Goal: Task Accomplishment & Management: Complete application form

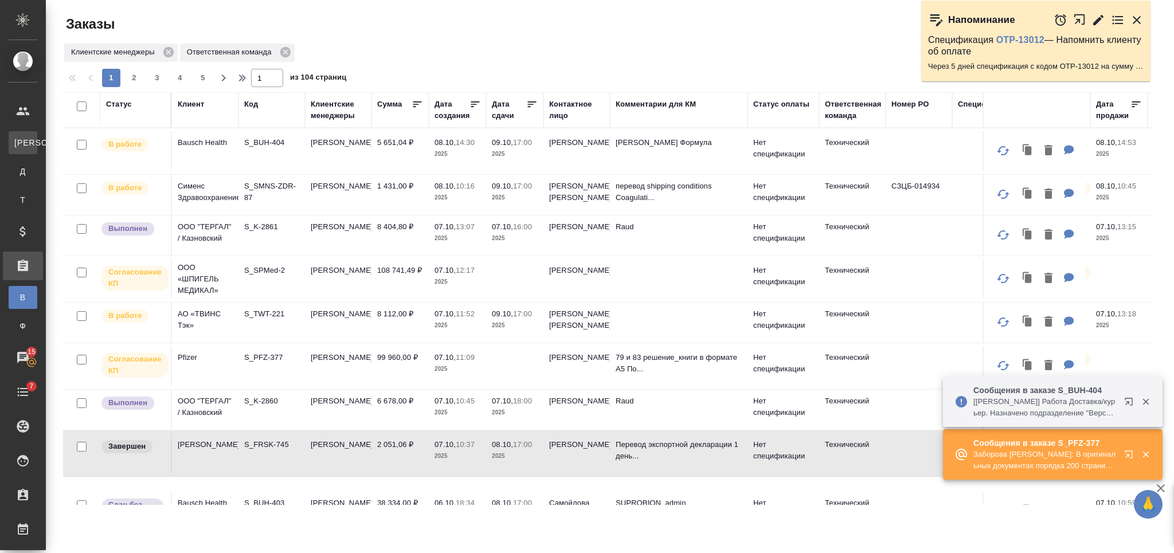
click at [17, 143] on div "Клиенты" at bounding box center [8, 142] width 17 height 11
select select "RU"
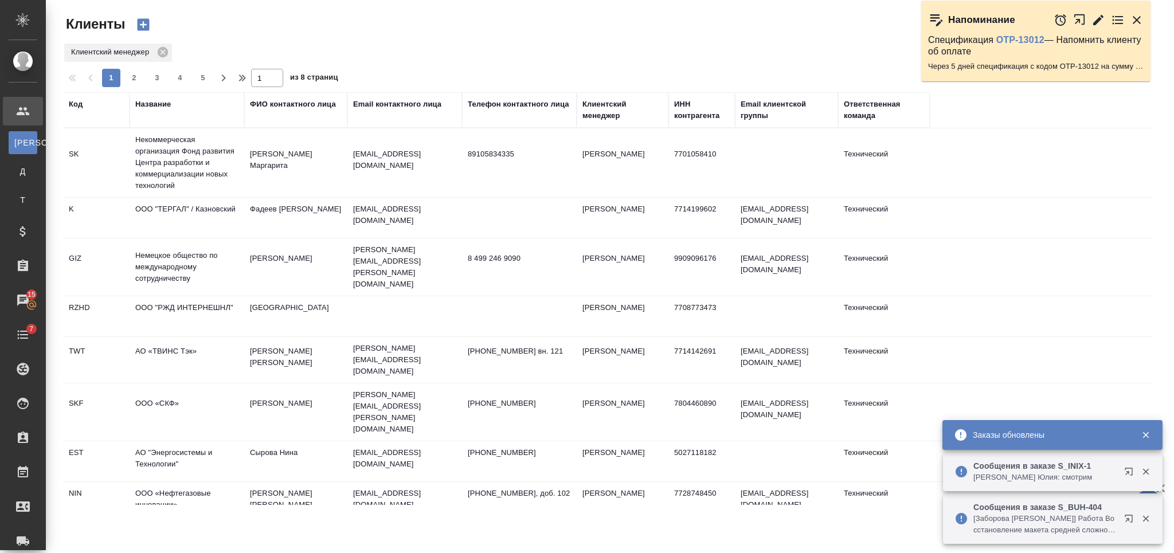
click at [149, 105] on div "Название" at bounding box center [153, 104] width 36 height 11
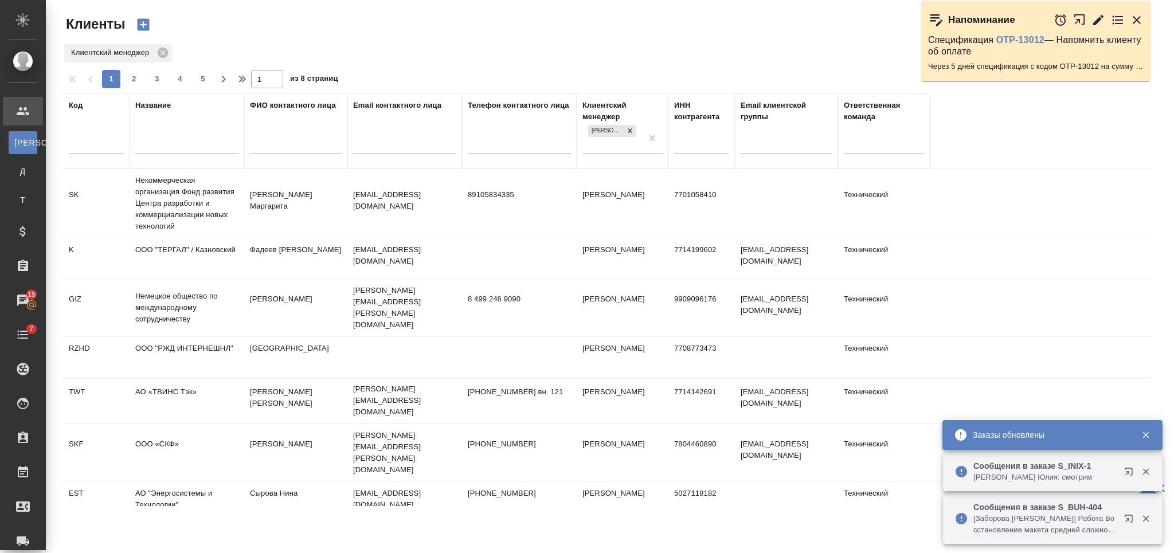
click at [176, 147] on input "text" at bounding box center [186, 146] width 103 height 14
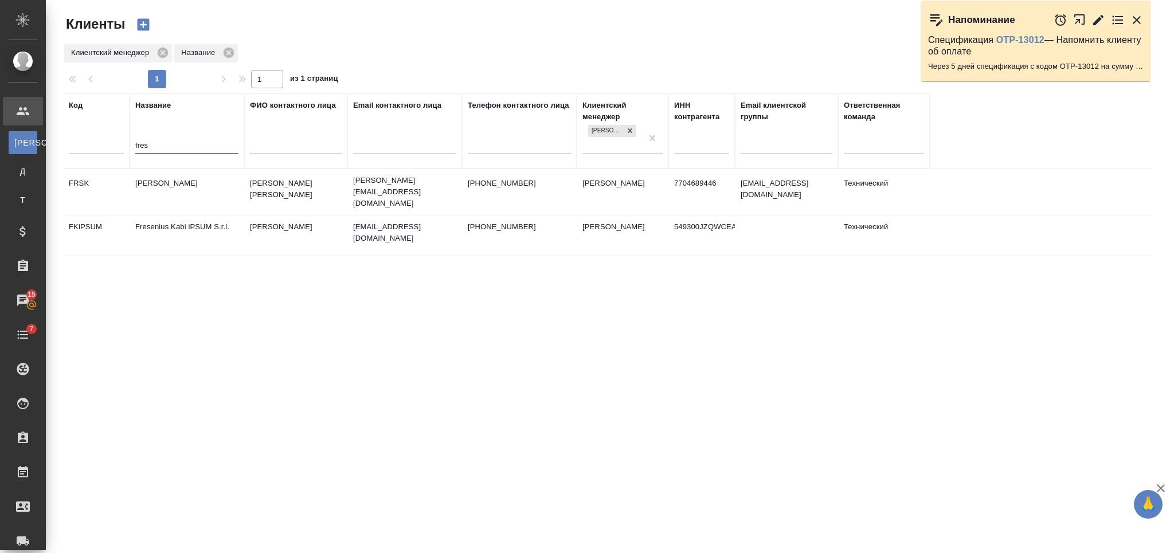
type input "fres"
click at [207, 179] on td "[PERSON_NAME]" at bounding box center [187, 192] width 115 height 40
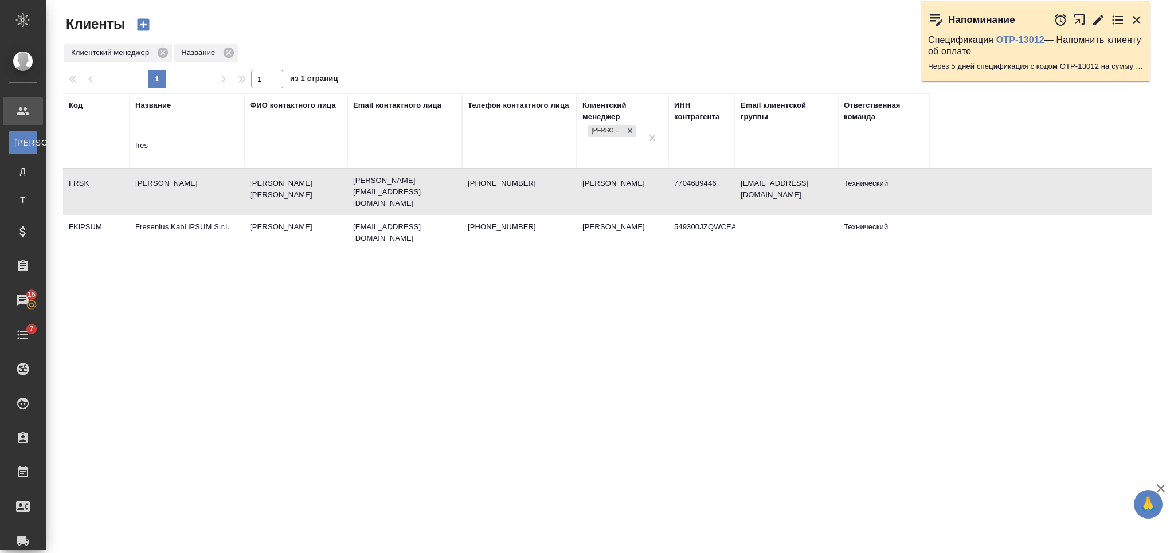
click at [207, 179] on td "[PERSON_NAME]" at bounding box center [187, 192] width 115 height 40
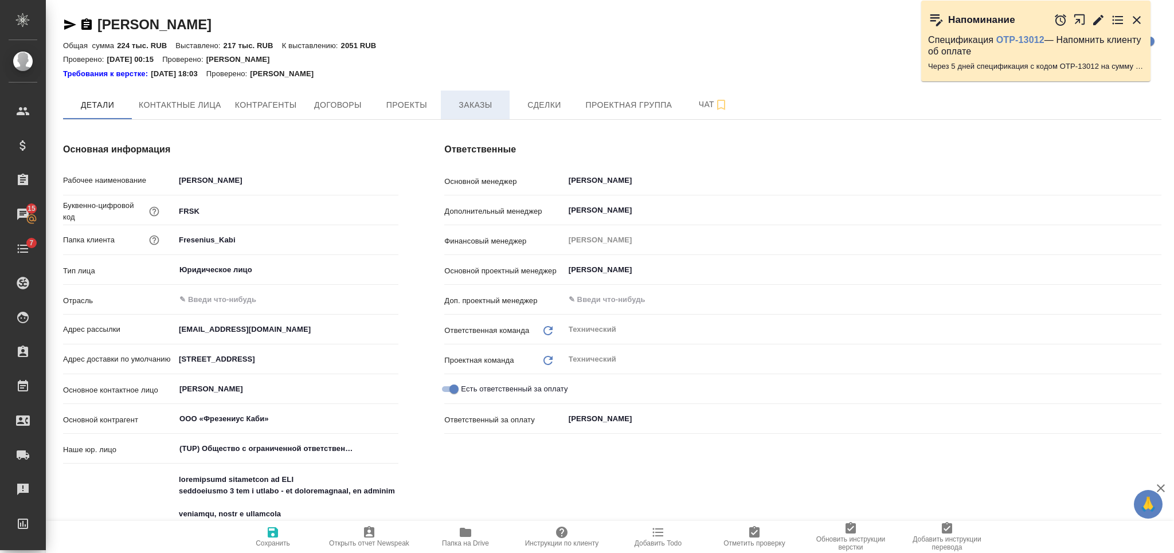
click at [486, 97] on button "Заказы" at bounding box center [475, 105] width 69 height 29
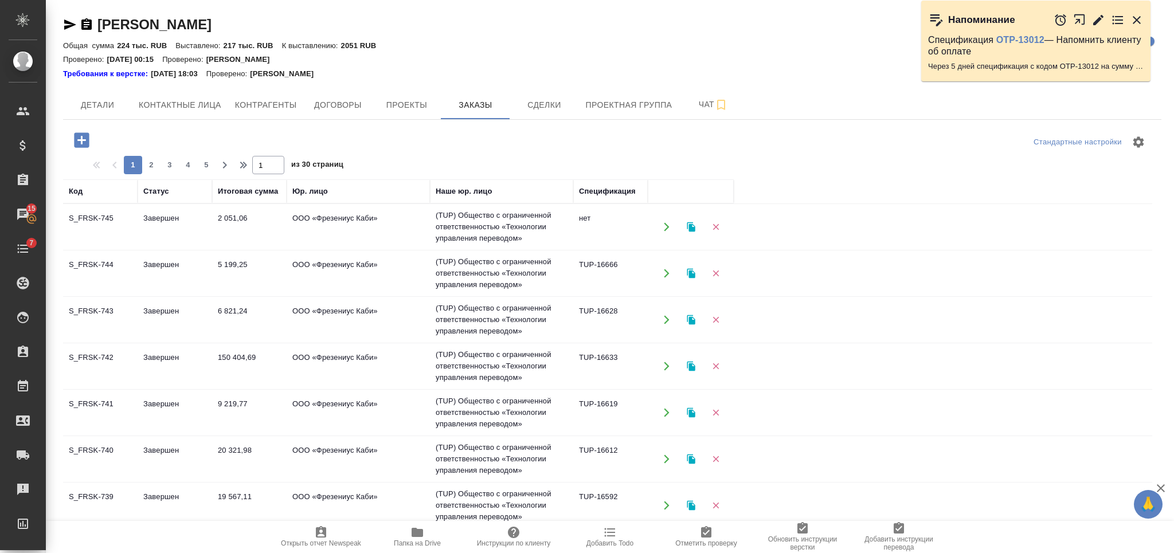
click at [81, 144] on icon "button" at bounding box center [82, 140] width 20 height 20
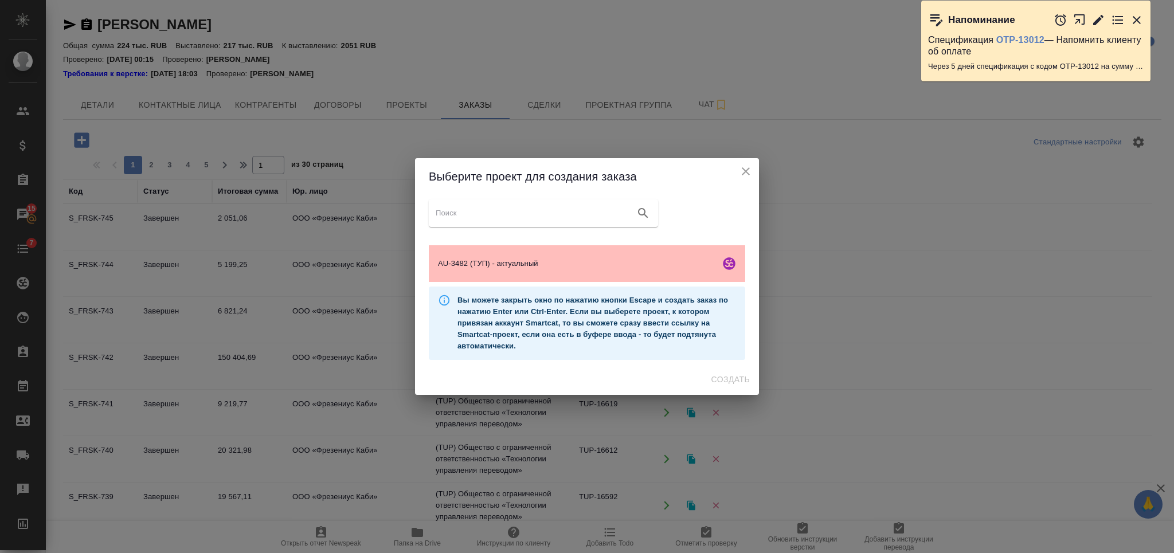
click at [646, 263] on span "AU-3482 (ТУП) - актуальный" at bounding box center [576, 263] width 277 height 11
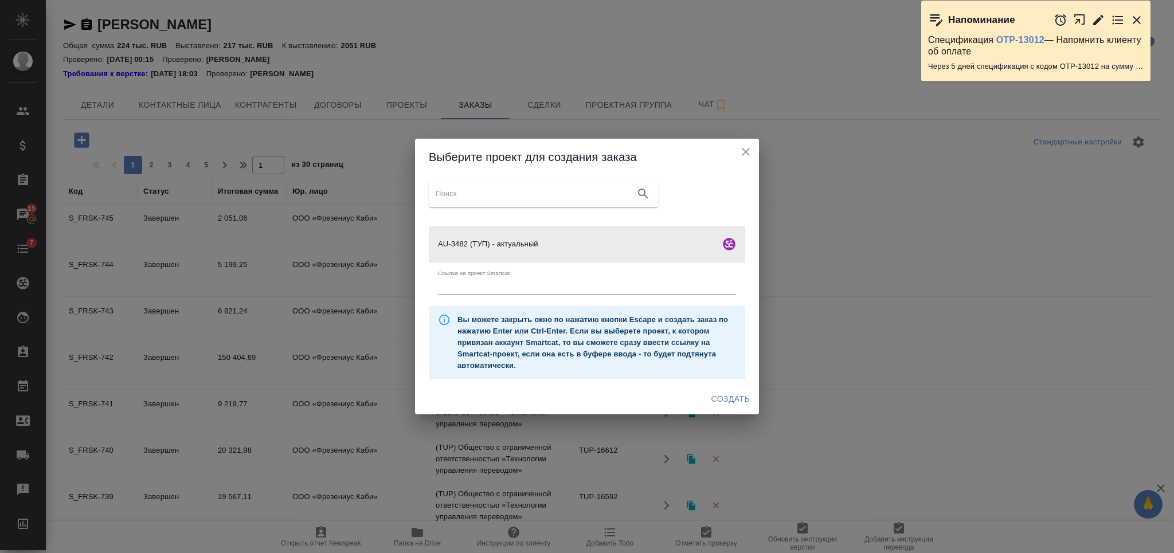
click at [729, 401] on span "Создать" at bounding box center [730, 399] width 38 height 14
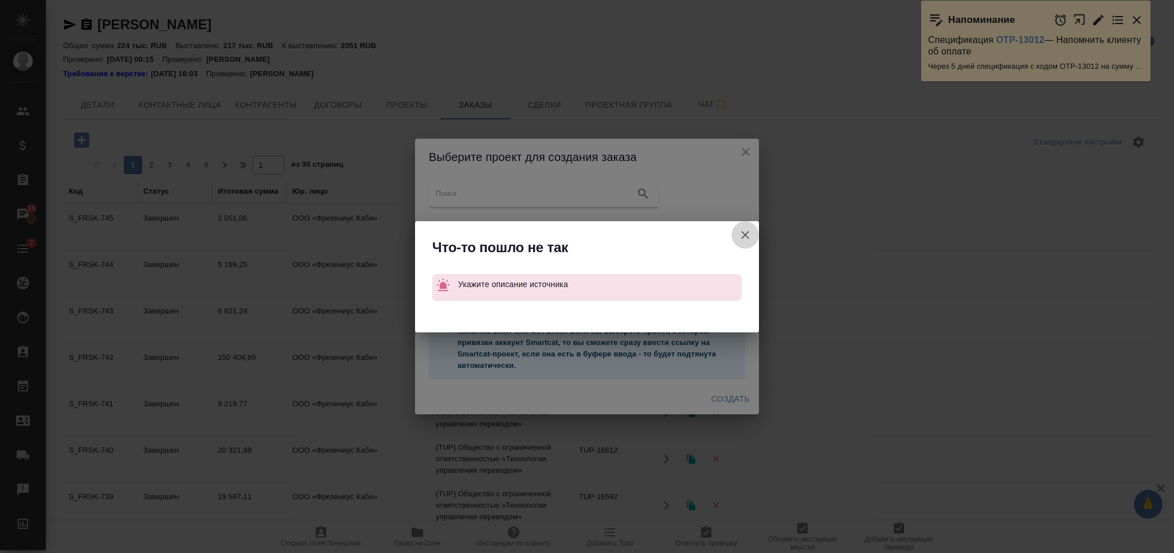
click at [746, 235] on icon "button" at bounding box center [745, 235] width 14 height 14
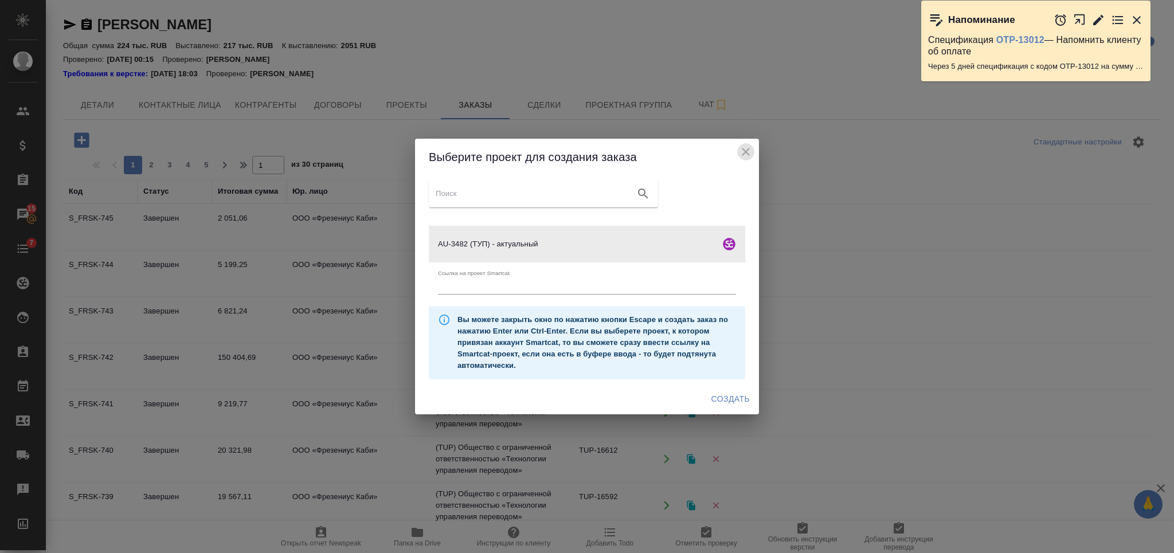
click at [749, 150] on icon "close" at bounding box center [746, 152] width 14 height 14
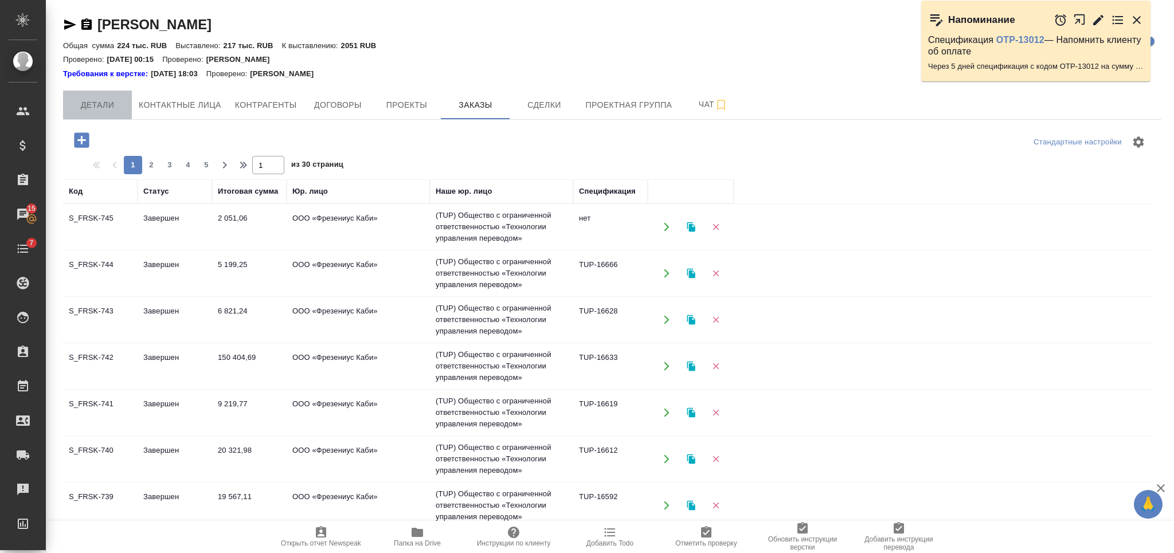
click at [116, 101] on span "Детали" at bounding box center [97, 105] width 55 height 14
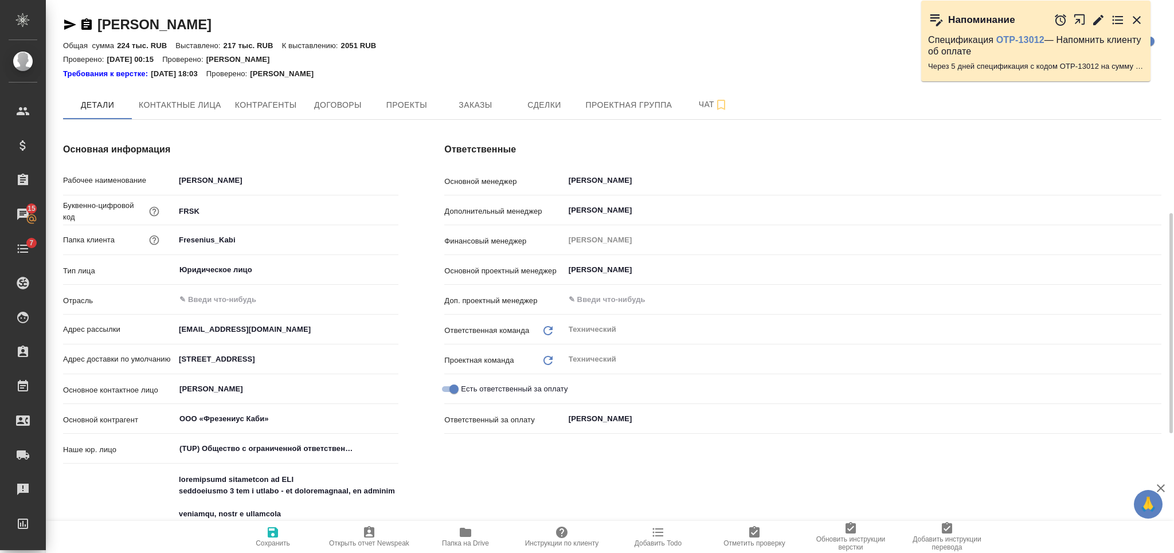
scroll to position [229, 0]
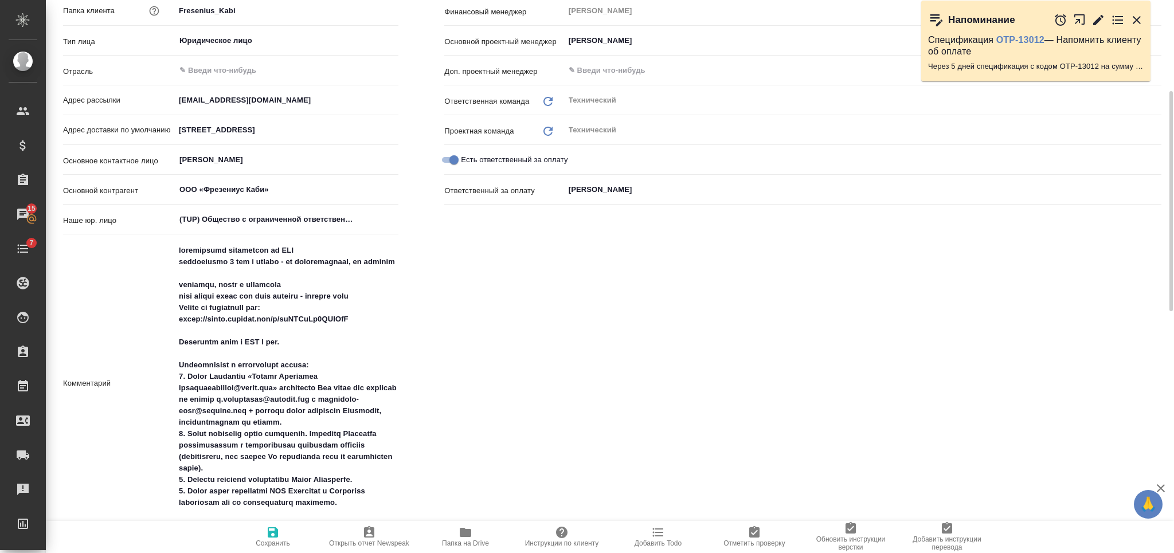
type textarea "x"
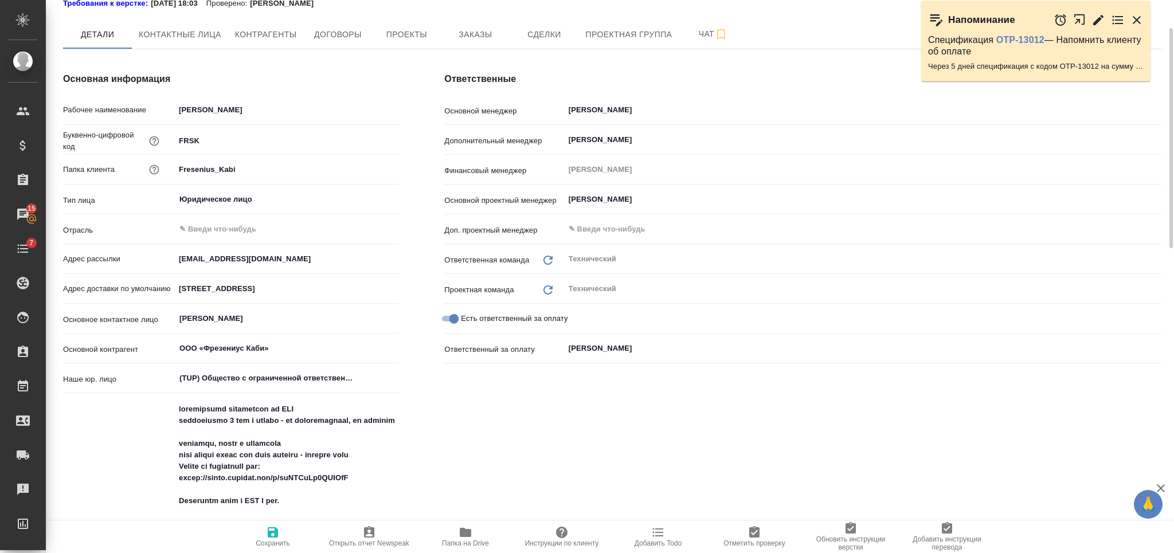
scroll to position [0, 0]
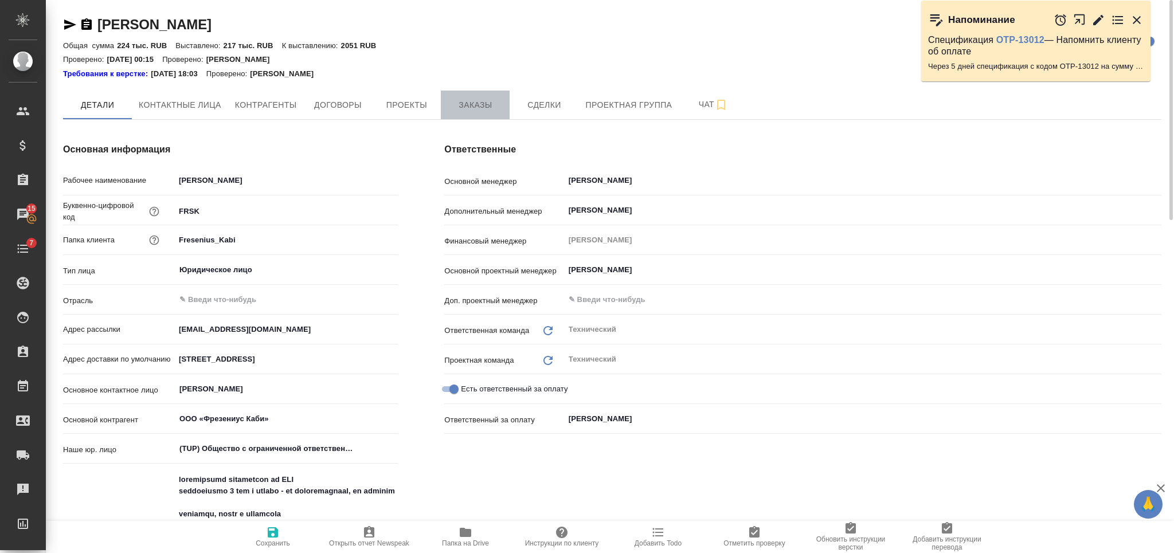
click at [462, 103] on span "Заказы" at bounding box center [475, 105] width 55 height 14
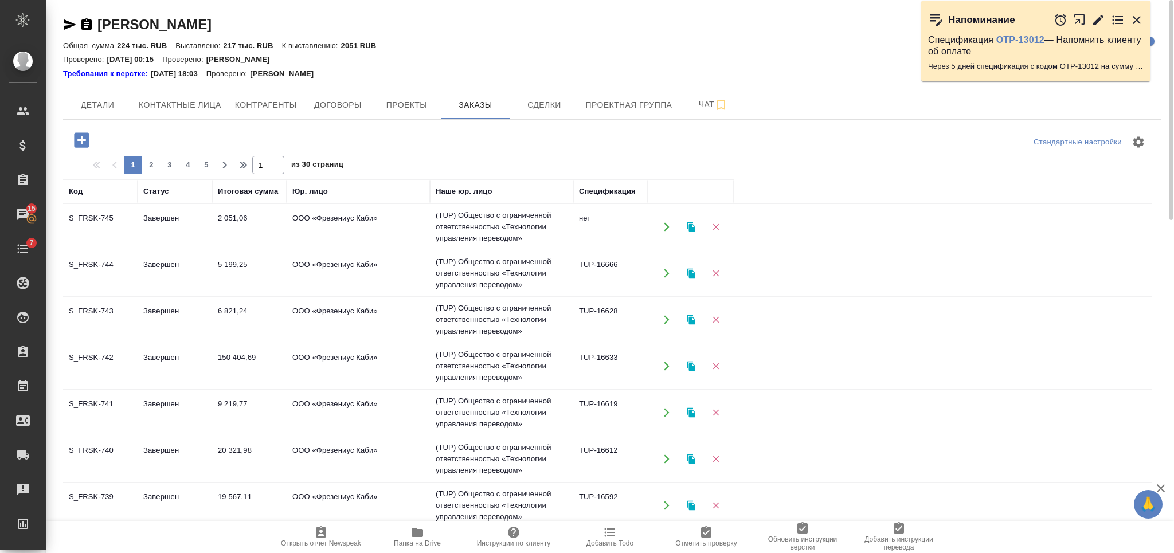
click at [80, 143] on icon "button" at bounding box center [81, 139] width 15 height 15
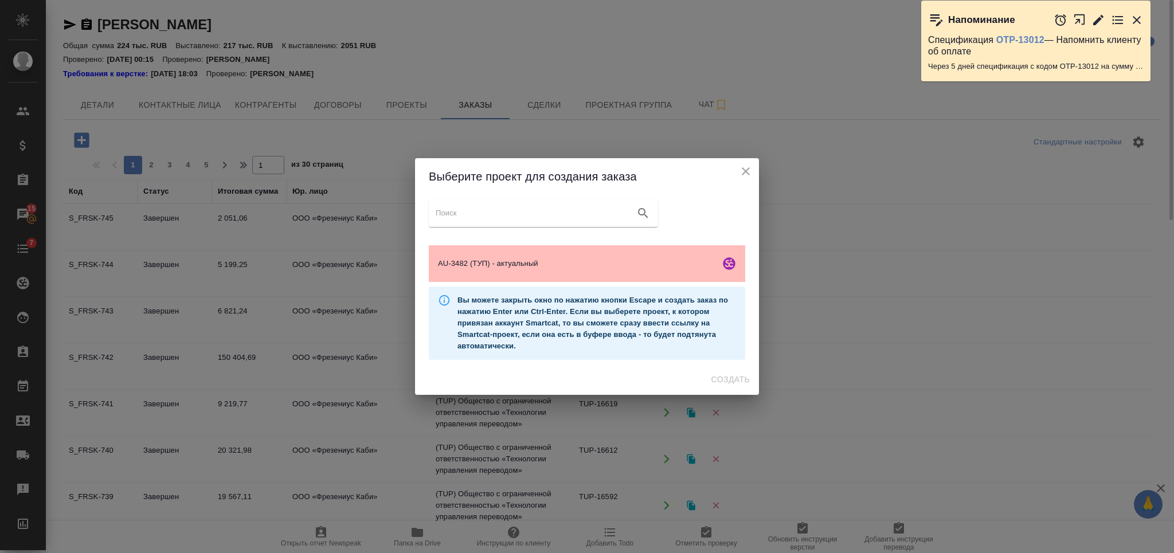
click at [652, 257] on div "AU-3482 (ТУП) - актуальный" at bounding box center [587, 263] width 316 height 37
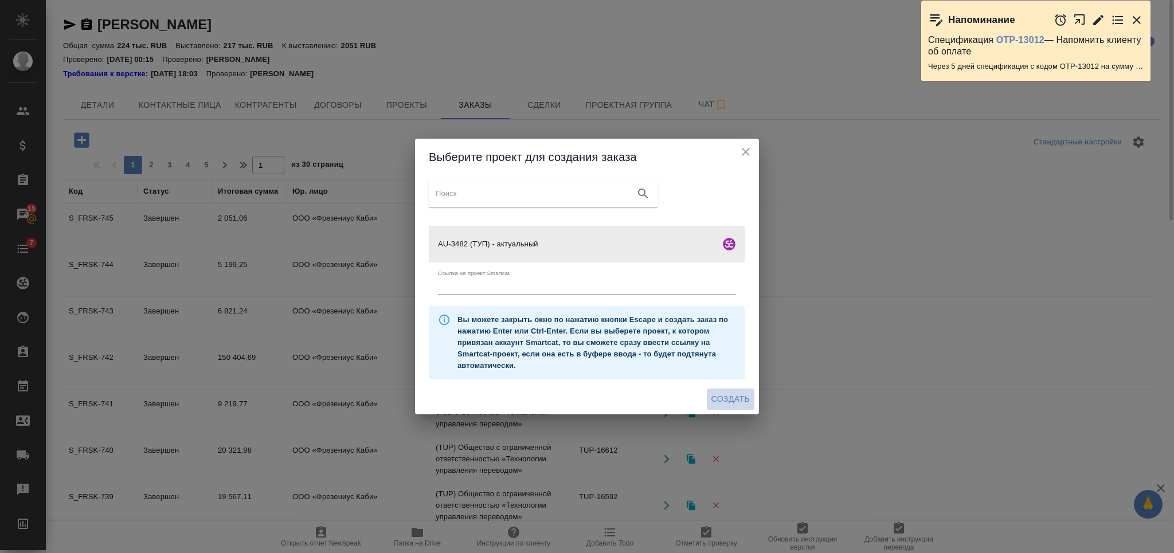
click at [732, 397] on span "Создать" at bounding box center [730, 399] width 38 height 14
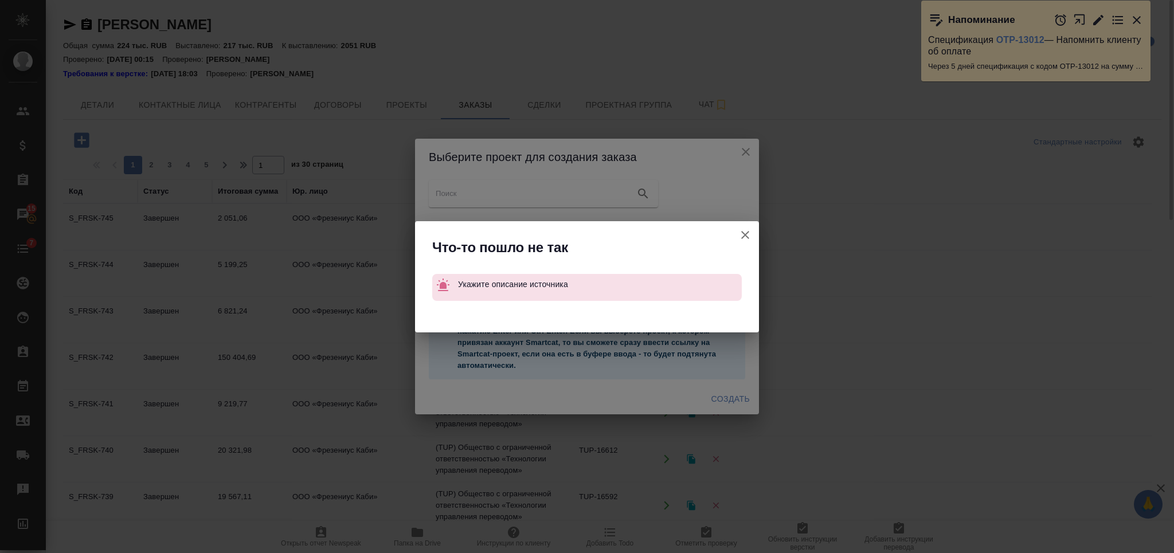
click at [739, 233] on icon "button" at bounding box center [745, 235] width 14 height 14
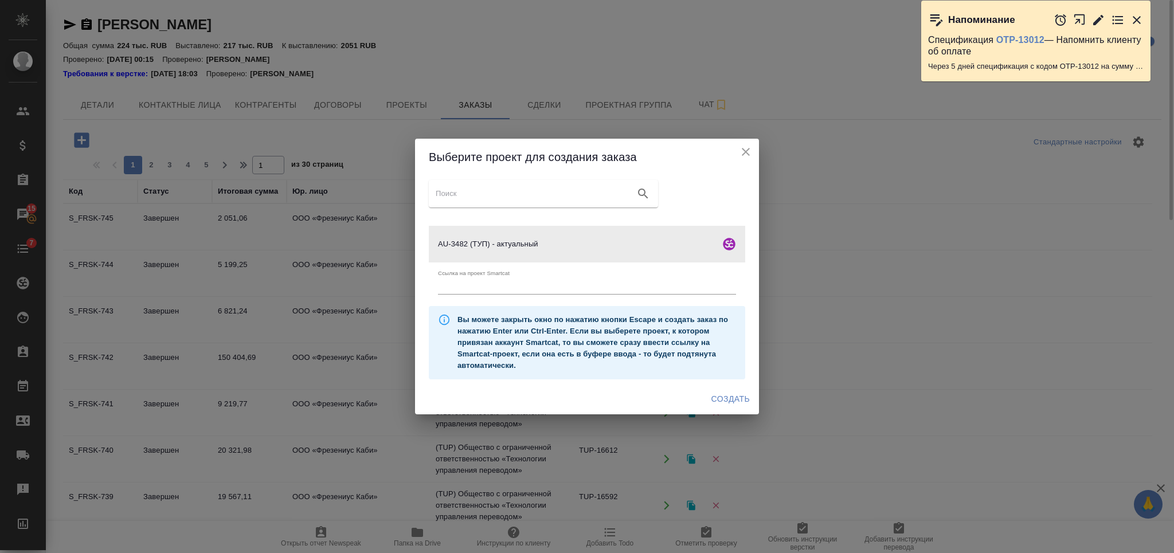
click at [740, 146] on icon "close" at bounding box center [746, 152] width 14 height 14
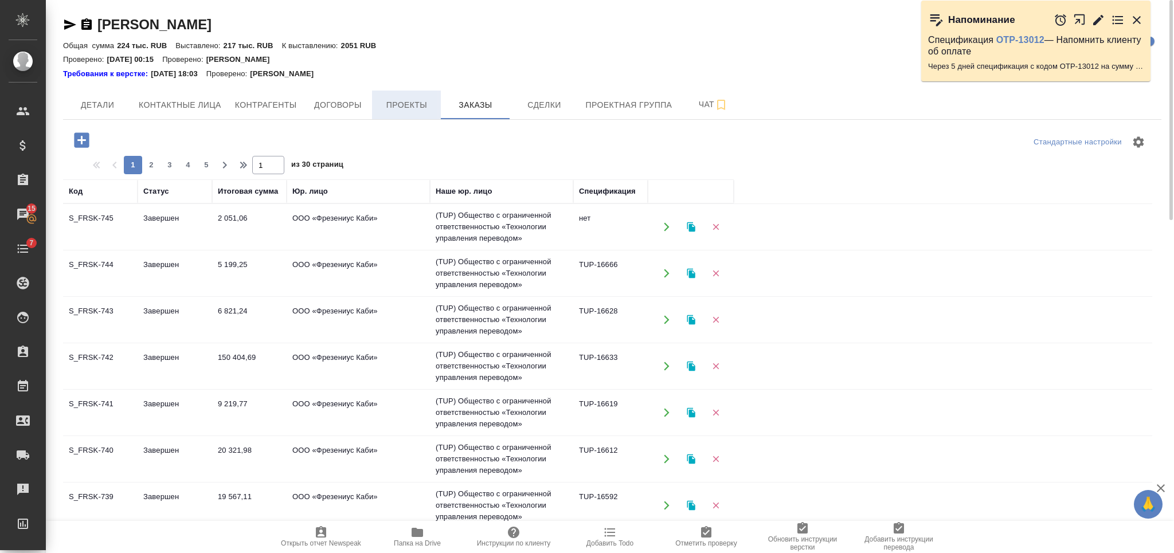
click at [414, 91] on button "Проекты" at bounding box center [406, 105] width 69 height 29
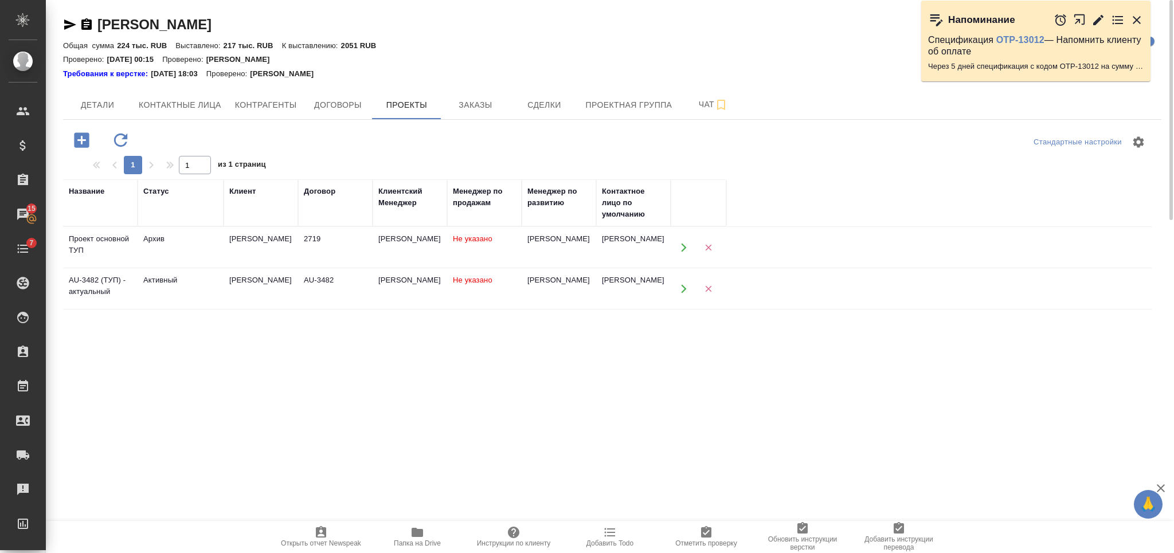
click at [475, 235] on span "Не указано" at bounding box center [473, 238] width 40 height 9
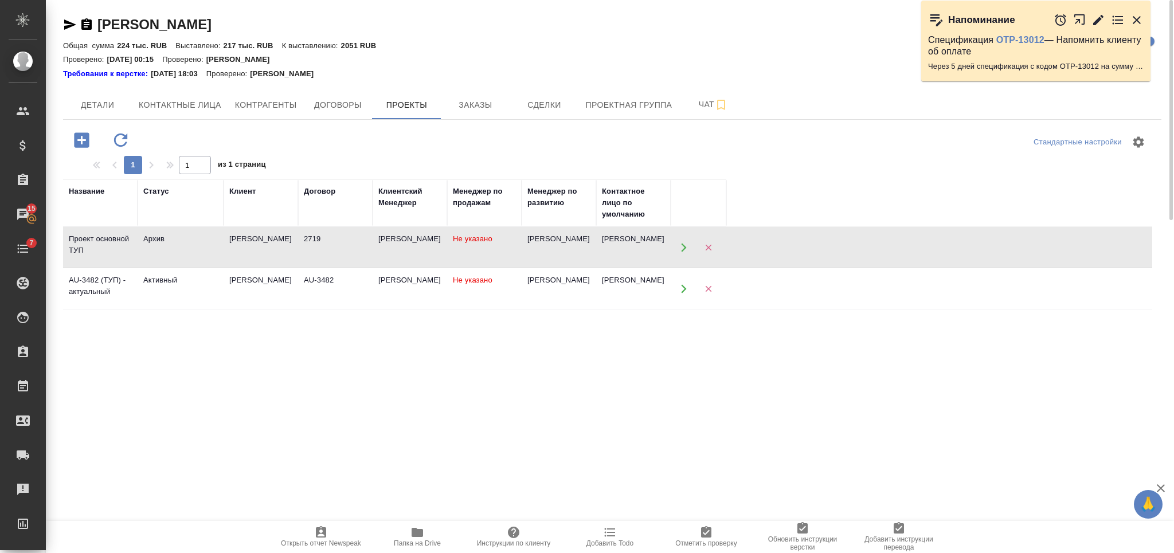
click at [475, 235] on span "Не указано" at bounding box center [473, 238] width 40 height 9
click at [163, 100] on span "Контактные лица" at bounding box center [180, 105] width 83 height 14
select select "RU"
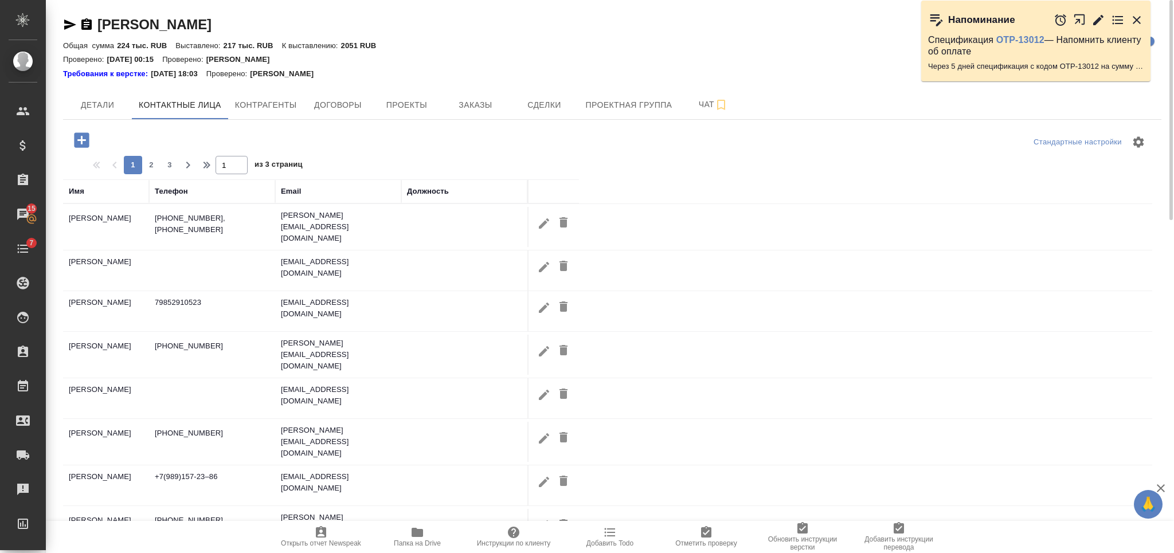
click at [79, 89] on div "Fresenius Kabi Кратко детали клиента Общая сумма 224 тыс. RUB Выставлено: 217 т…" at bounding box center [612, 331] width 1111 height 662
click at [87, 102] on span "Детали" at bounding box center [97, 105] width 55 height 14
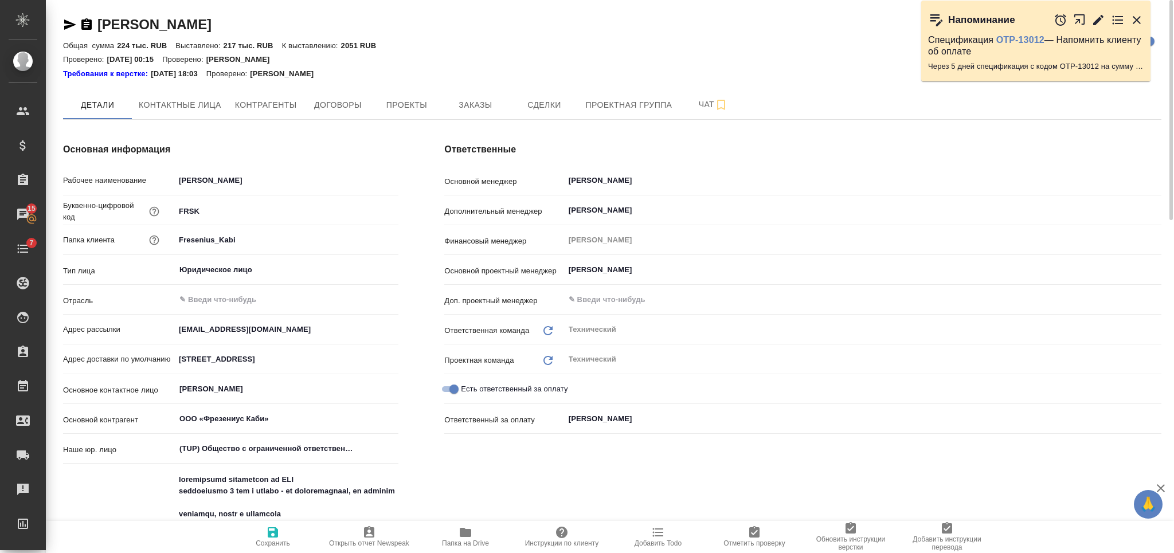
type textarea "x"
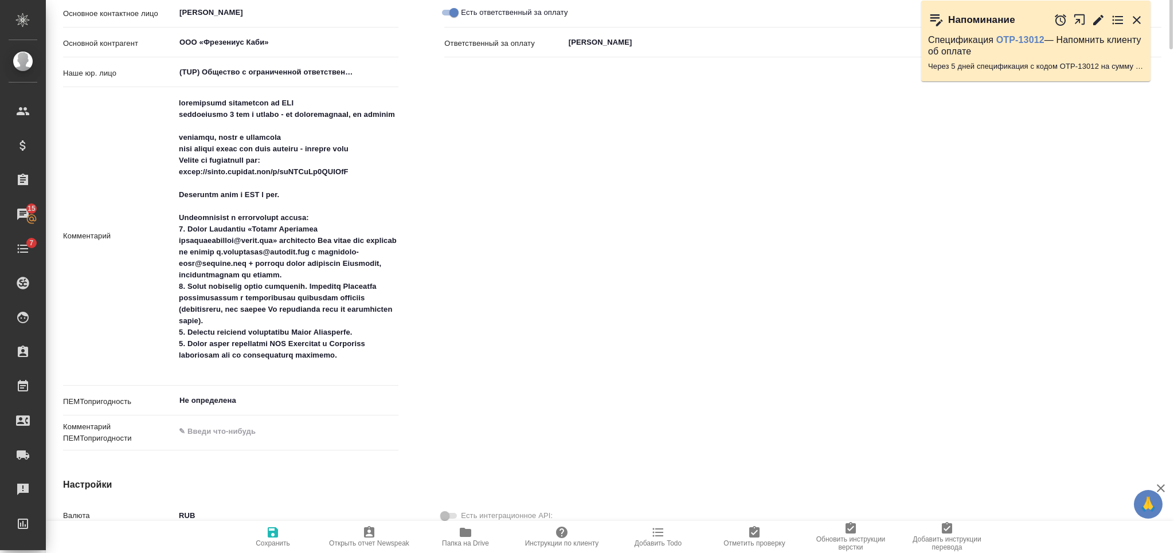
scroll to position [71, 0]
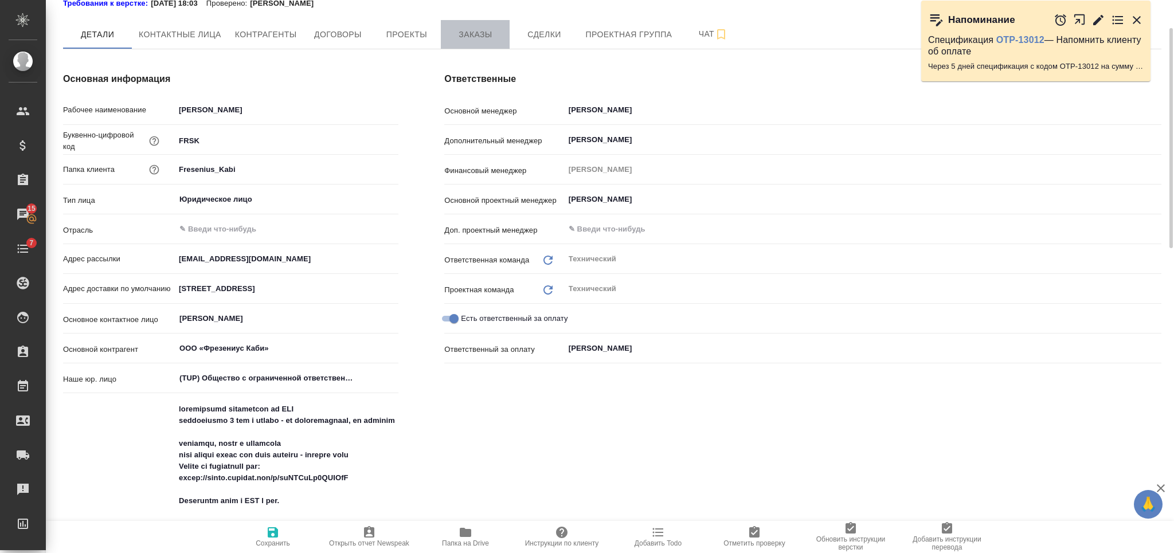
click at [494, 34] on span "Заказы" at bounding box center [475, 35] width 55 height 14
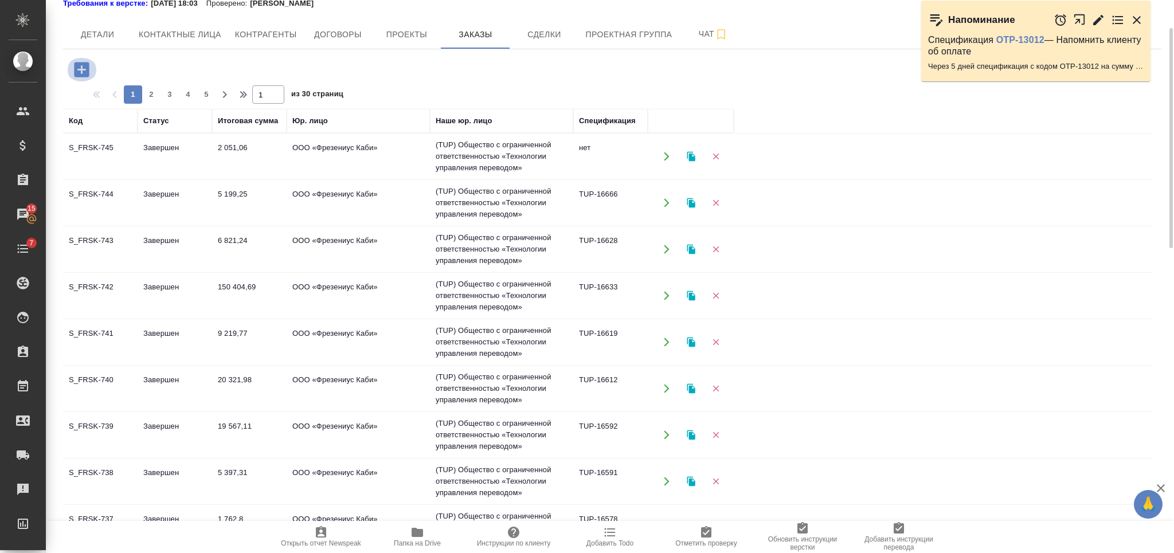
click at [83, 67] on icon "button" at bounding box center [81, 69] width 15 height 15
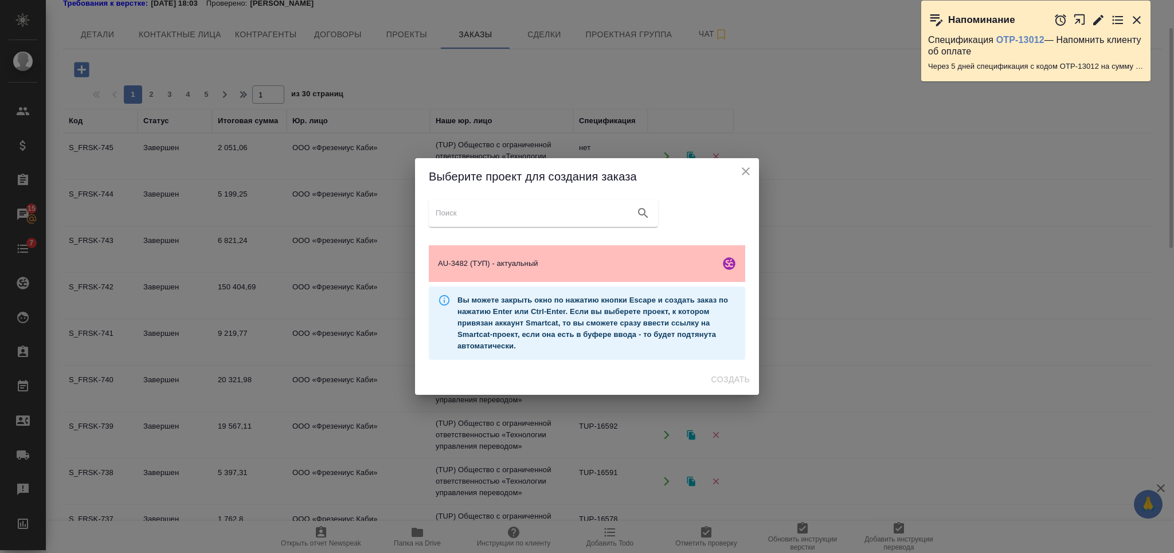
click at [661, 271] on div "AU-3482 (ТУП) - актуальный" at bounding box center [587, 263] width 316 height 37
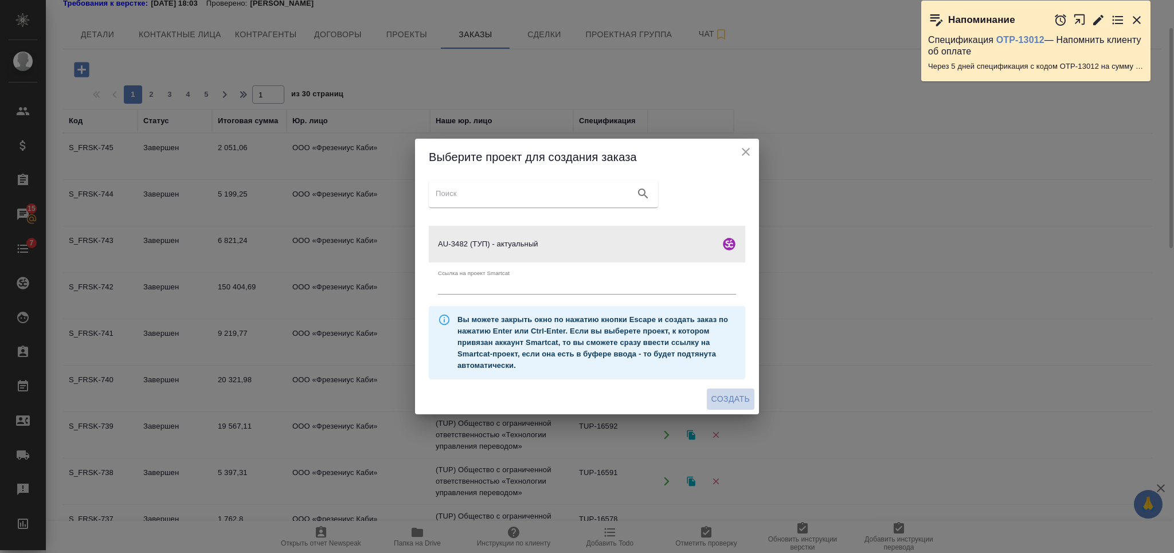
click at [737, 396] on span "Создать" at bounding box center [730, 399] width 38 height 14
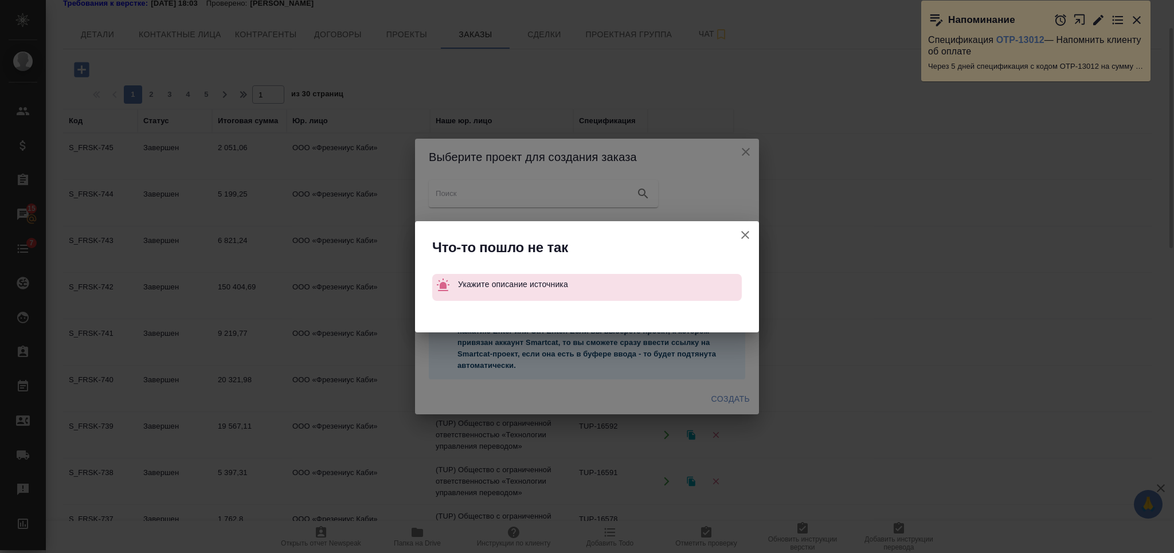
click at [741, 225] on button "Ссылка на проект Smartcat" at bounding box center [746, 235] width 28 height 28
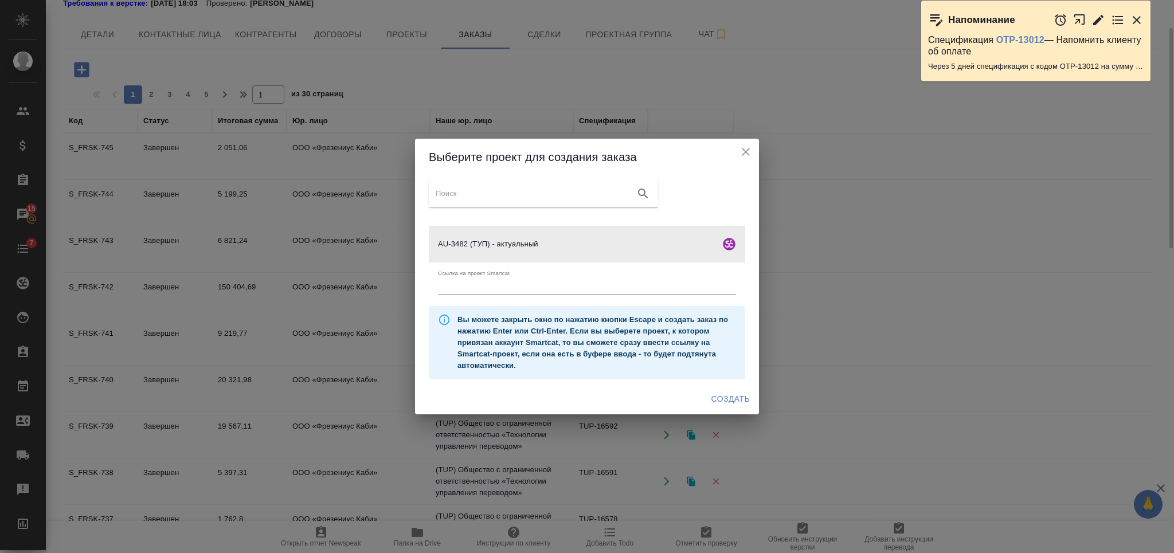
click at [745, 150] on icon "close" at bounding box center [746, 152] width 14 height 14
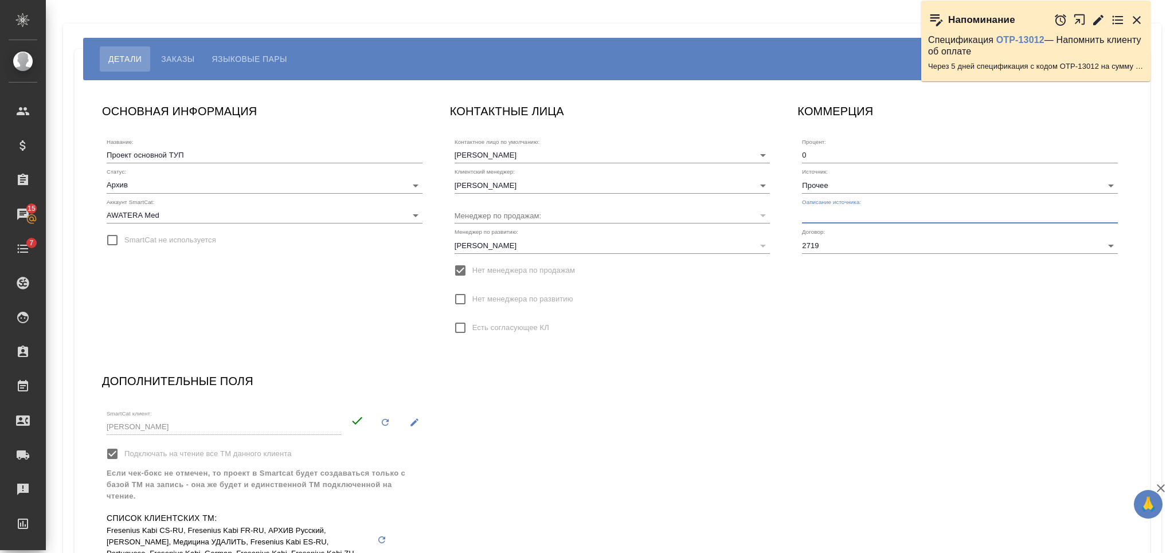
click at [847, 220] on input "text" at bounding box center [960, 216] width 316 height 16
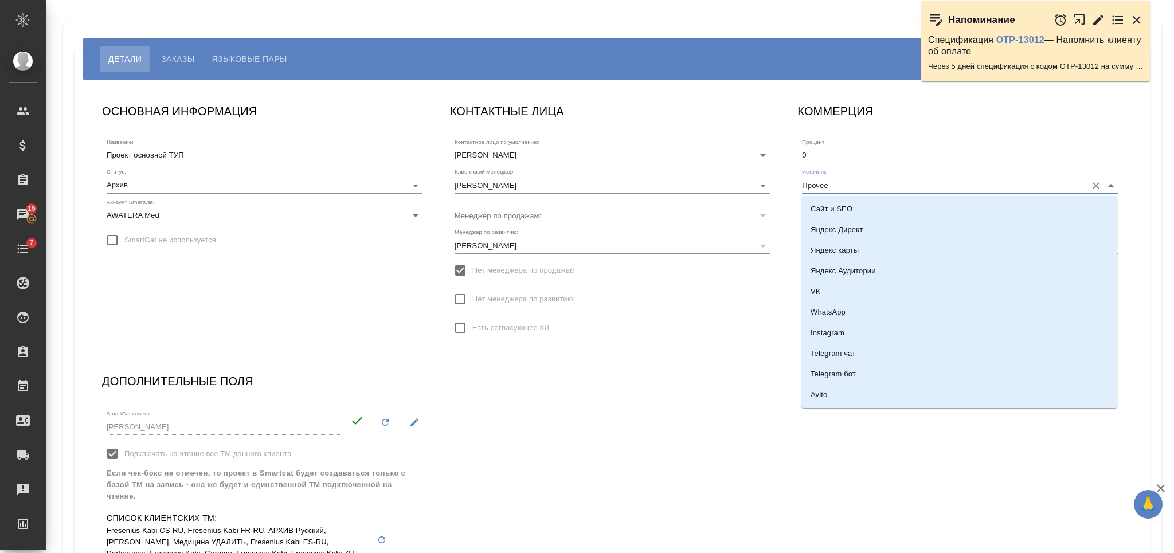
click at [845, 179] on input "Прочее" at bounding box center [941, 184] width 279 height 15
click at [900, 337] on li "Email" at bounding box center [959, 339] width 316 height 21
type input "Email"
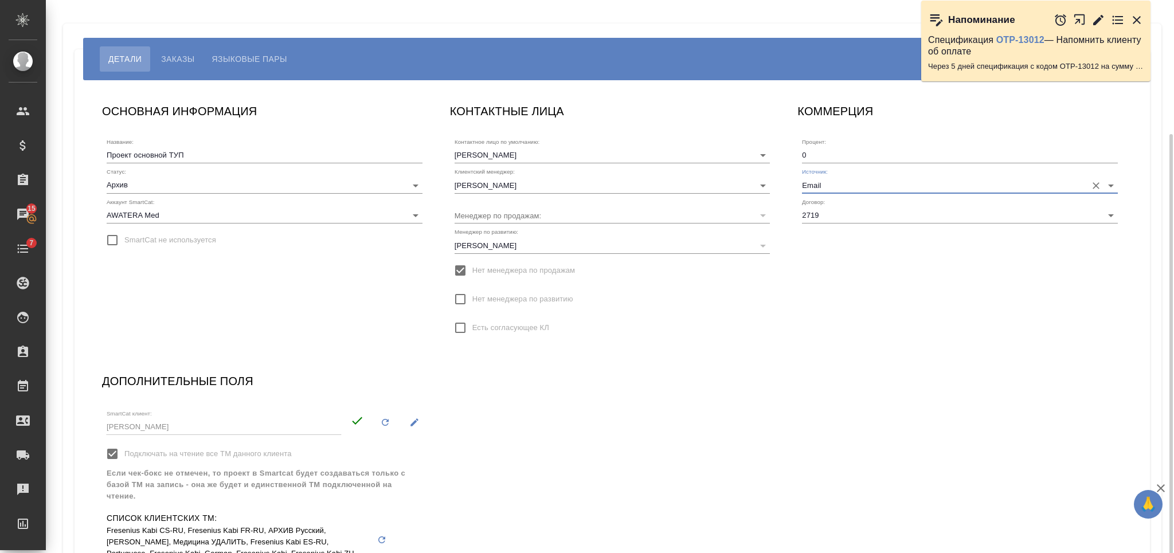
scroll to position [173, 0]
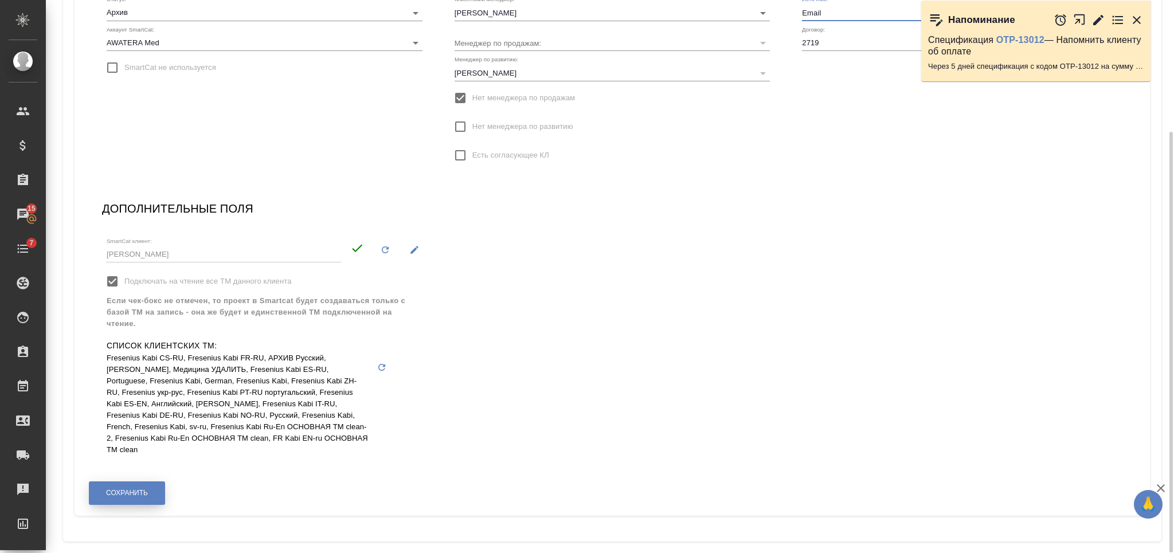
click at [156, 482] on button "Сохранить" at bounding box center [127, 494] width 76 height 24
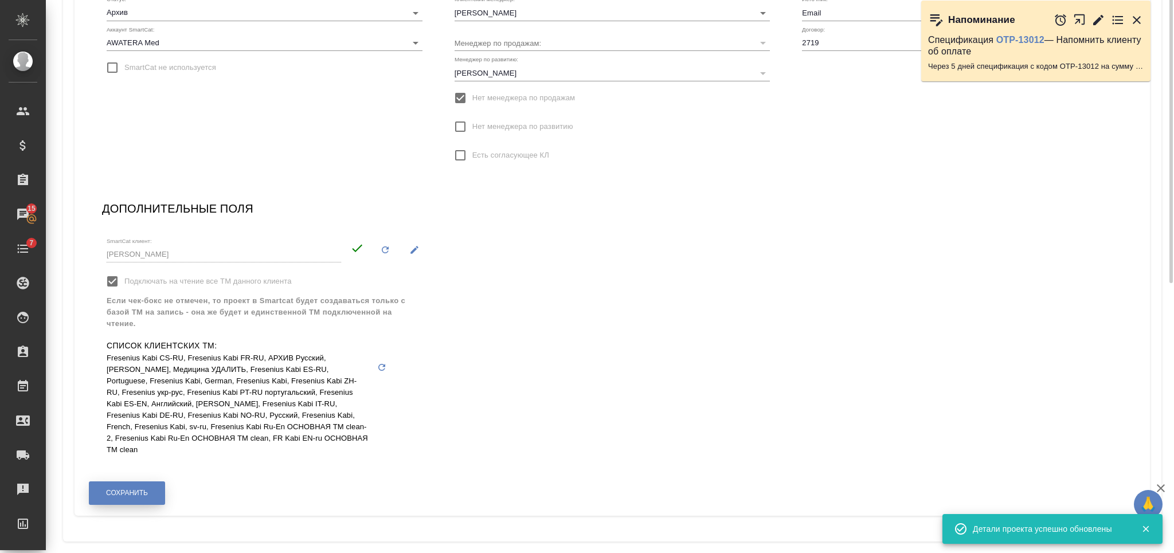
scroll to position [0, 0]
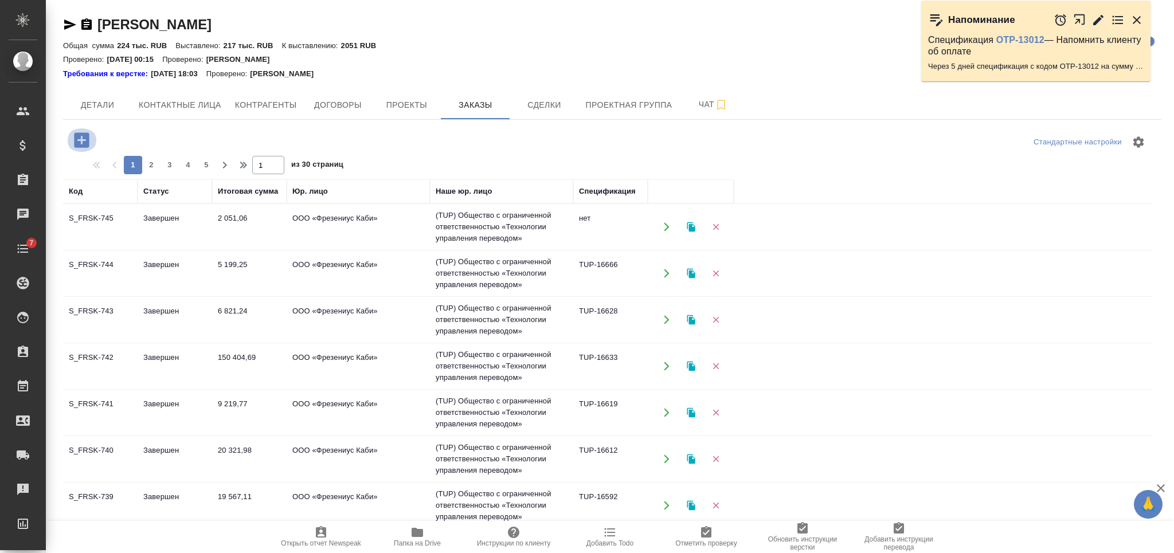
click at [80, 131] on icon "button" at bounding box center [82, 140] width 20 height 20
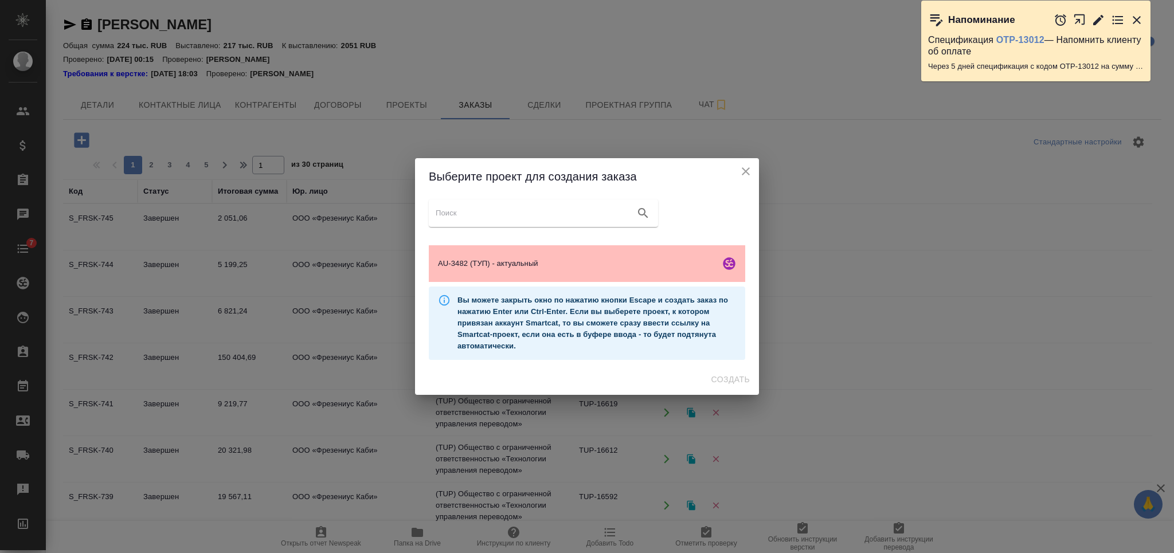
click at [656, 272] on div "AU-3482 (ТУП) - актуальный" at bounding box center [587, 263] width 316 height 37
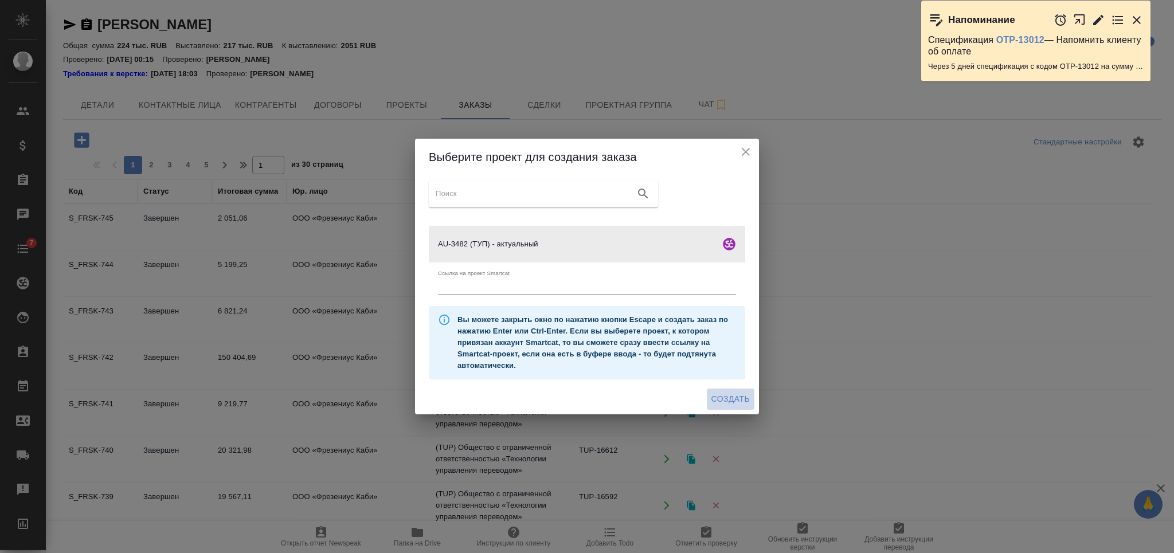
click at [741, 406] on span "Создать" at bounding box center [730, 399] width 38 height 14
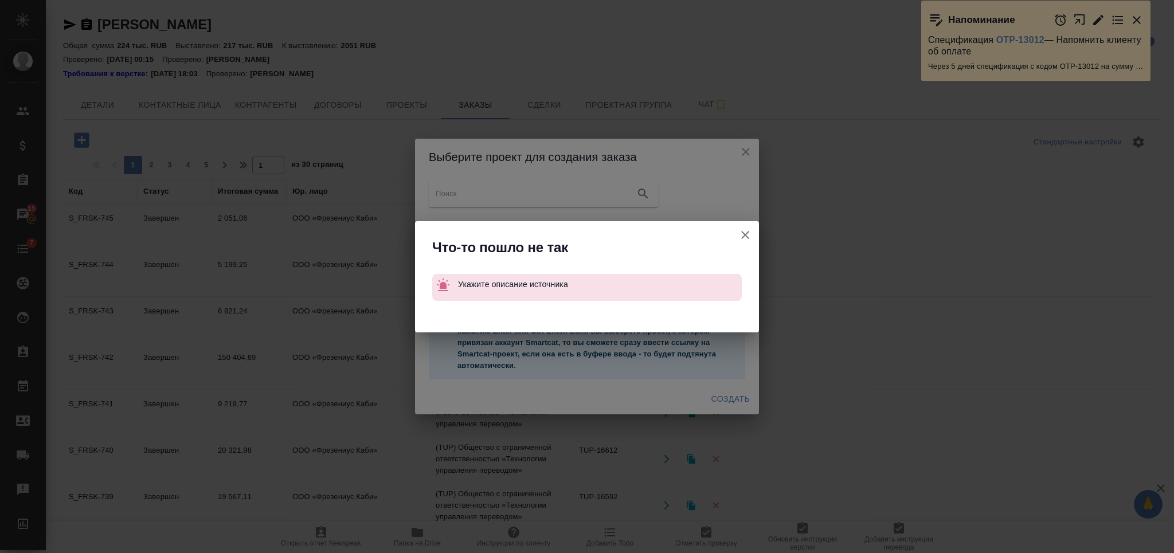
click at [739, 229] on icon "button" at bounding box center [745, 235] width 14 height 14
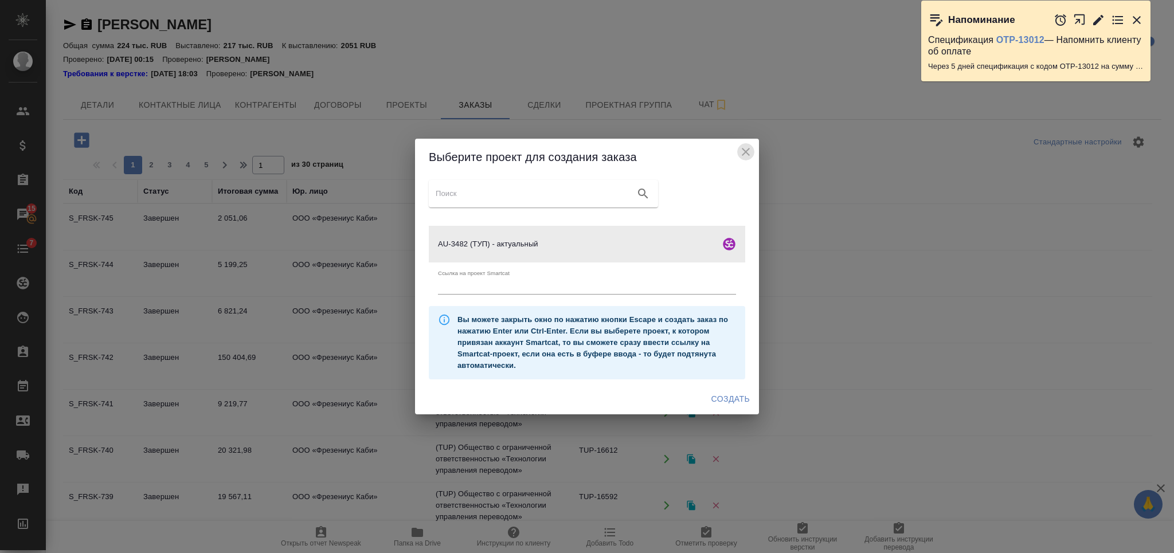
click at [746, 152] on icon "close" at bounding box center [746, 152] width 8 height 8
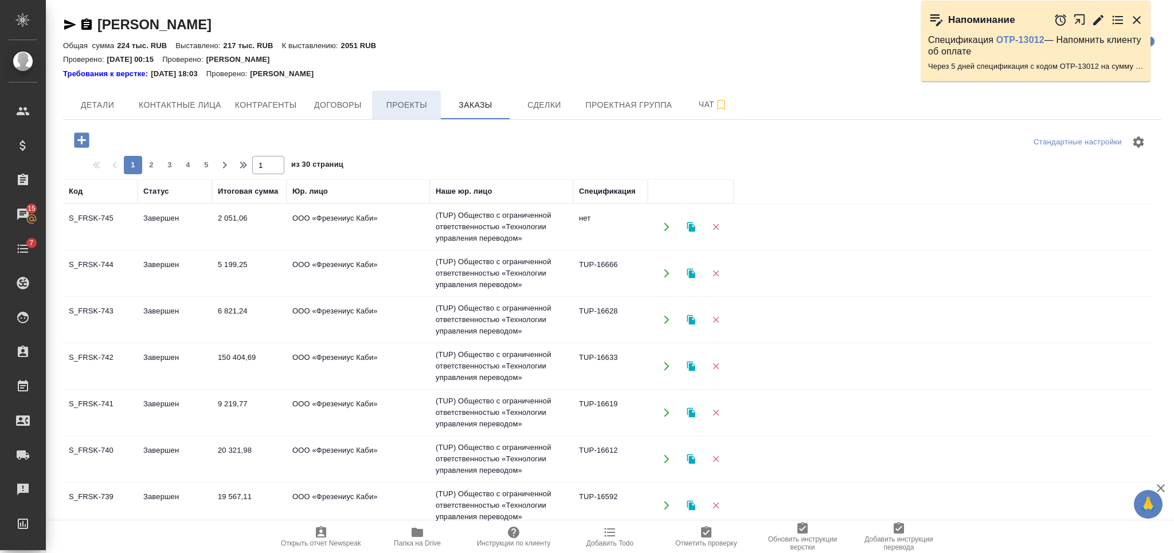
click at [398, 99] on span "Проекты" at bounding box center [406, 105] width 55 height 14
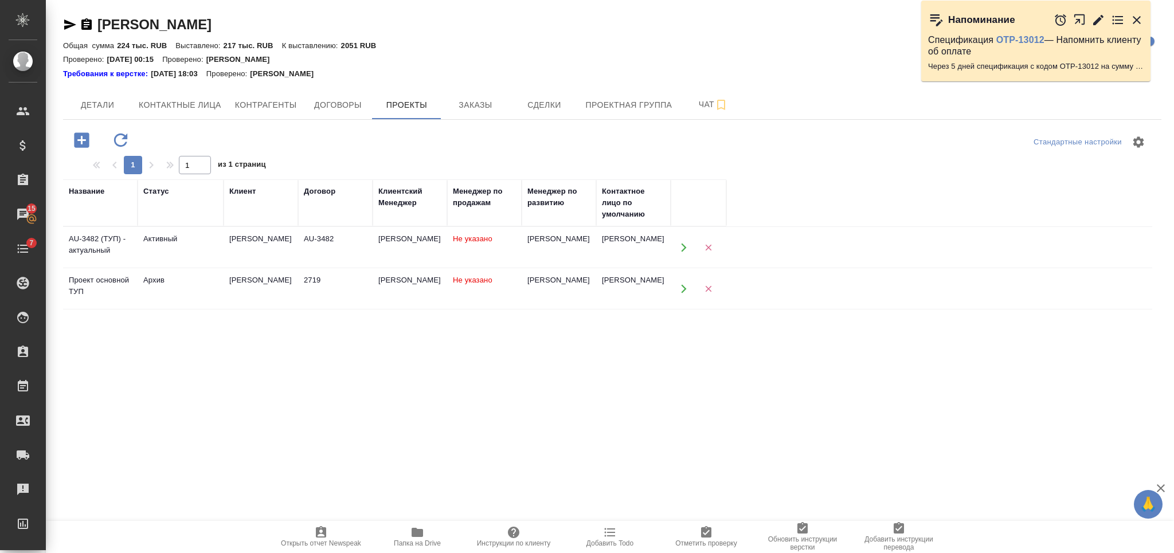
click at [362, 249] on td "AU-3482" at bounding box center [335, 248] width 75 height 40
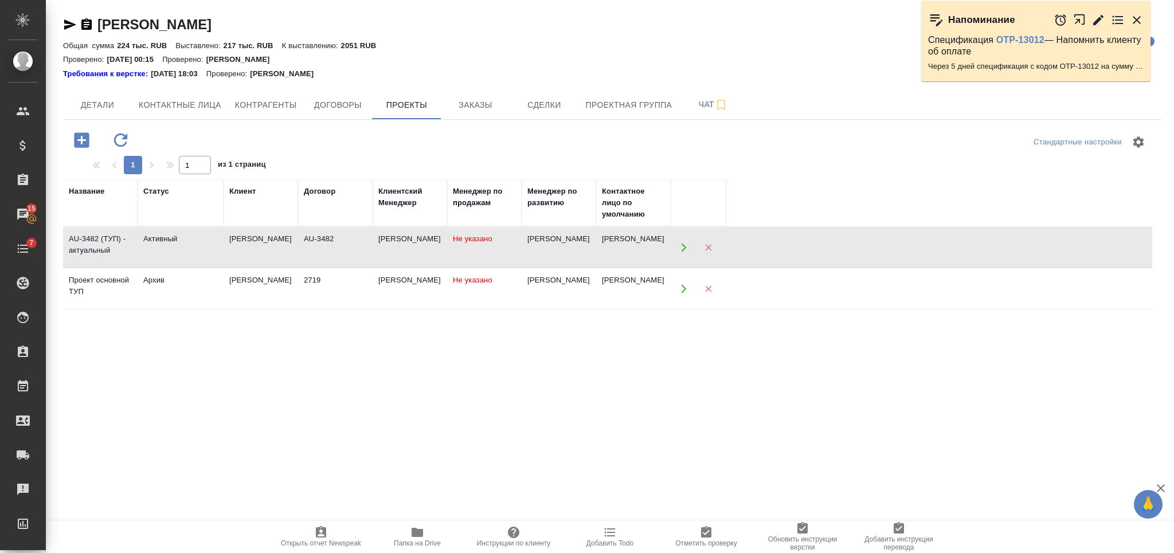
click at [362, 249] on td "AU-3482" at bounding box center [335, 248] width 75 height 40
click at [488, 93] on button "Заказы" at bounding box center [475, 105] width 69 height 29
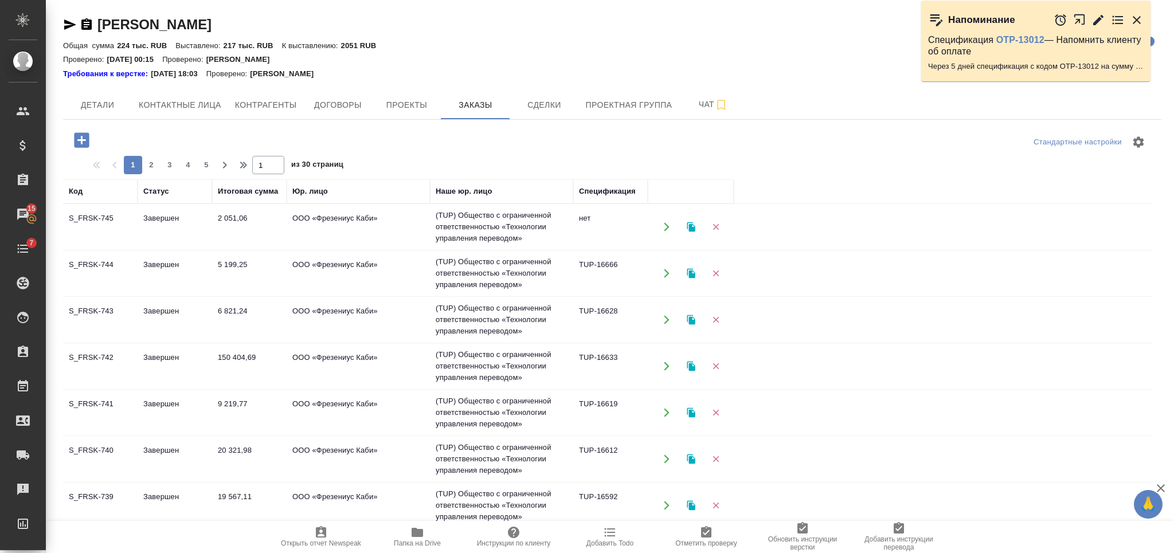
drag, startPoint x: 75, startPoint y: 134, endPoint x: 87, endPoint y: 141, distance: 14.7
click at [81, 141] on icon "button" at bounding box center [82, 140] width 20 height 20
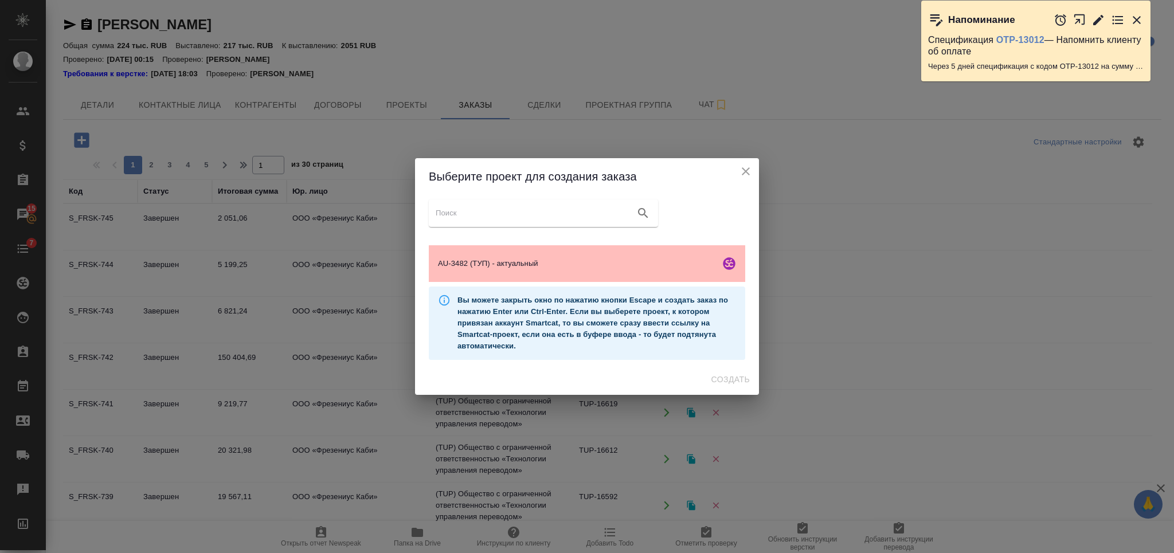
click at [613, 268] on span "AU-3482 (ТУП) - актуальный" at bounding box center [576, 263] width 277 height 11
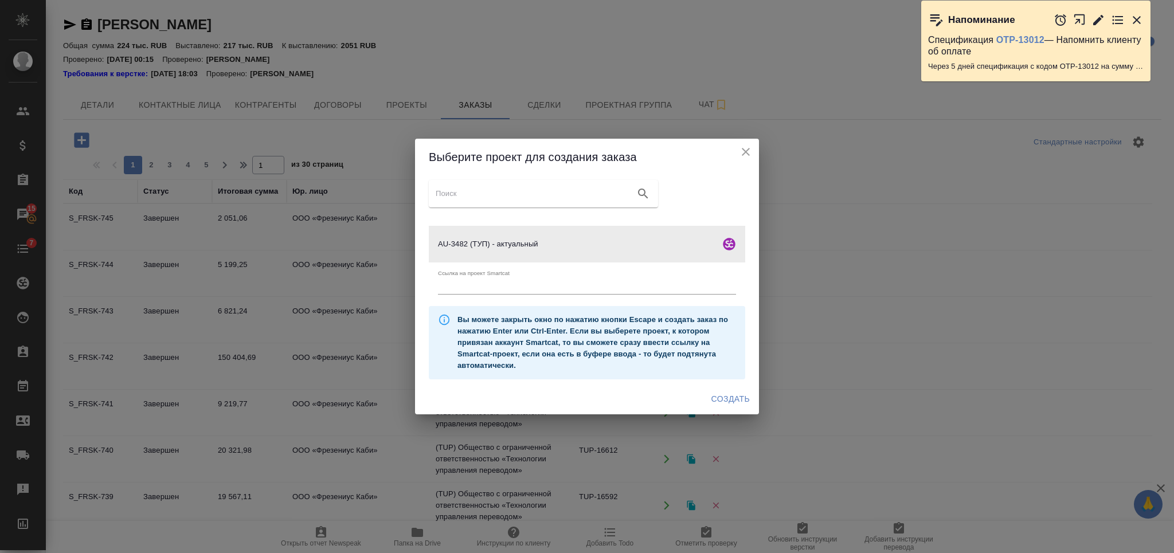
click at [733, 402] on span "Создать" at bounding box center [730, 399] width 38 height 14
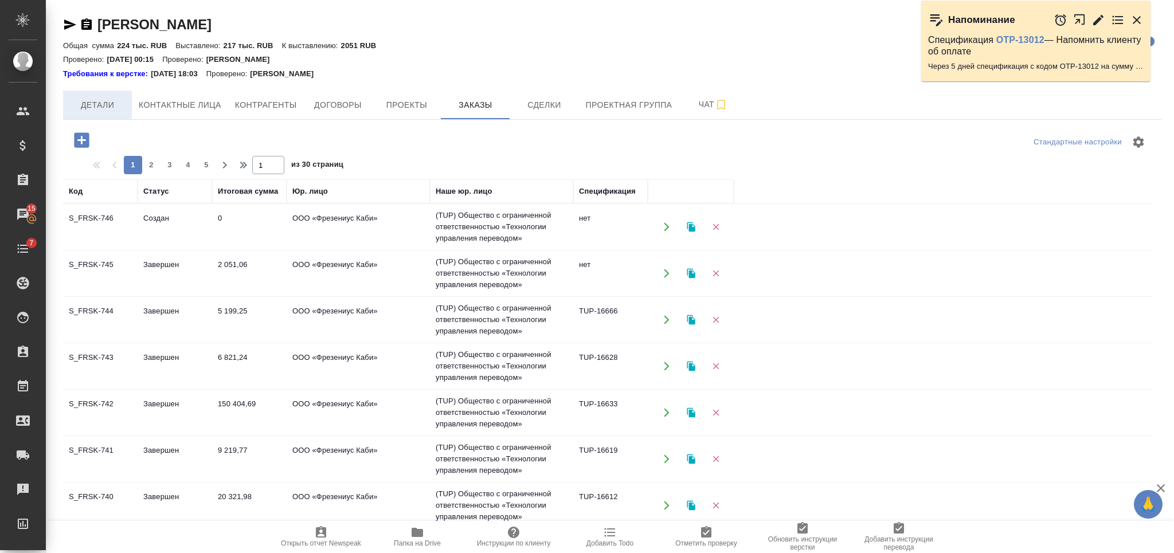
click at [120, 111] on span "Детали" at bounding box center [97, 105] width 55 height 14
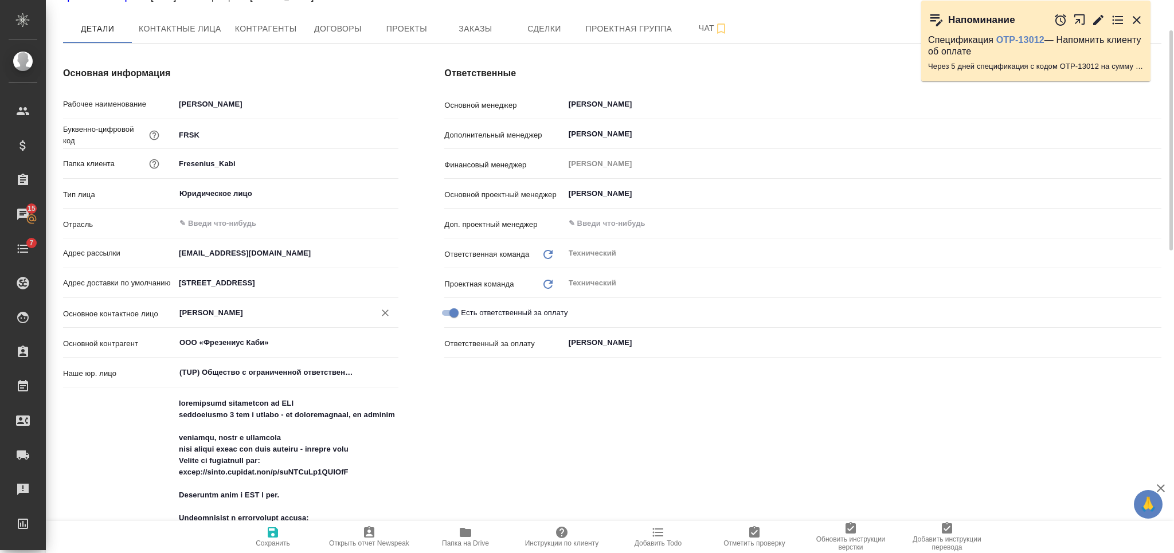
type textarea "x"
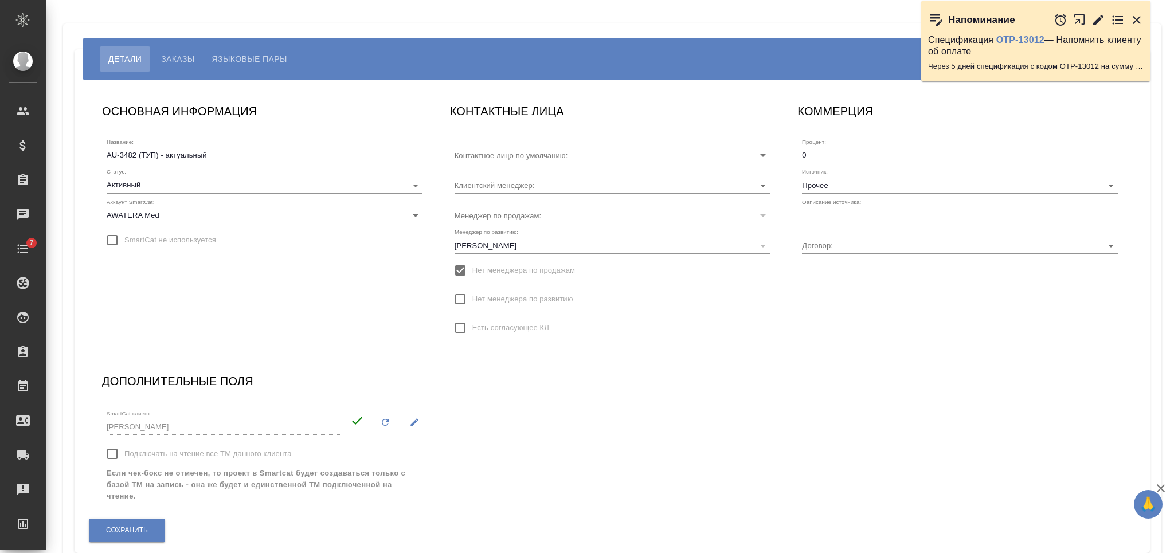
type input "[PERSON_NAME]"
type input "AU-3482"
type input "[PERSON_NAME]"
click at [859, 184] on input "Прочее" at bounding box center [941, 184] width 279 height 15
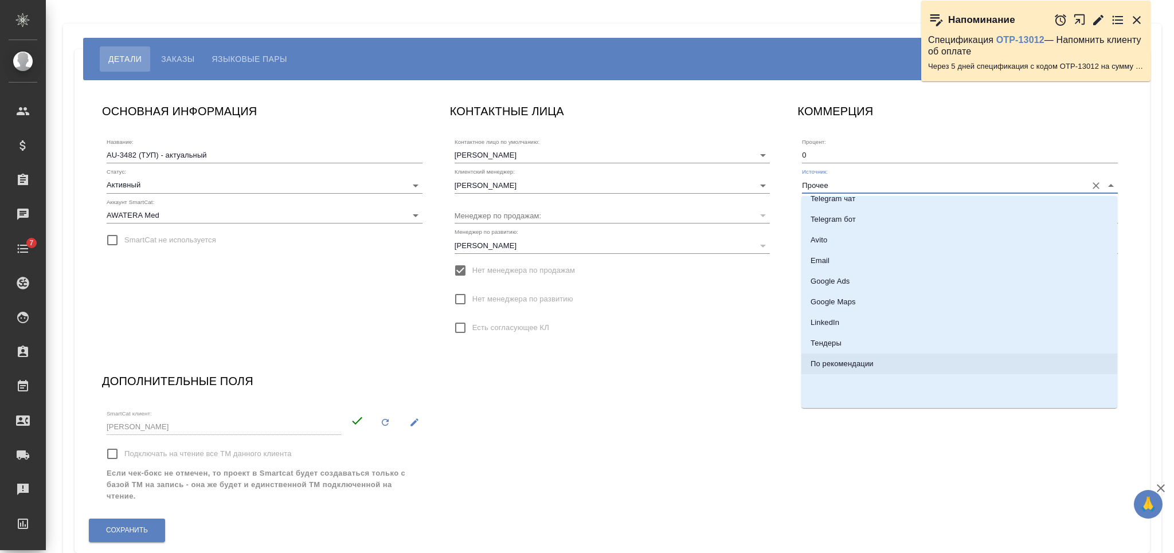
scroll to position [92, 0]
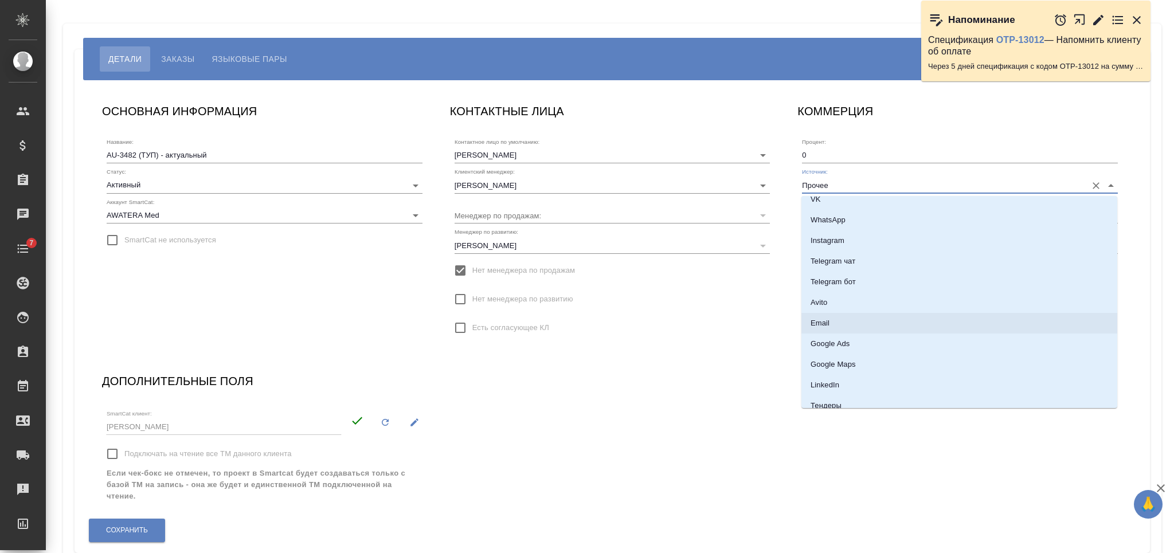
click at [851, 315] on li "Email" at bounding box center [959, 323] width 316 height 21
type input "Email"
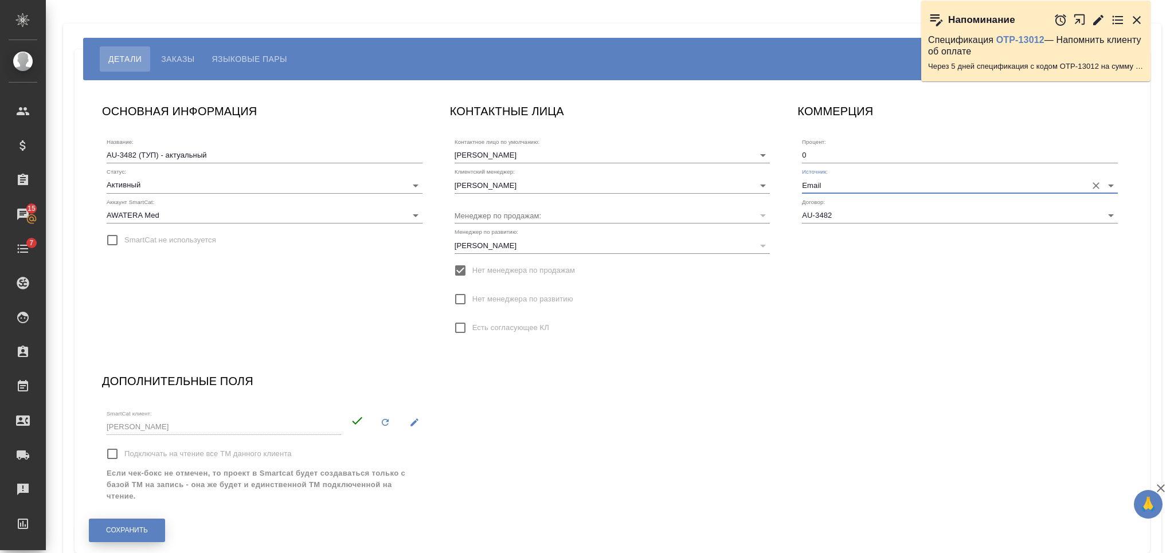
click at [160, 525] on button "Сохранить" at bounding box center [127, 531] width 76 height 24
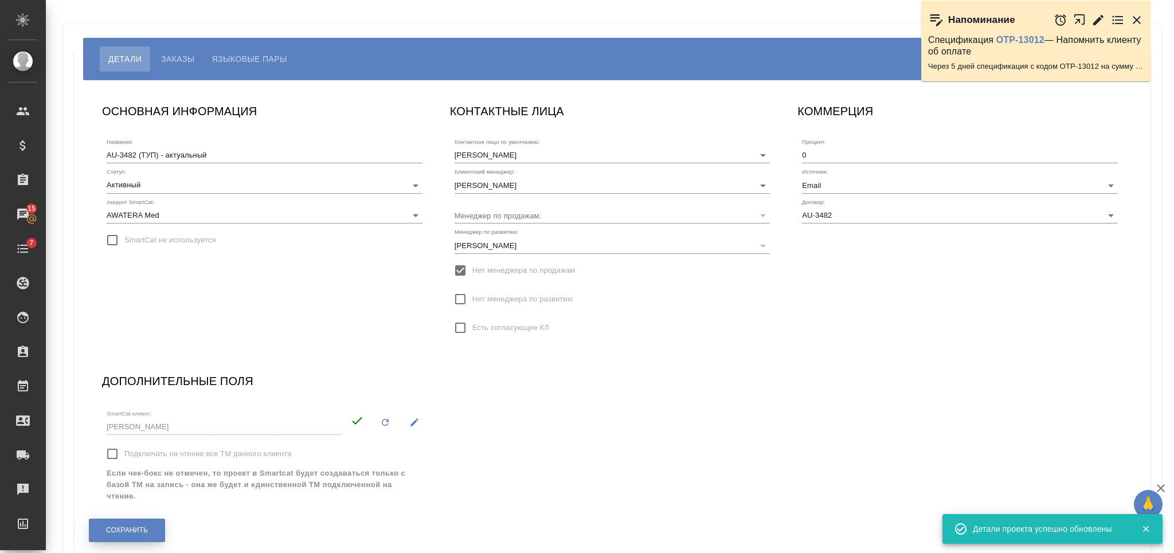
click at [160, 525] on button "Сохранить" at bounding box center [127, 531] width 76 height 24
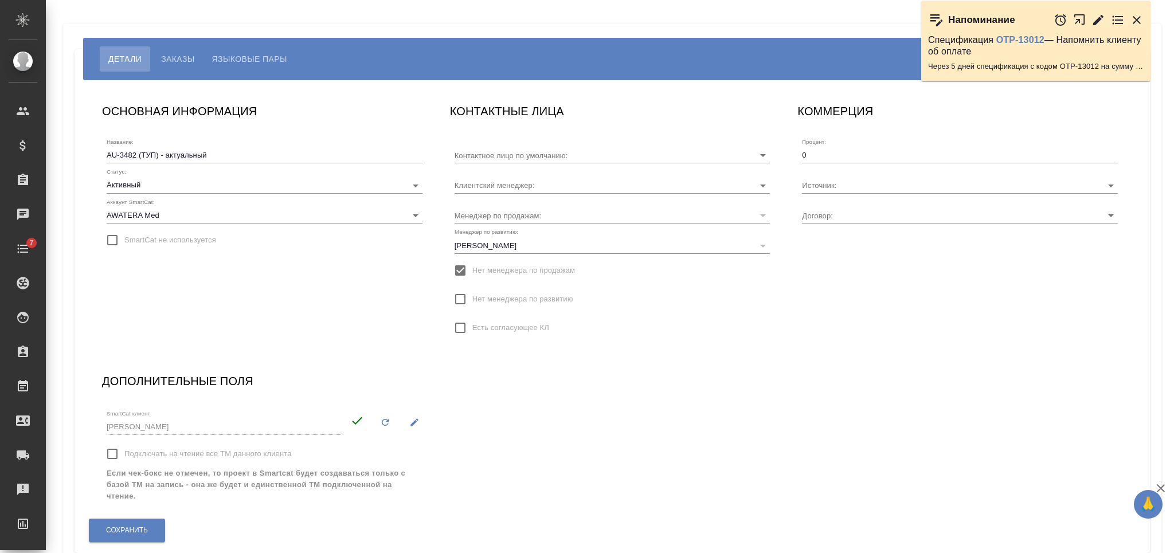
type input "[PERSON_NAME]"
type input "Email"
type input "AU-3482"
type input "[PERSON_NAME]"
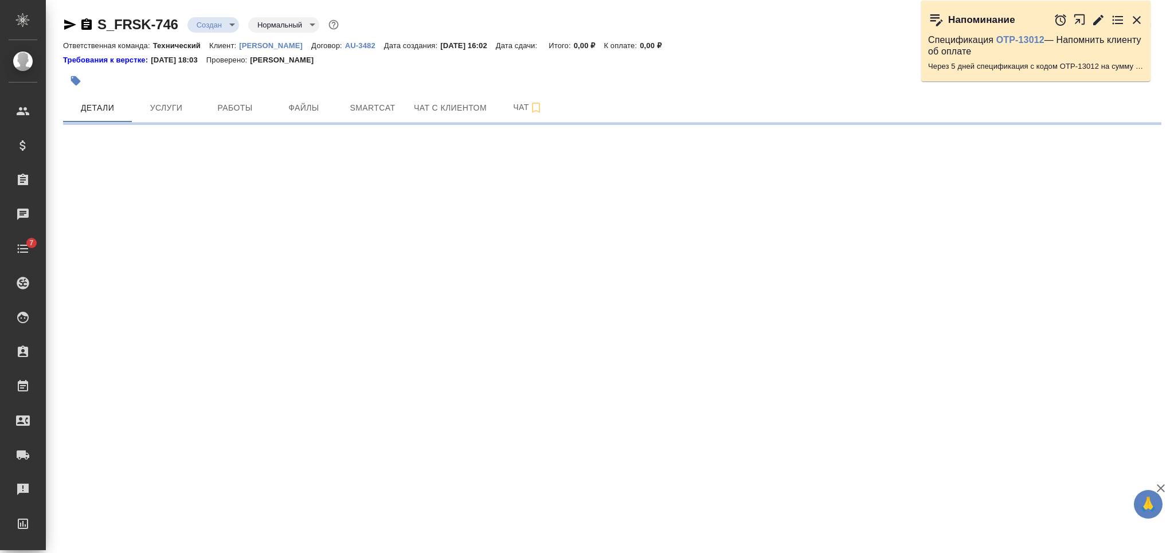
select select "RU"
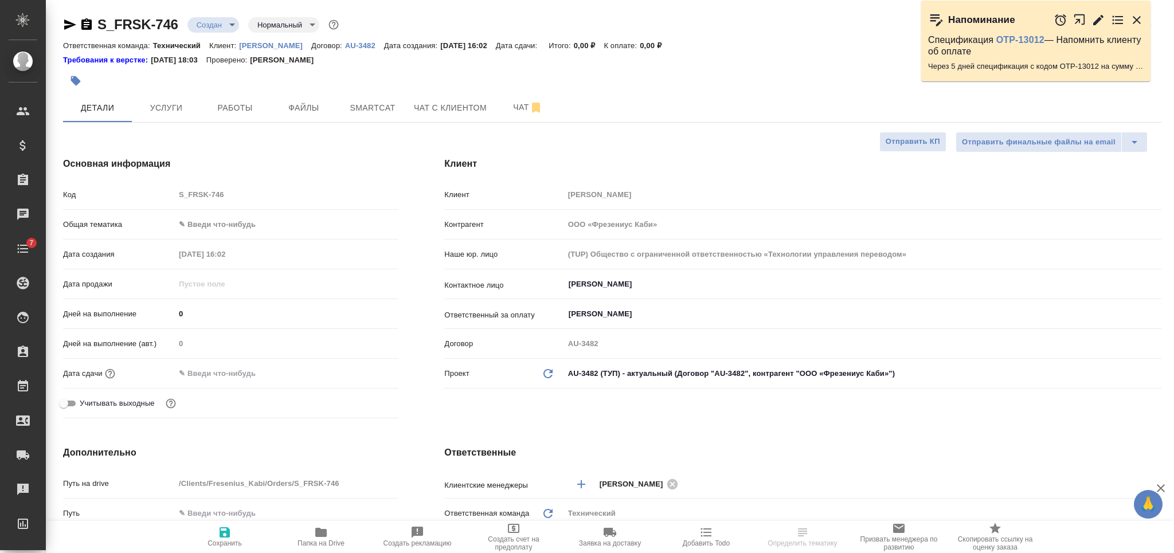
type textarea "x"
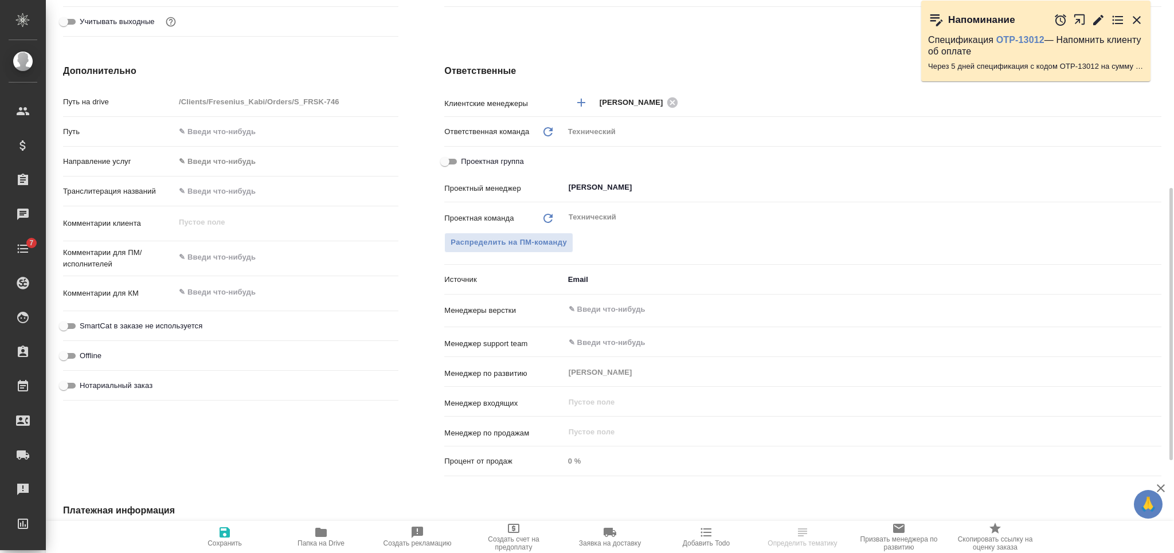
type textarea "x"
click at [276, 266] on textarea at bounding box center [286, 257] width 222 height 19
type textarea "f"
type textarea "x"
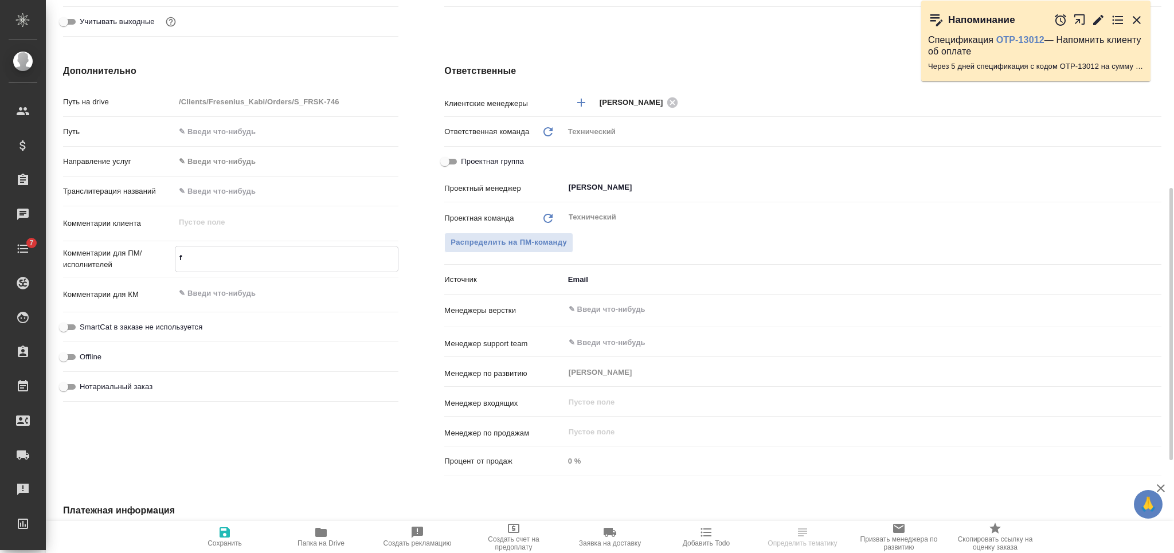
type textarea "x"
type textarea "fy"
type textarea "x"
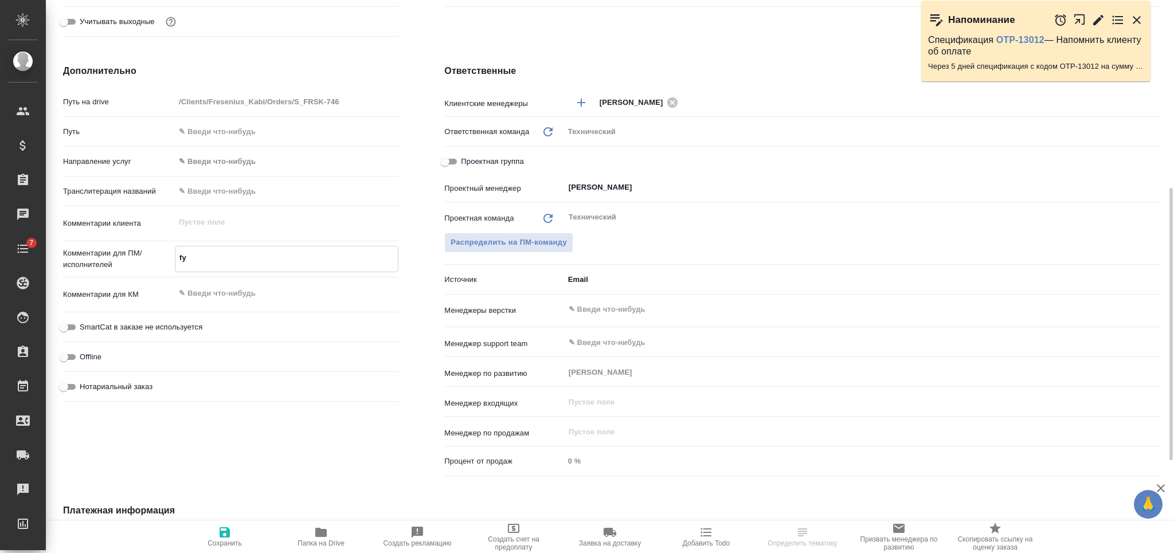
type textarea "fyu"
type textarea "x"
type textarea "fyuk"
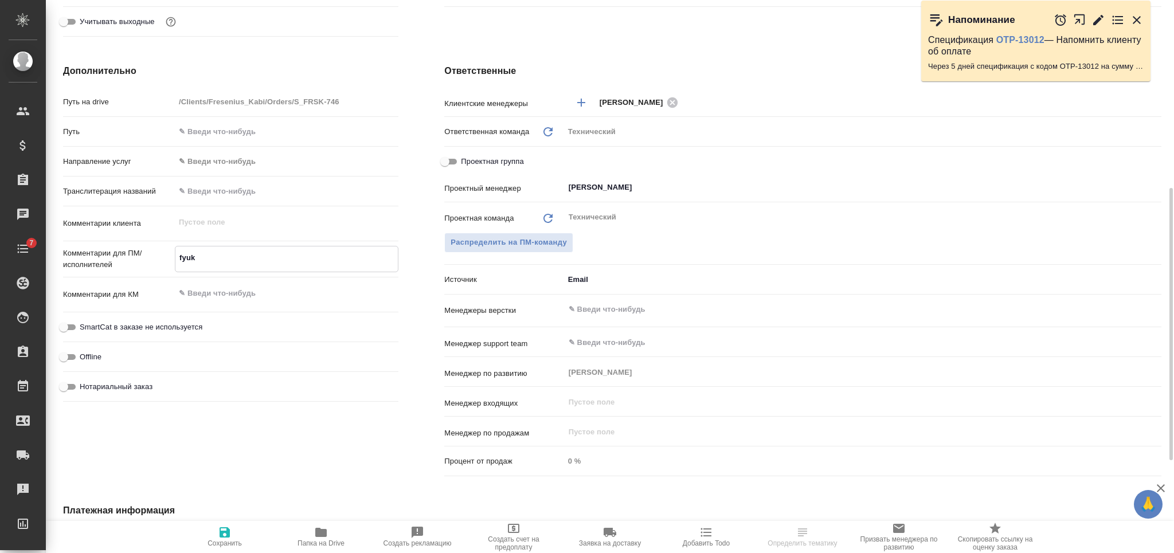
type textarea "x"
type textarea "fyuk-"
type textarea "x"
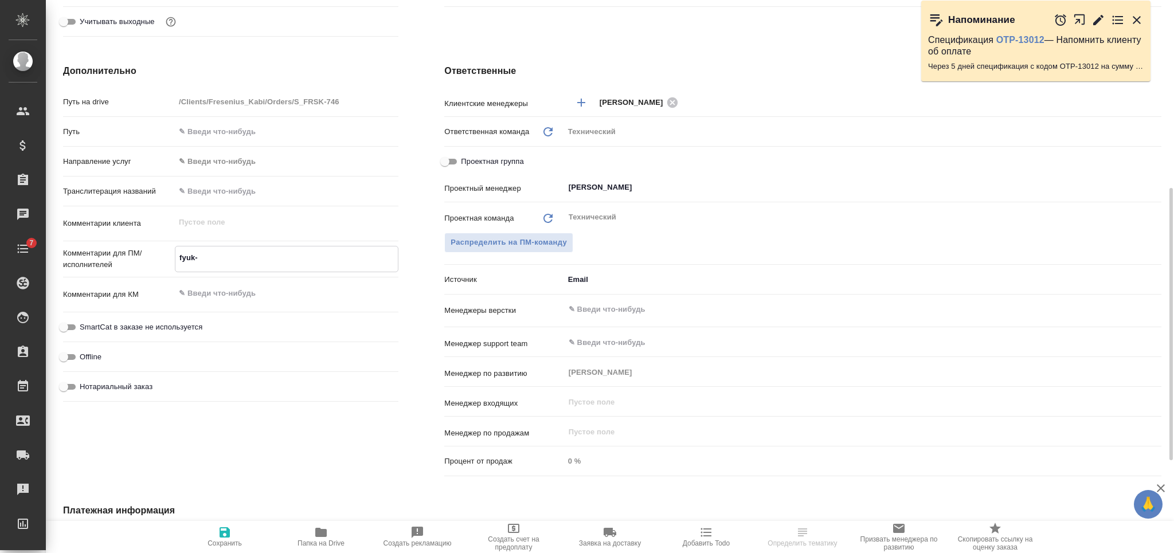
type textarea "x"
type textarea "fyuk-h"
type textarea "x"
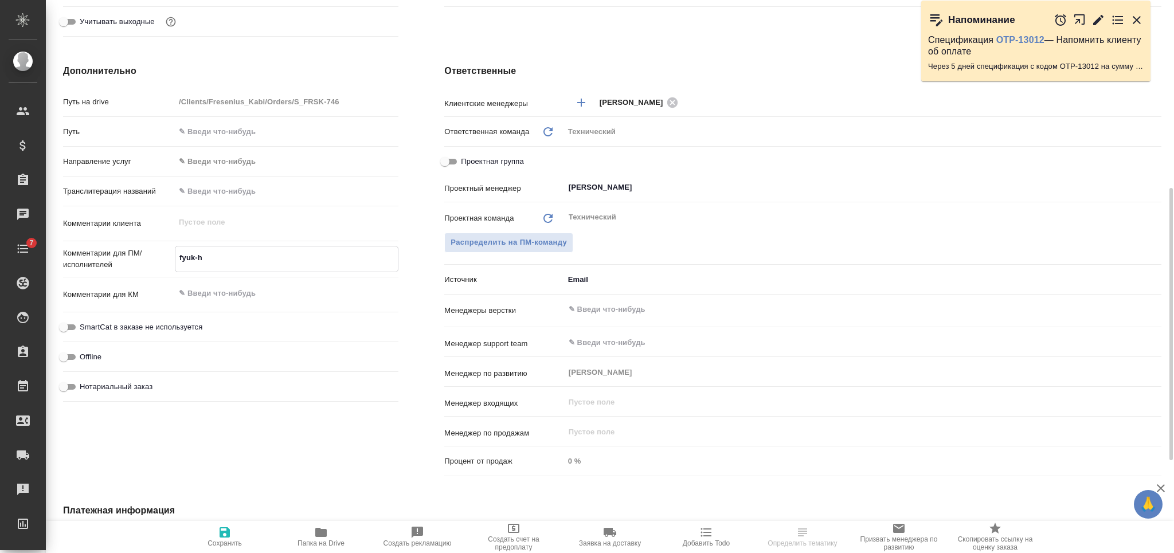
type textarea "x"
type textarea "fyuk-he"
type textarea "x"
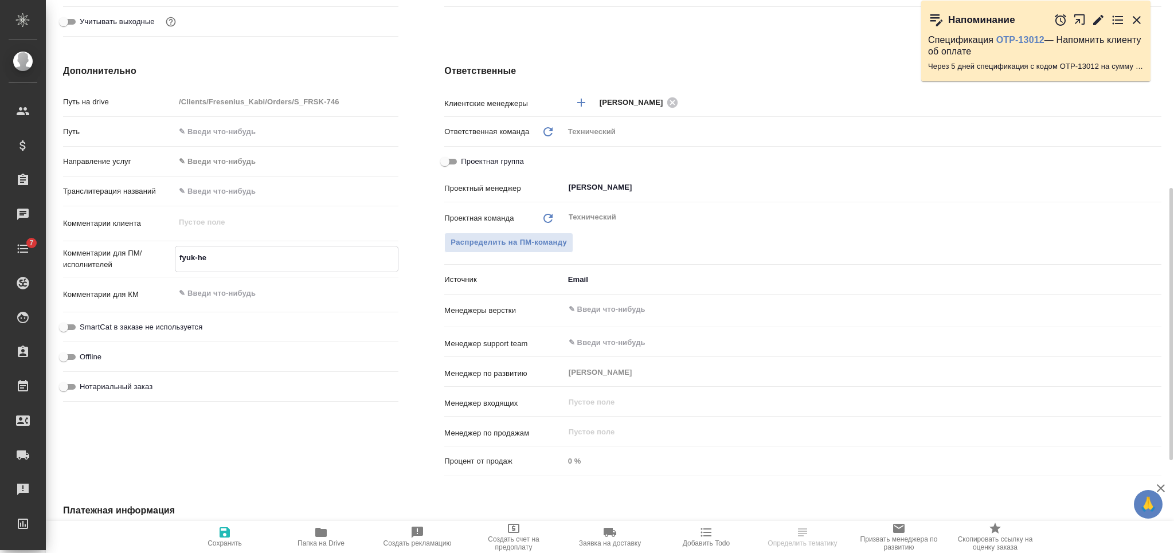
type textarea "x"
type textarea "fyuk-hec"
type textarea "x"
type textarea "а"
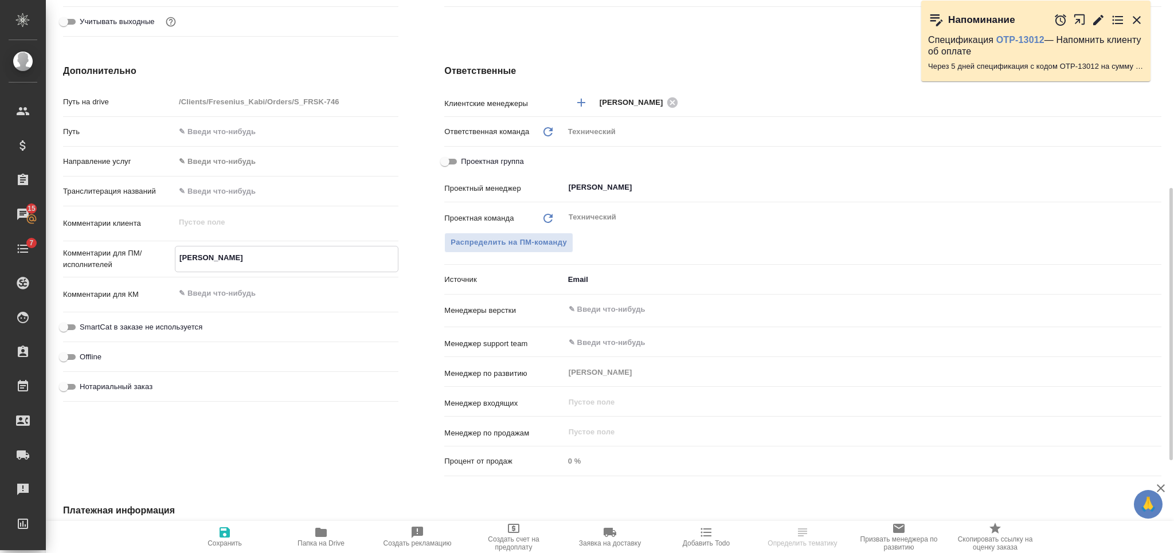
type textarea "x"
type textarea "ан"
type textarea "x"
type textarea "анг"
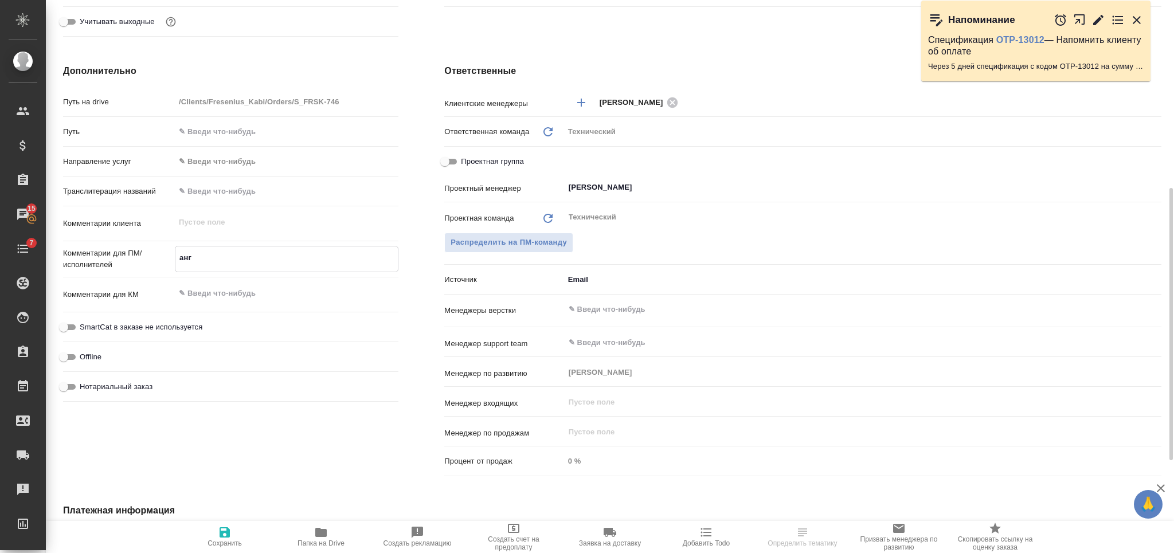
type textarea "x"
type textarea "англ"
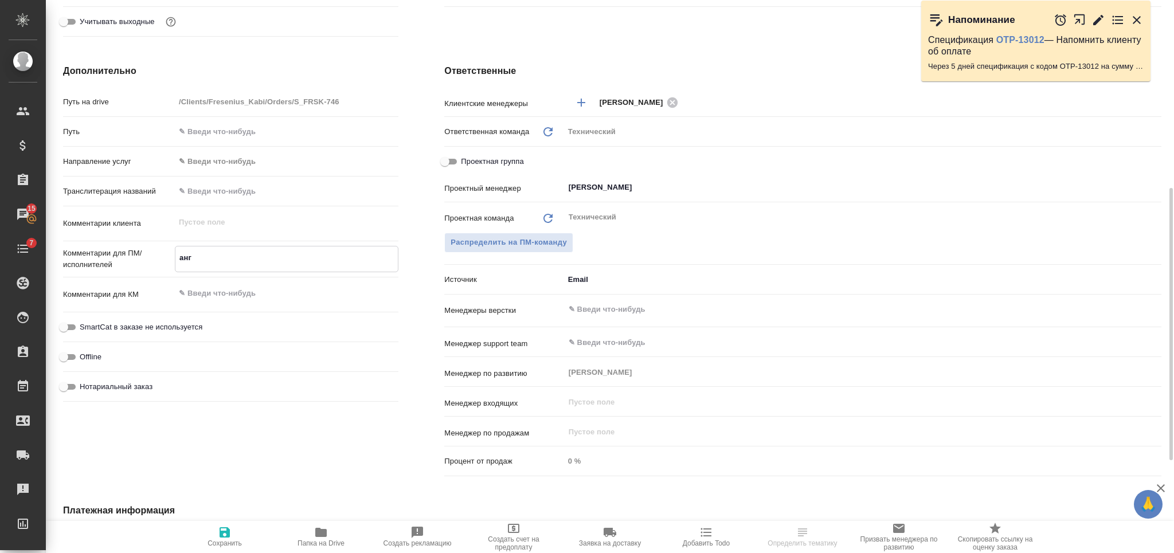
type textarea "x"
type textarea "англ-"
type textarea "x"
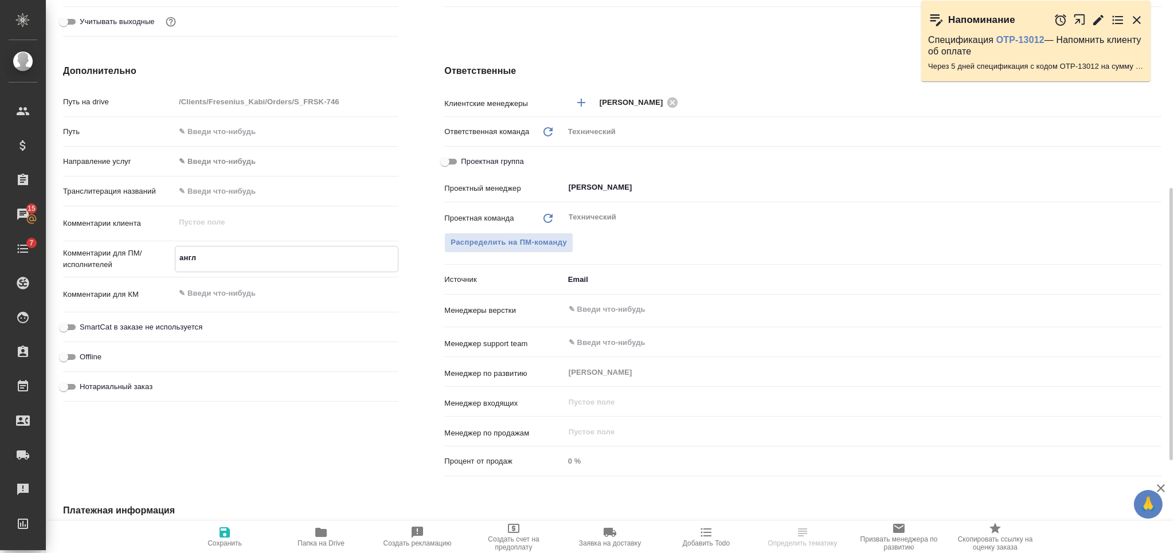
type textarea "x"
type textarea "англ-р"
type textarea "x"
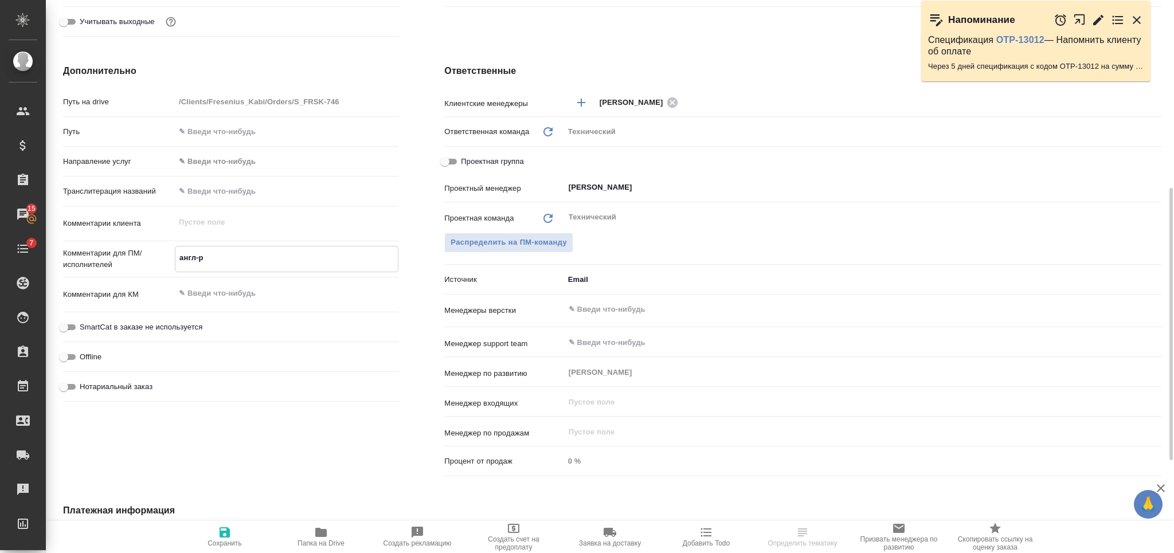
type textarea "x"
type textarea "англ-ру"
type textarea "x"
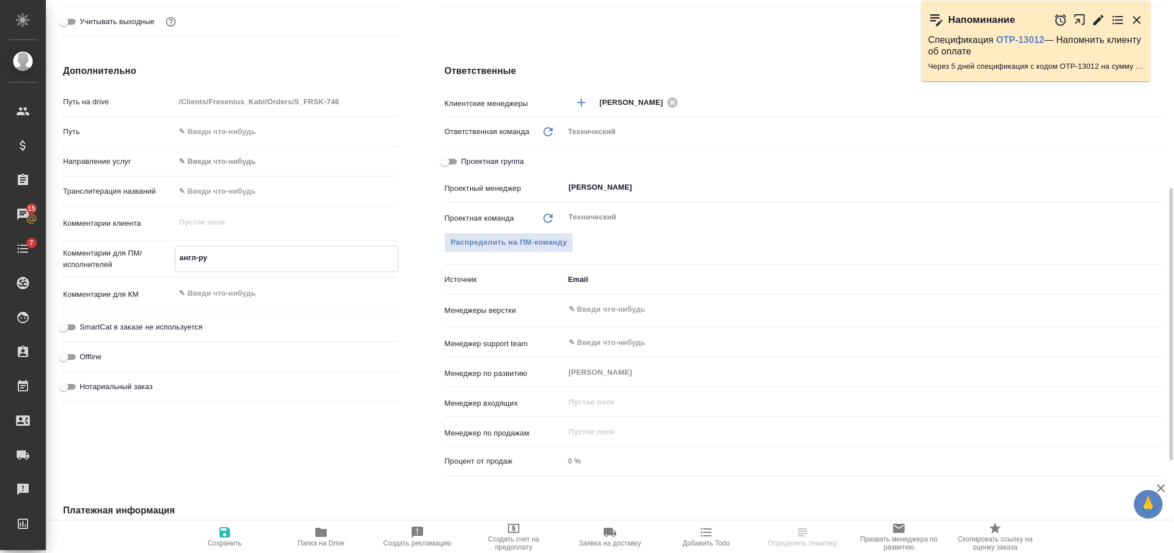
type textarea "англ-рус"
type textarea "x"
type textarea "англ-рус"
type textarea "x"
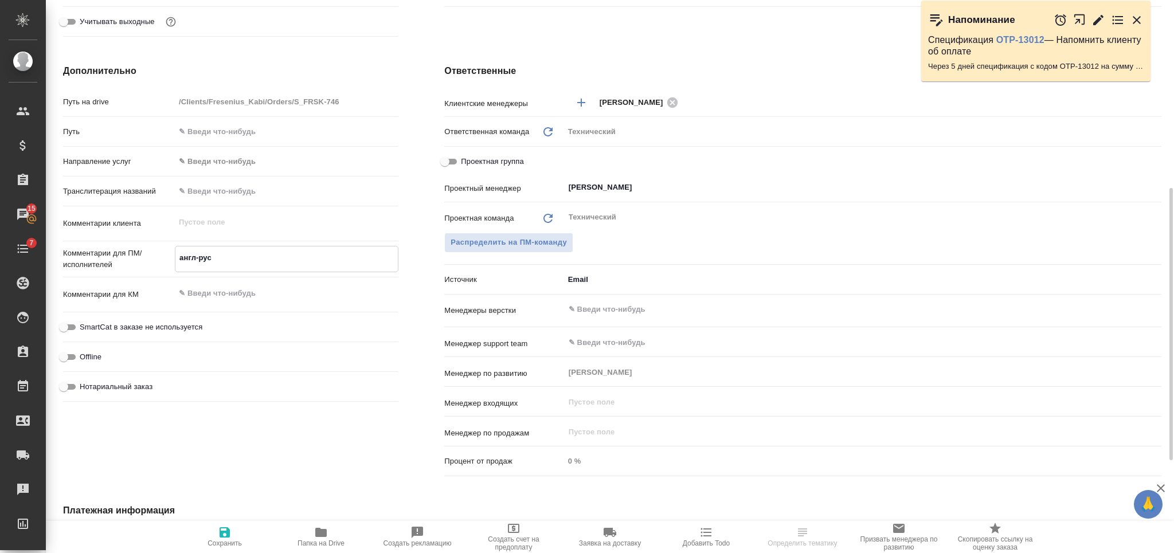
type textarea "x"
click at [271, 291] on textarea at bounding box center [287, 293] width 224 height 19
paste textarea "https://drive.awatera.com/s/ma23iF826K7rZcr"
type textarea "https://drive.awatera.com/s/ma23iF826K7rZcr"
type textarea "x"
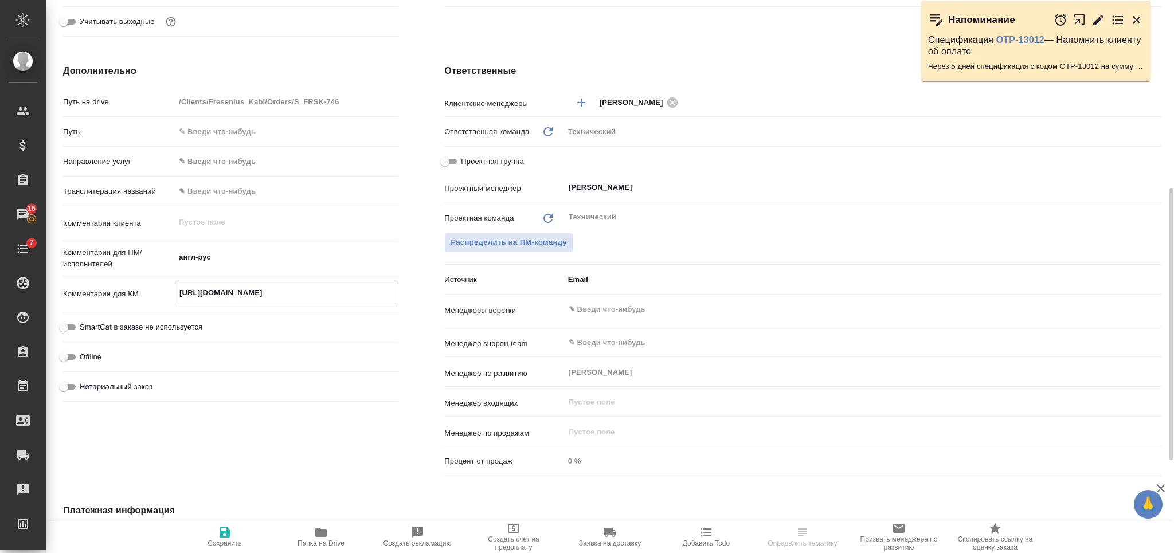
type textarea "x"
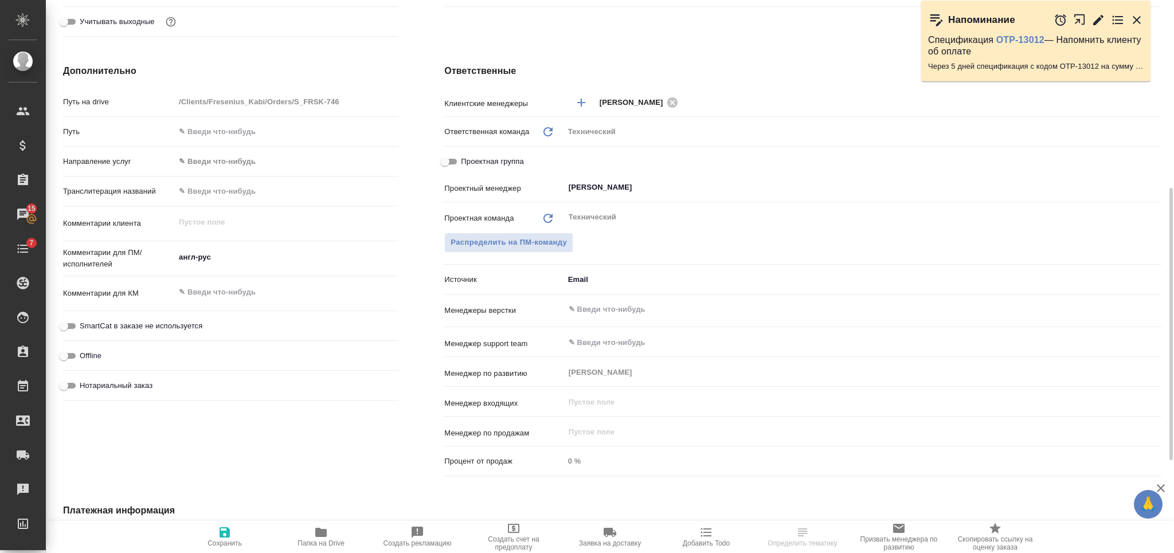
select select "RU"
type textarea "x"
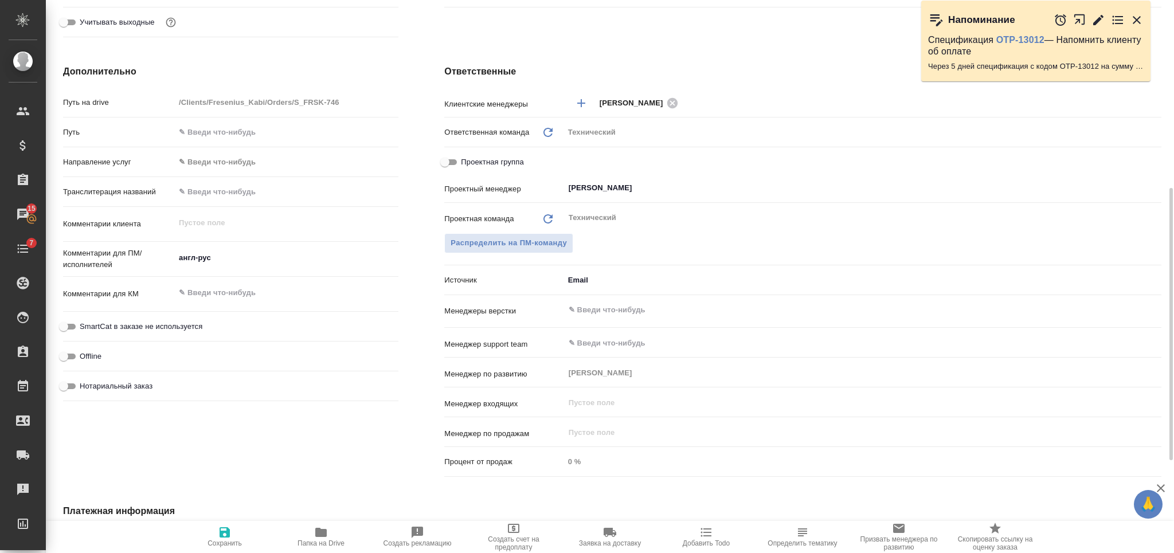
click at [212, 299] on textarea at bounding box center [287, 292] width 224 height 19
paste textarea "Педитрейс Новум 2.7.2"
type textarea "Педитрейс Новум 2.7.2"
type textarea "x"
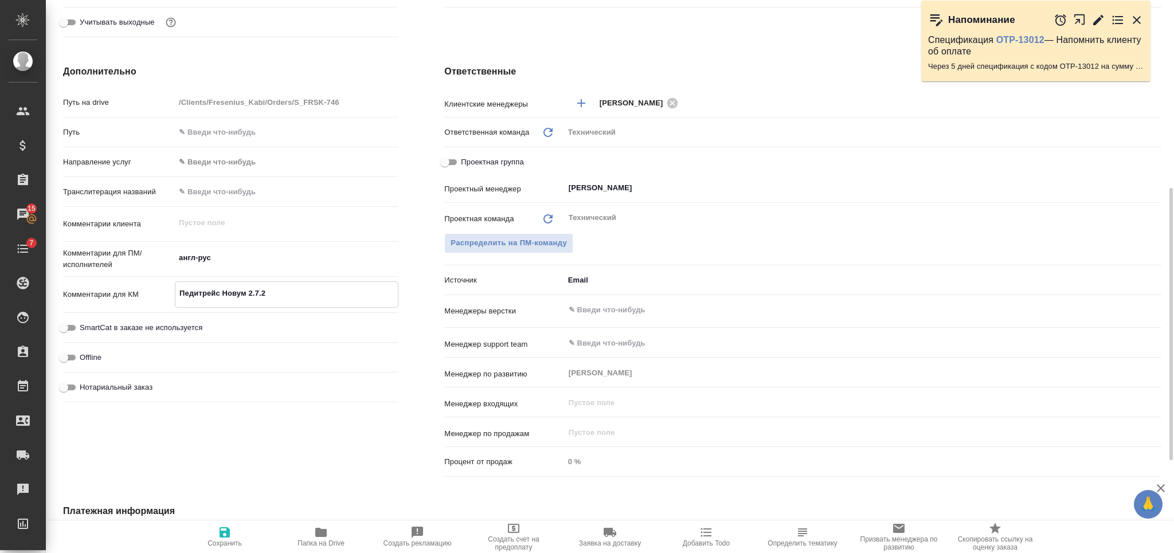
type textarea "x"
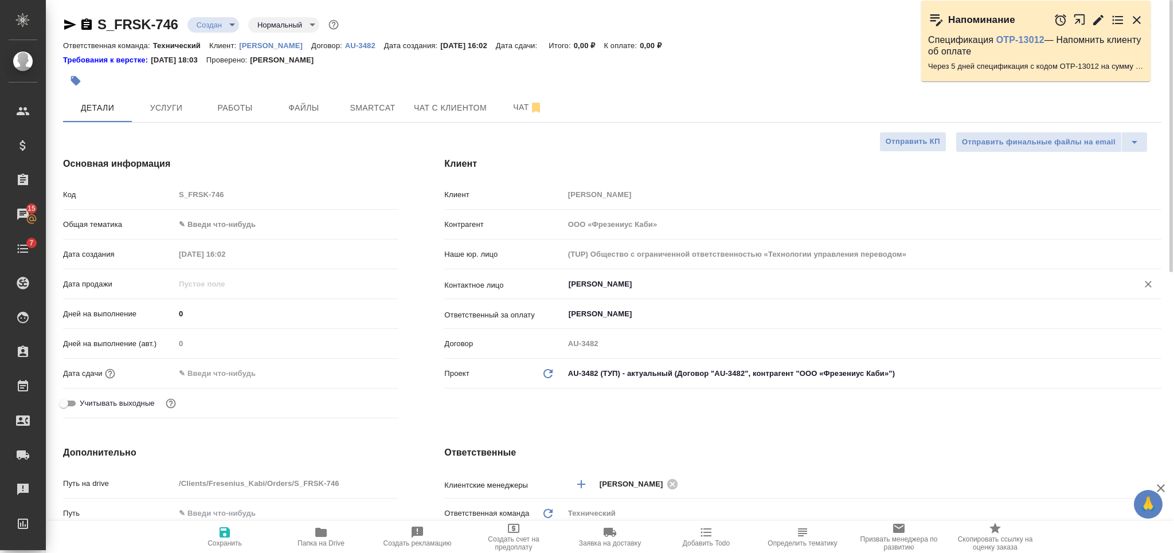
type textarea "Педитрейс Новум 2.7.2"
type textarea "x"
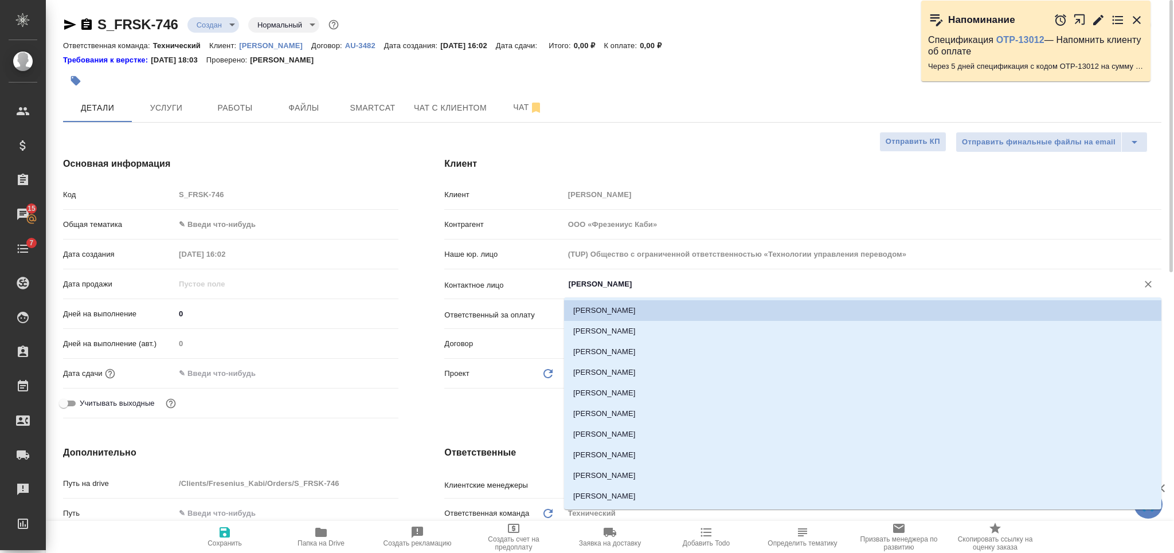
click at [604, 290] on input "Полозова Людмила" at bounding box center [844, 284] width 552 height 14
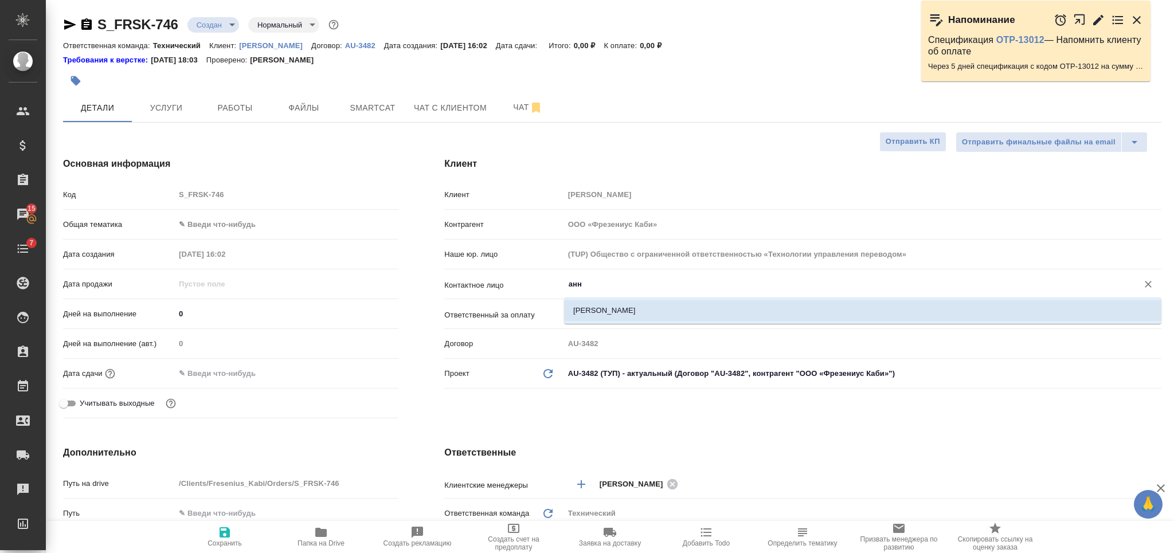
click at [611, 313] on li "Дмитриева Анна" at bounding box center [862, 310] width 597 height 21
type input "Дмитриева Анна"
type textarea "x"
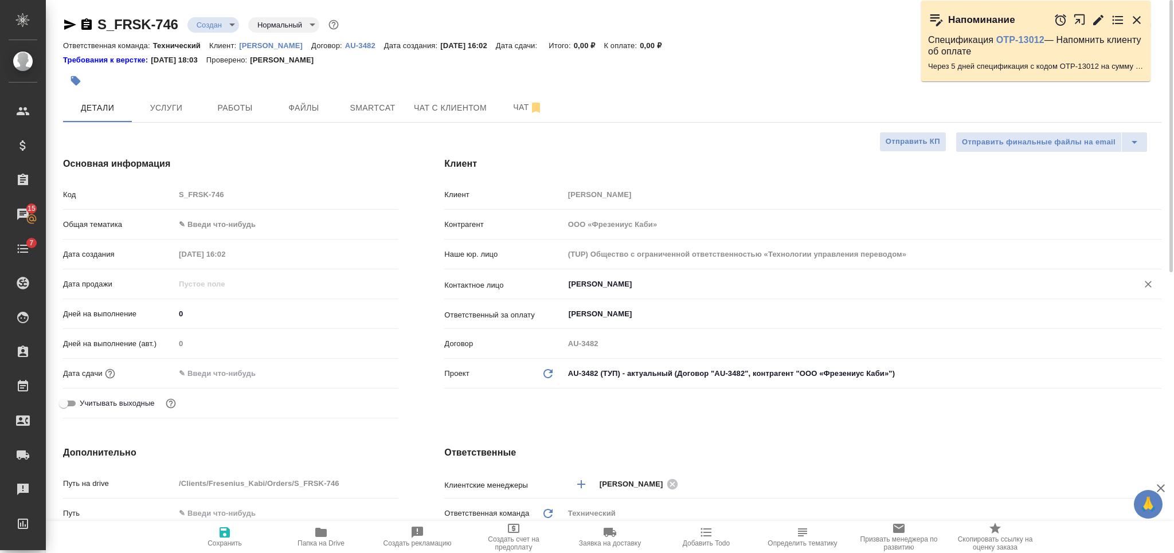
type input "Дмитриева Анна"
click at [209, 539] on span "Сохранить" at bounding box center [225, 543] width 34 height 8
type textarea "x"
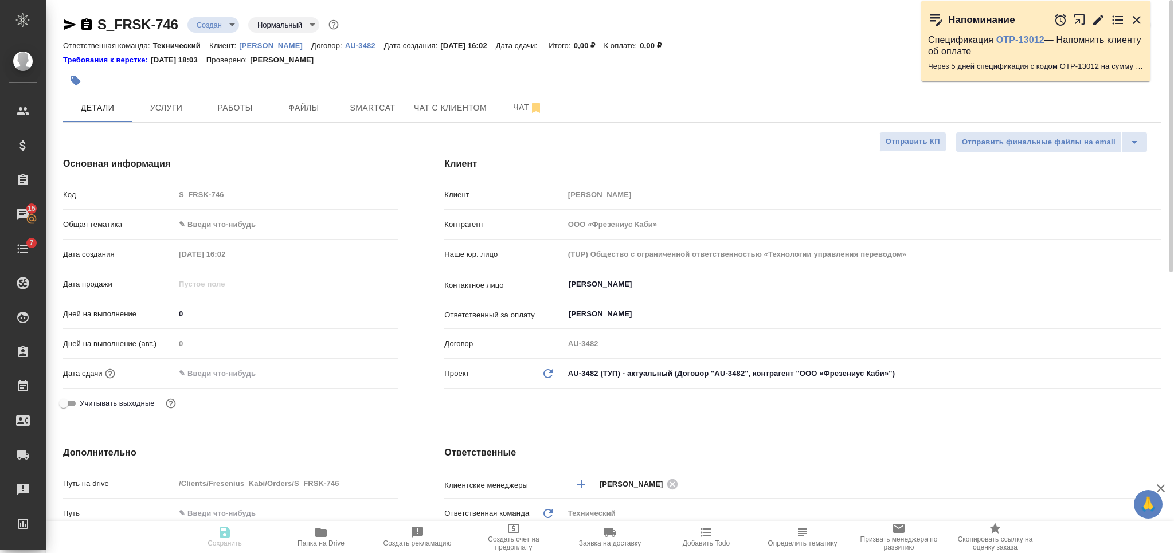
type textarea "x"
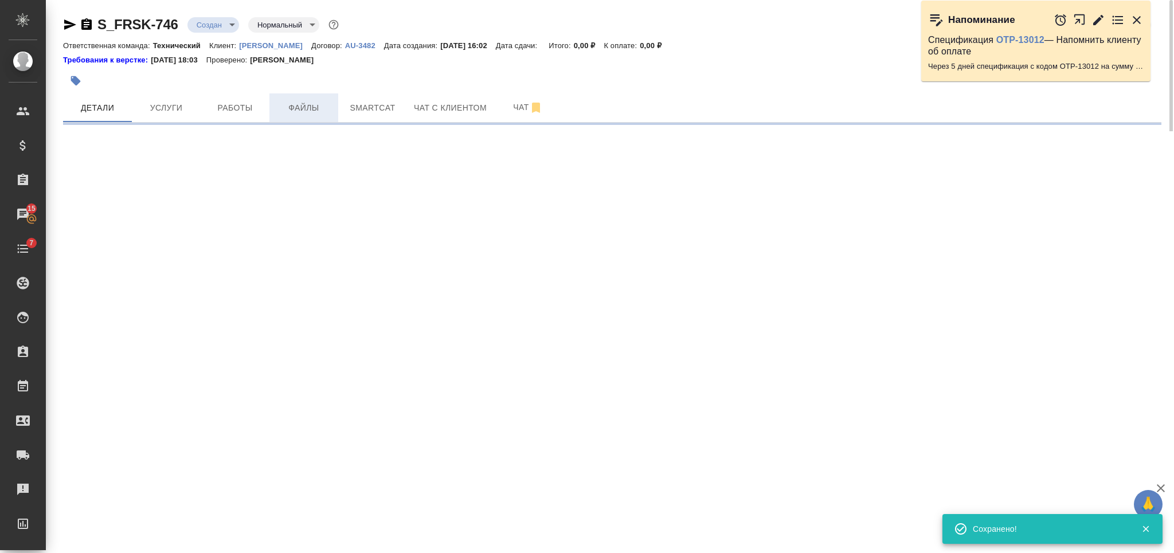
select select "RU"
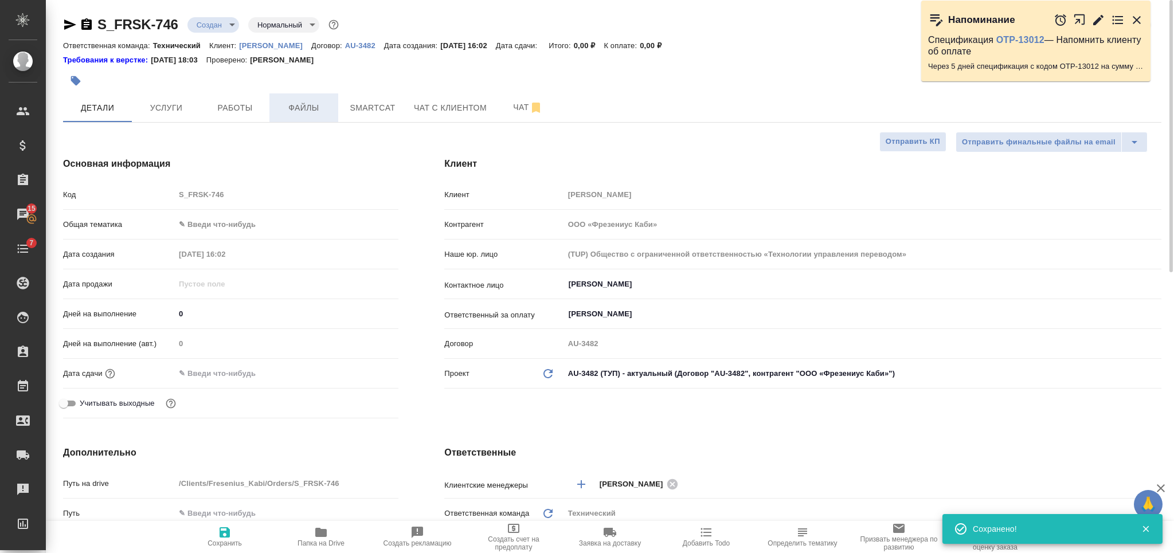
type textarea "x"
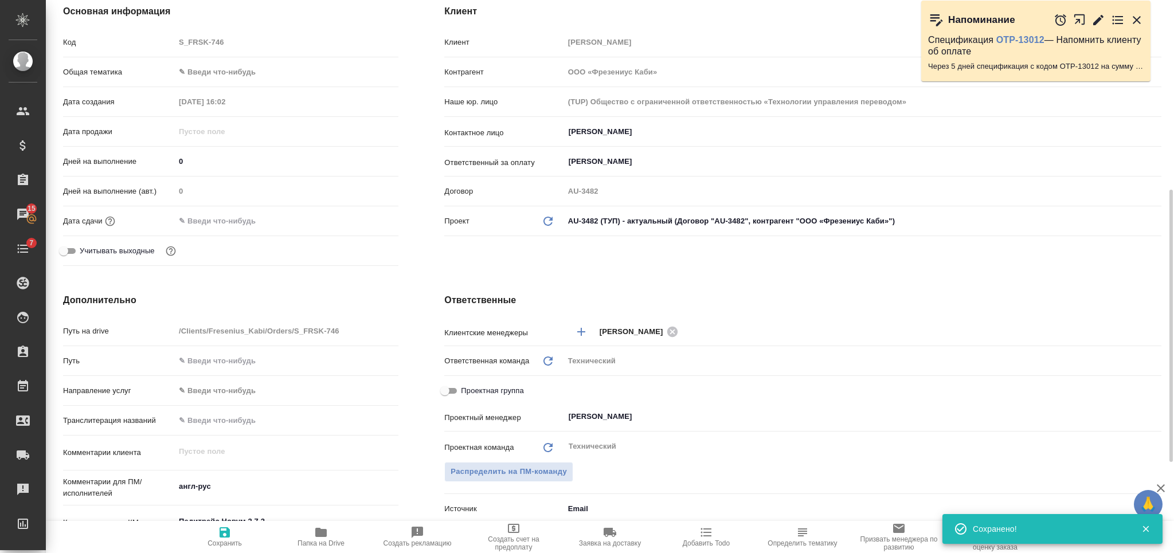
scroll to position [382, 0]
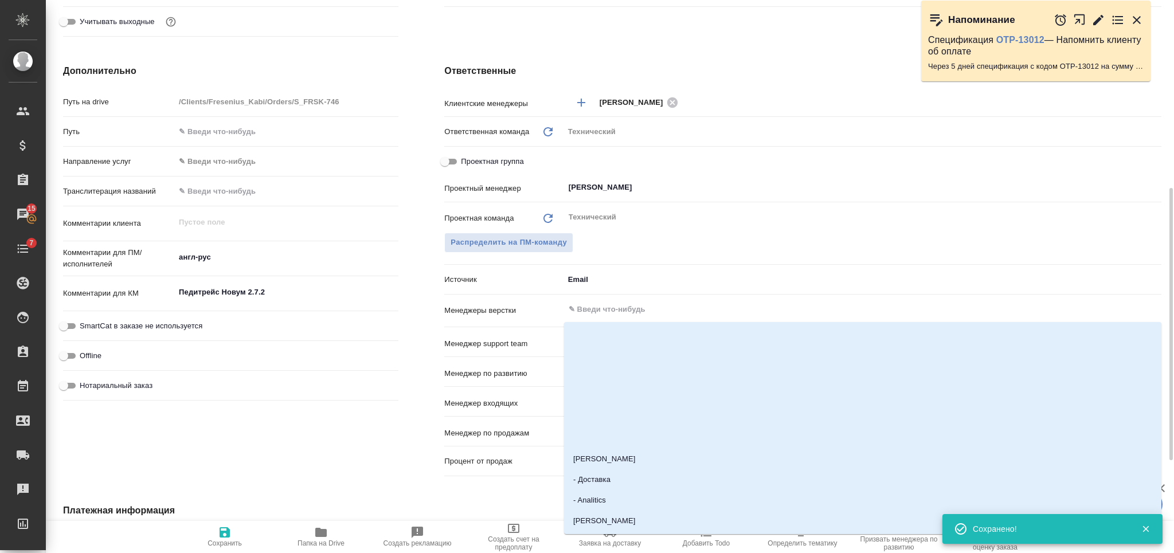
click at [633, 305] on input "text" at bounding box center [844, 310] width 552 height 14
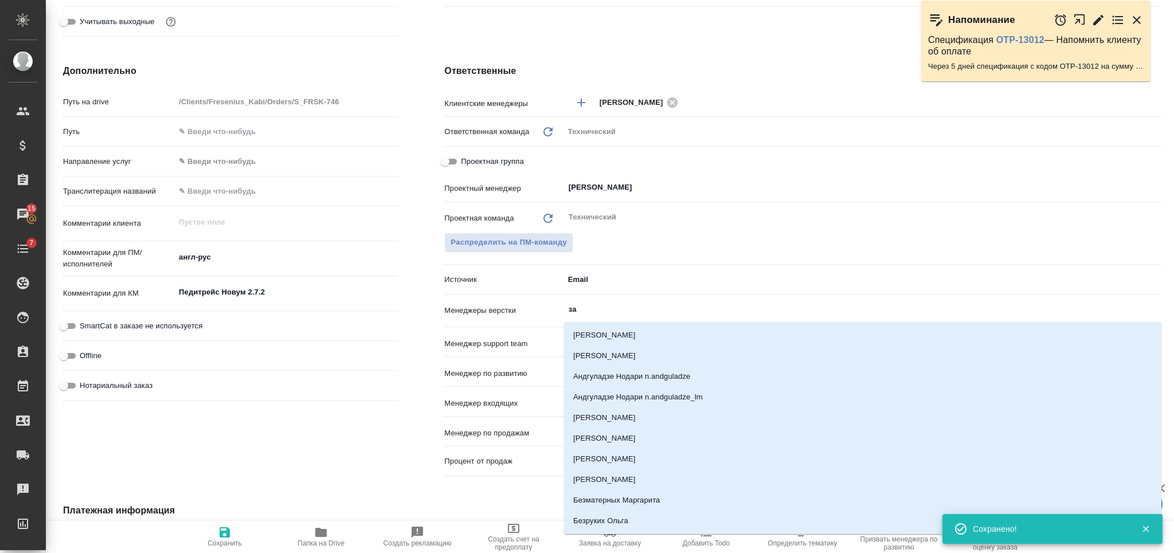
type input "заб"
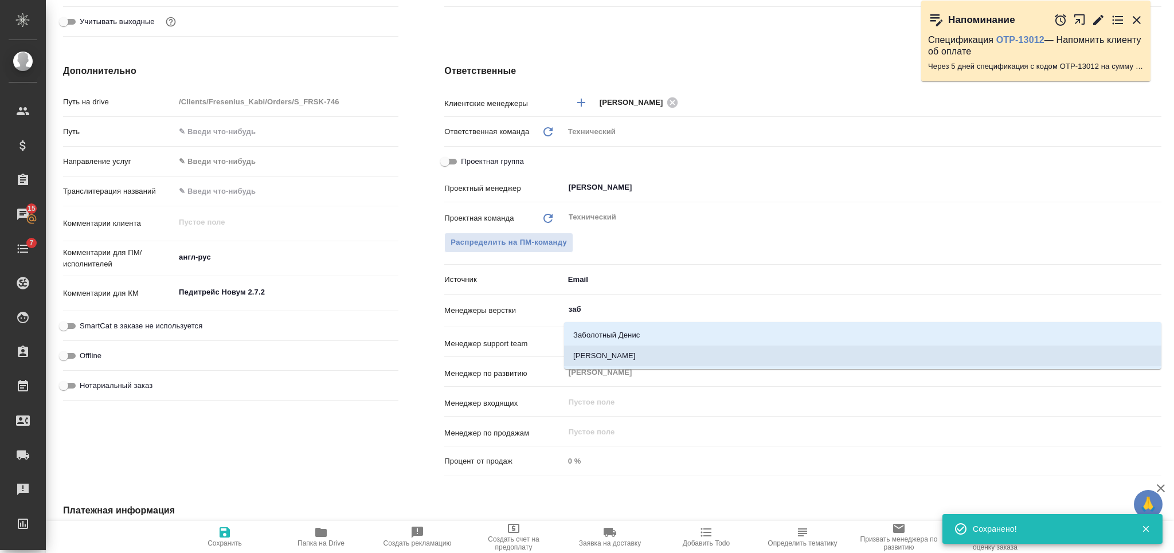
click at [659, 346] on li "[PERSON_NAME]" at bounding box center [862, 356] width 597 height 21
type textarea "x"
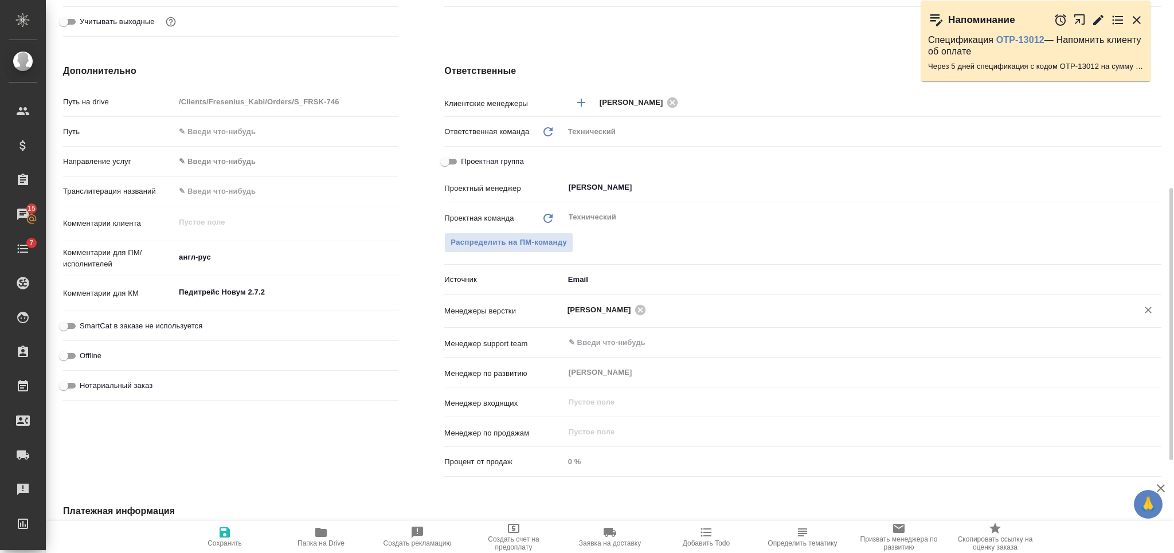
click at [238, 543] on span "Сохранить" at bounding box center [225, 543] width 34 height 8
type textarea "x"
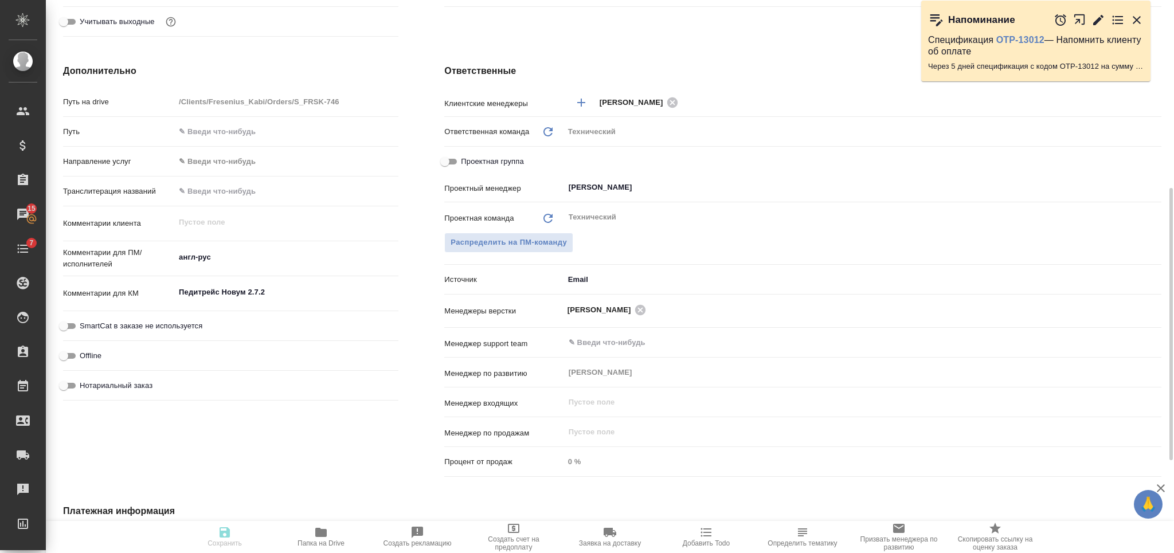
type textarea "x"
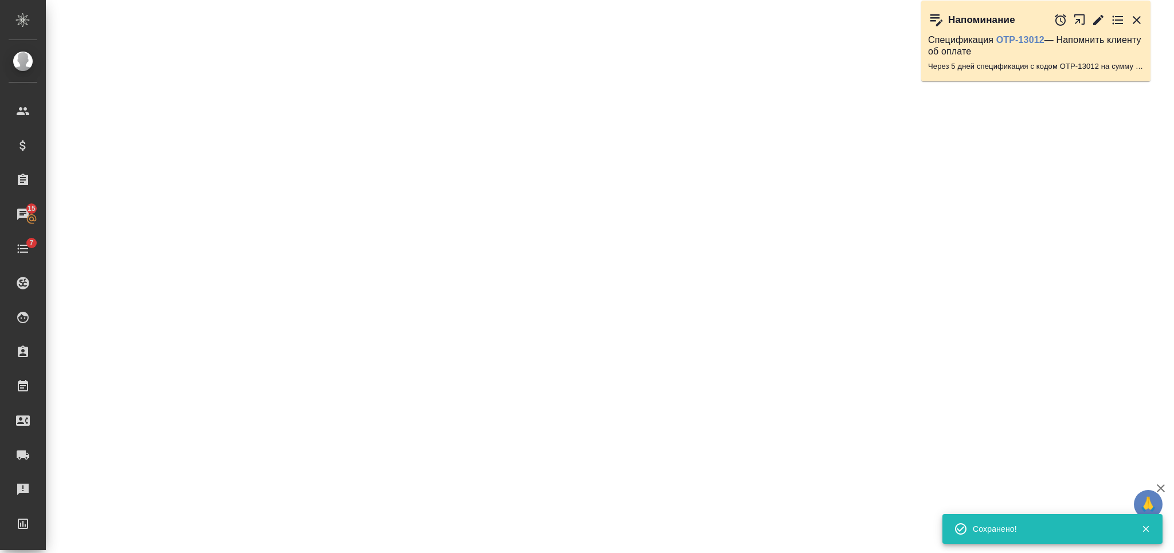
select select "RU"
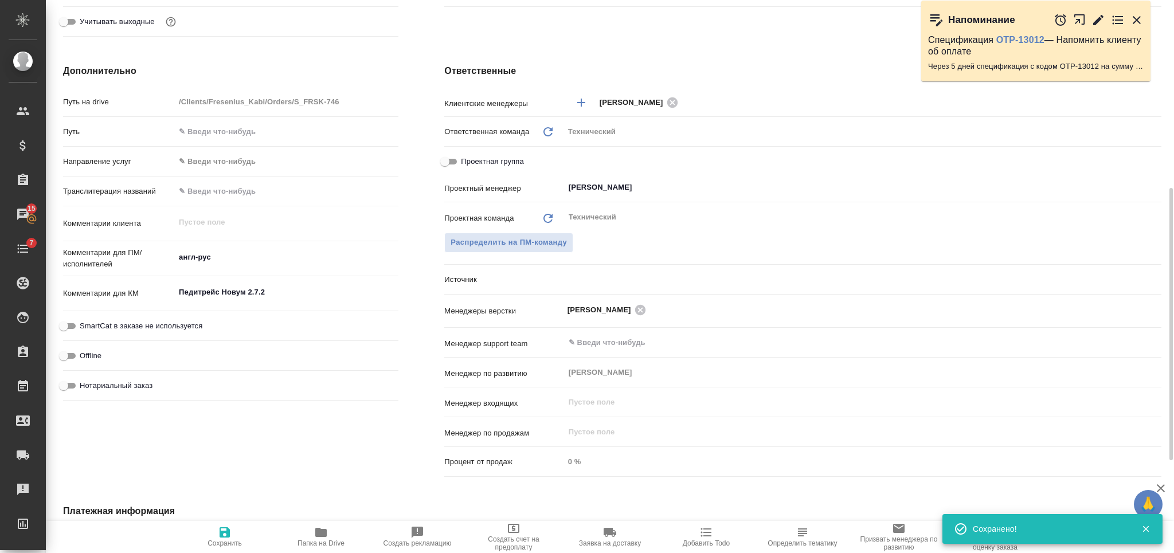
type textarea "x"
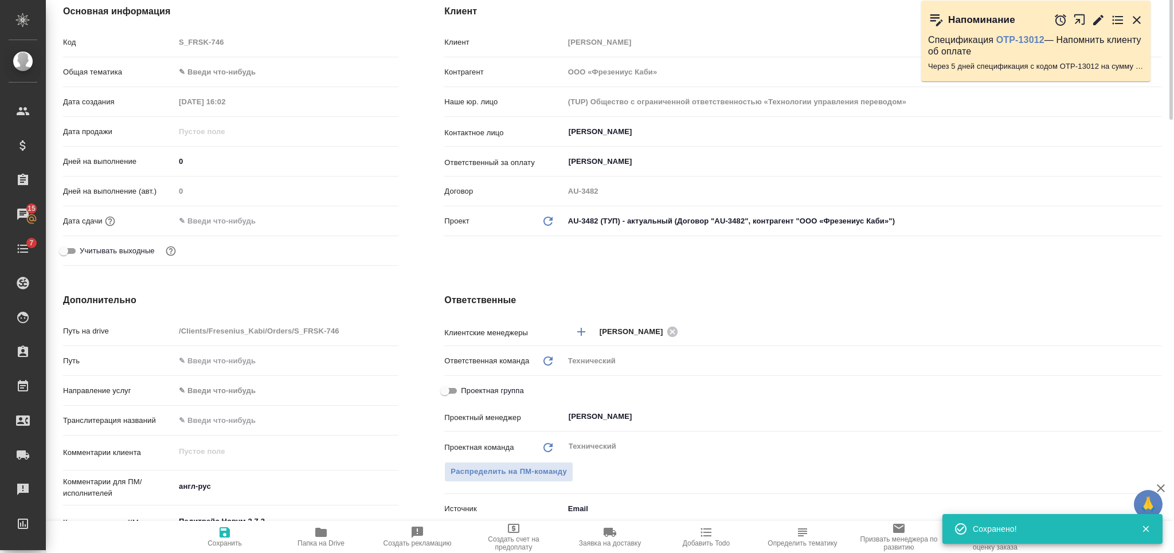
scroll to position [0, 0]
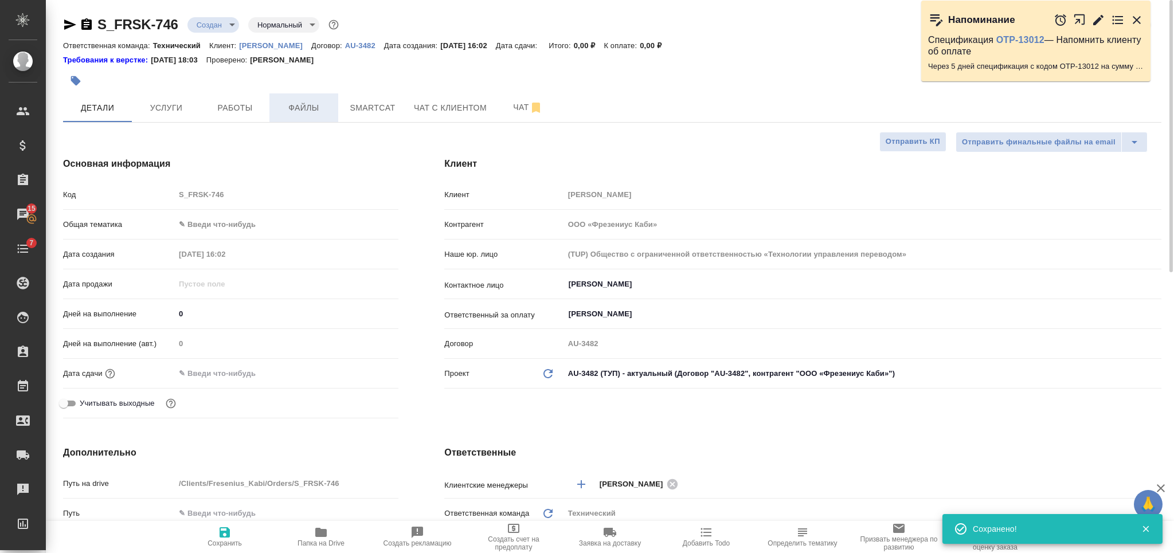
click at [322, 112] on span "Файлы" at bounding box center [303, 108] width 55 height 14
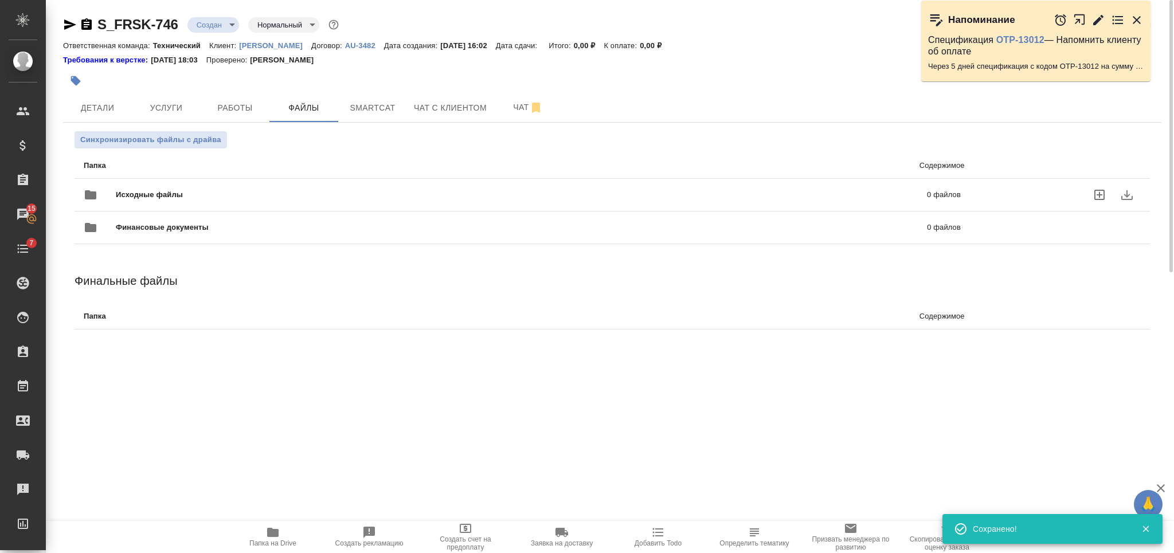
click at [317, 183] on div "Исходные файлы 0 файлов" at bounding box center [522, 195] width 877 height 28
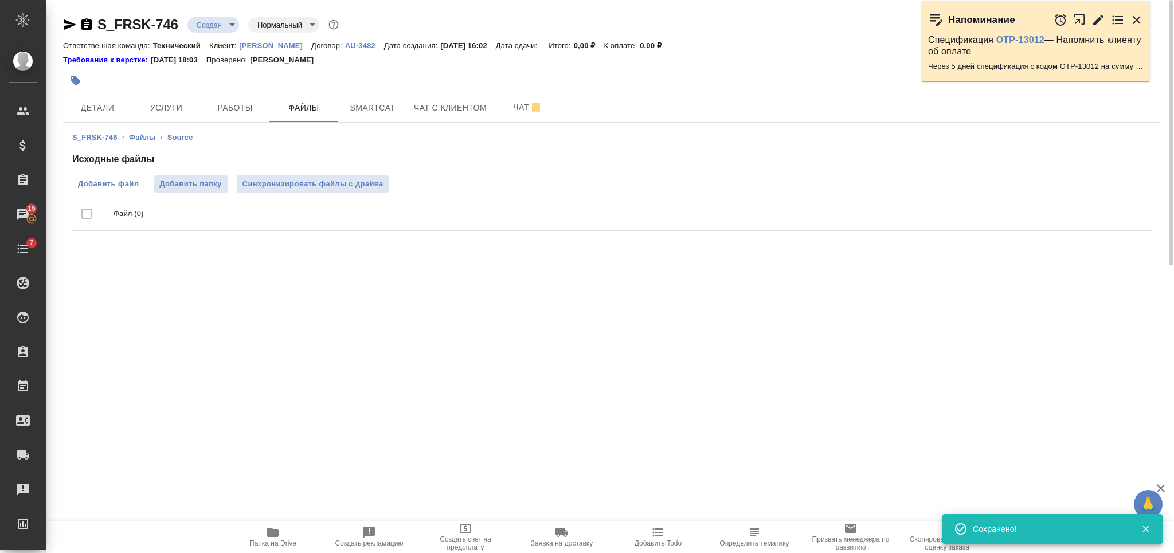
click at [123, 190] on label "Добавить файл" at bounding box center [108, 183] width 72 height 17
click at [0, 0] on input "Добавить файл" at bounding box center [0, 0] width 0 height 0
click at [214, 24] on body "🙏 .cls-1 fill:#fff; AWATERA Nikiforova Valeria Клиенты Спецификации Заказы 15 Ч…" at bounding box center [587, 276] width 1174 height 553
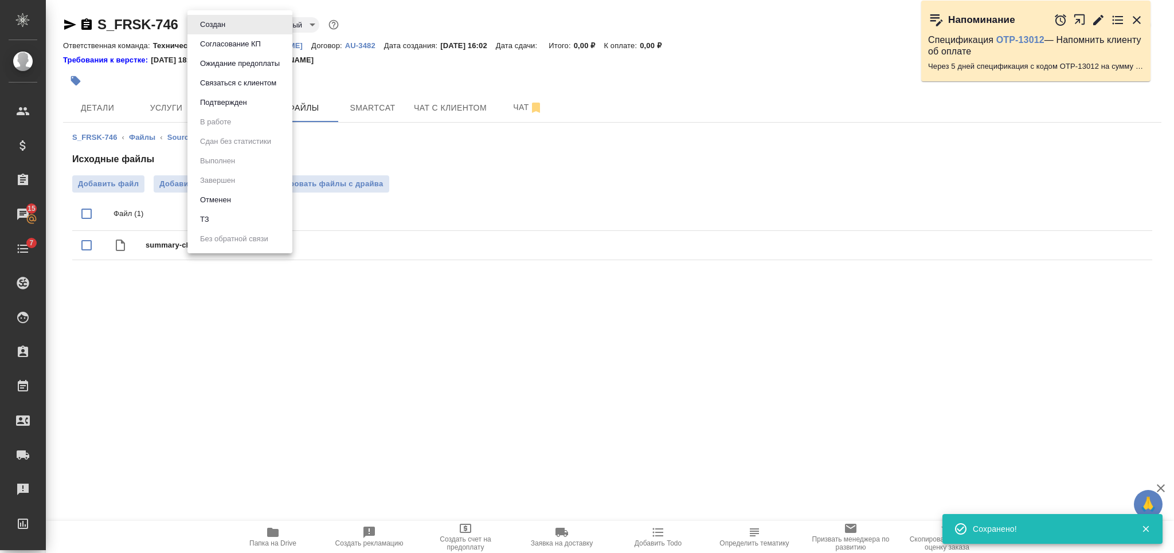
click at [251, 225] on li "ТЗ" at bounding box center [239, 219] width 105 height 19
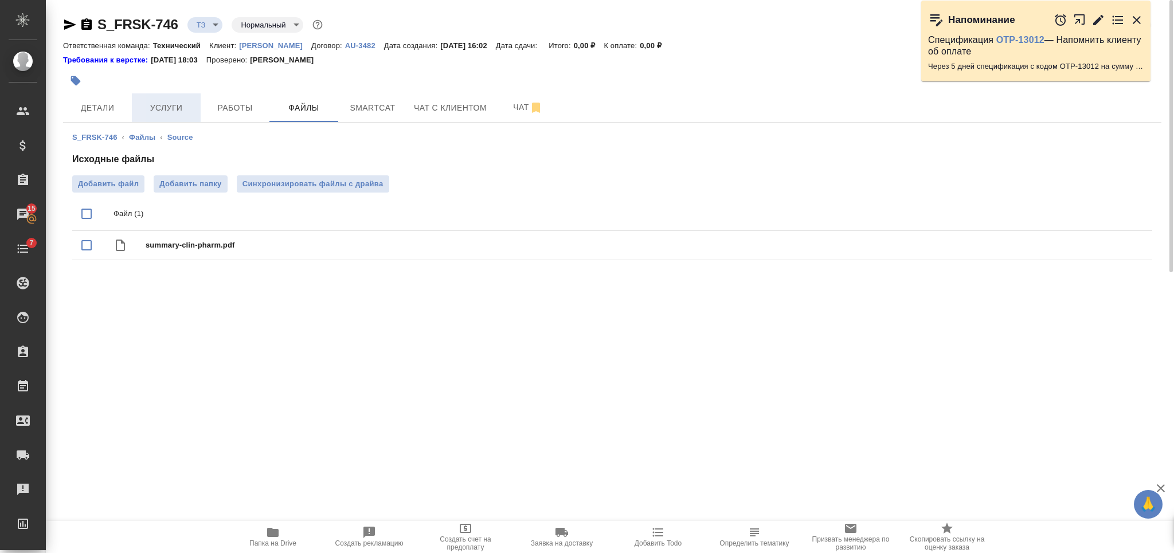
click at [171, 116] on button "Услуги" at bounding box center [166, 107] width 69 height 29
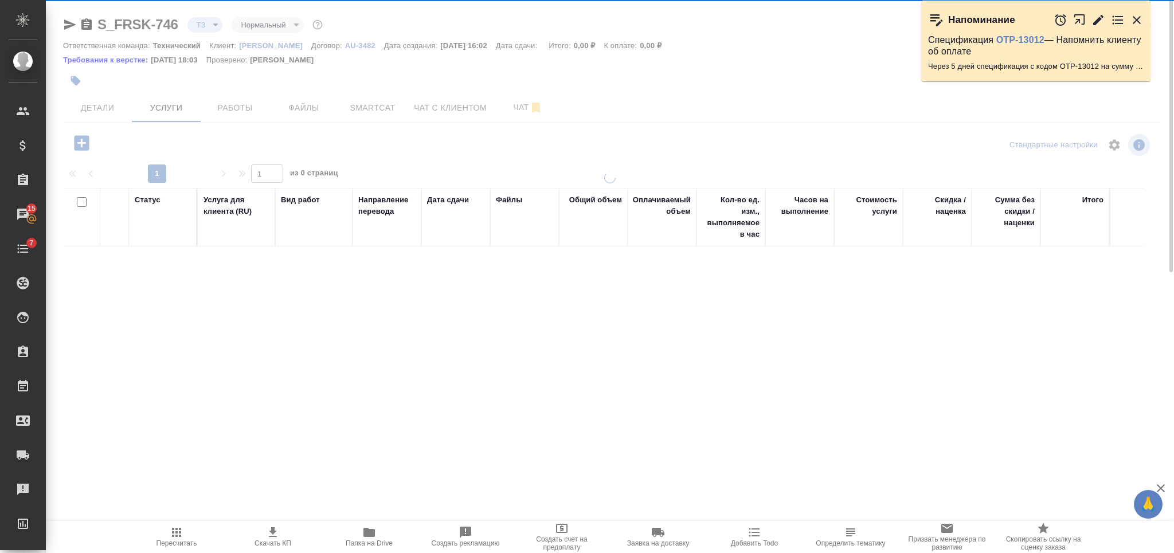
click at [75, 138] on icon "button" at bounding box center [81, 142] width 15 height 15
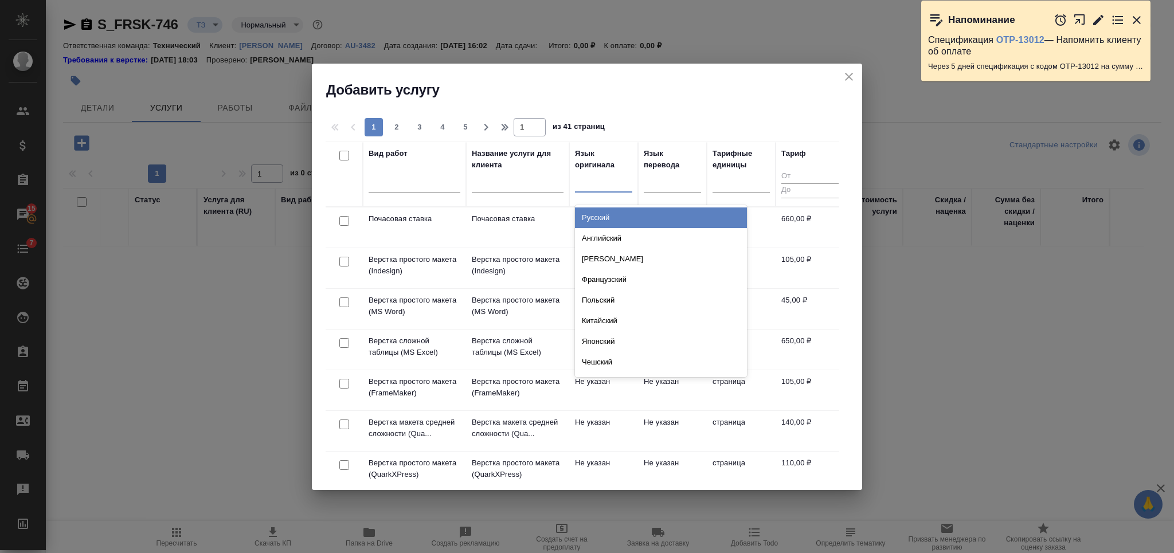
click at [610, 185] on div at bounding box center [603, 181] width 57 height 17
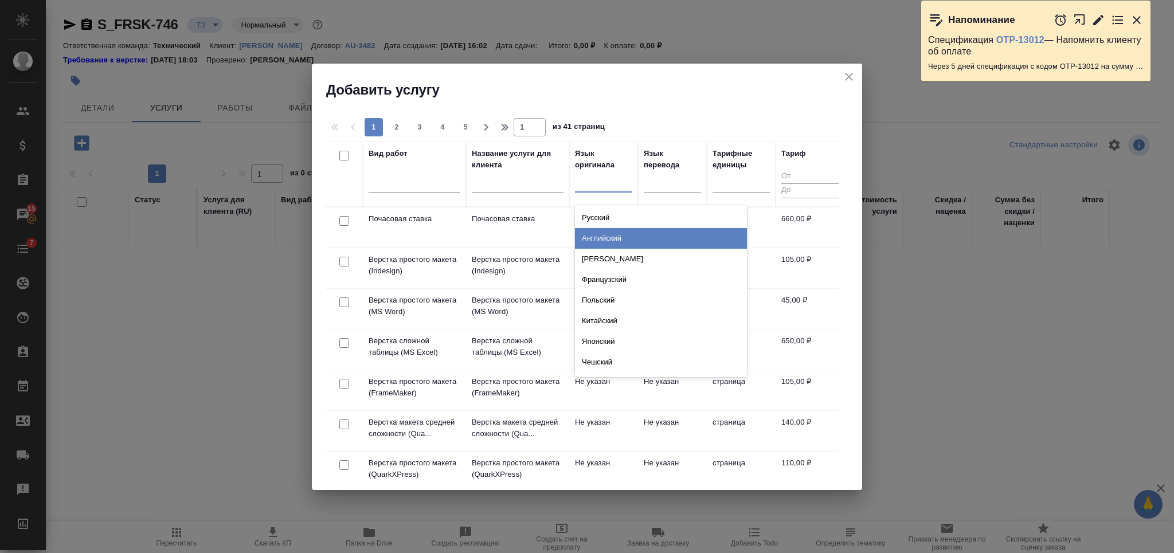
click at [609, 241] on div "Английский" at bounding box center [661, 238] width 172 height 21
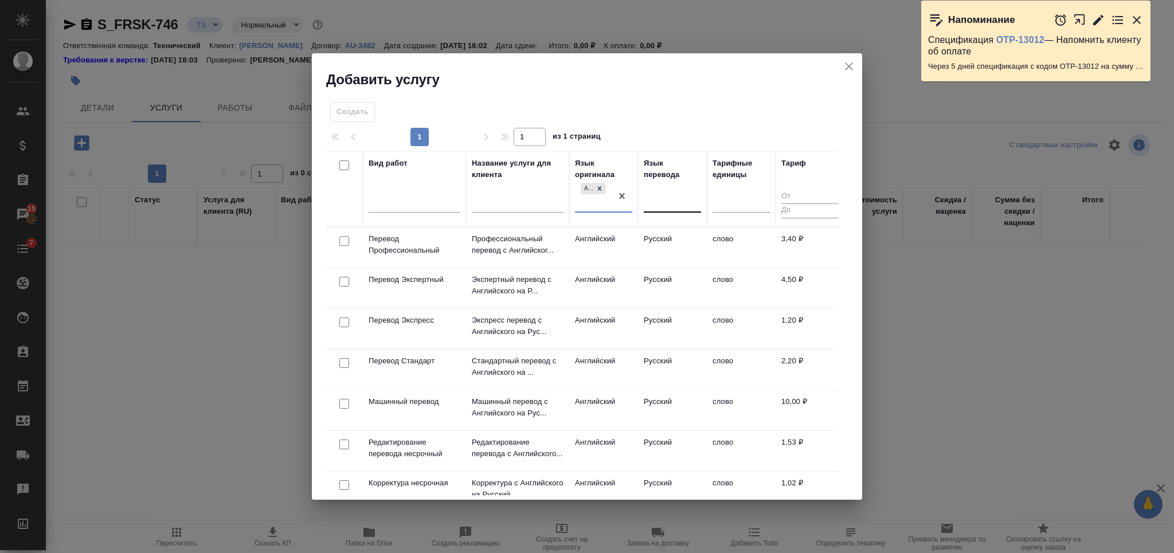
click at [671, 203] on div at bounding box center [672, 201] width 57 height 17
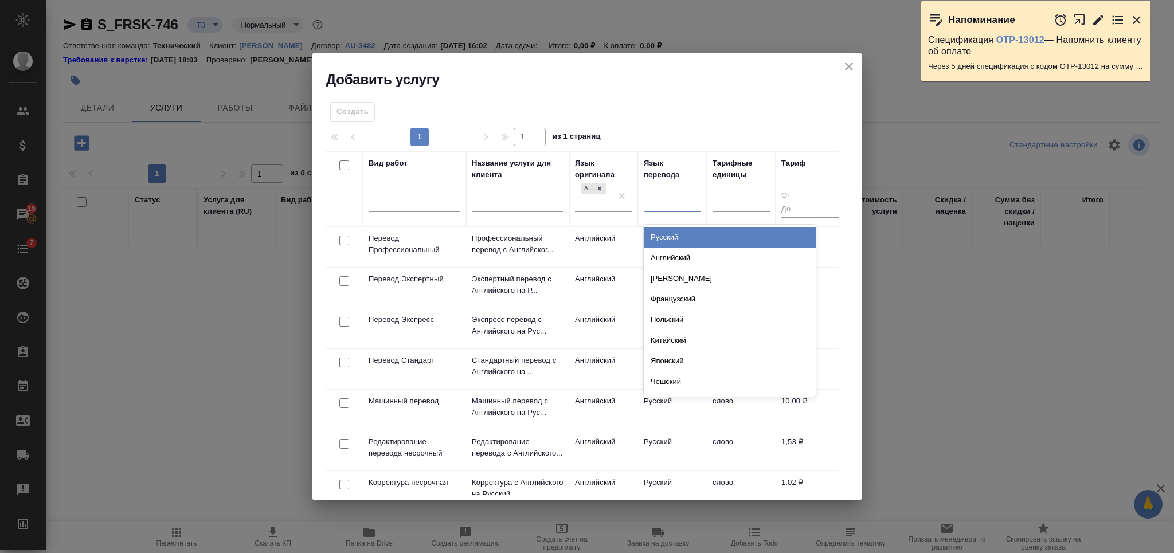
click at [667, 233] on div "Русский" at bounding box center [730, 237] width 172 height 21
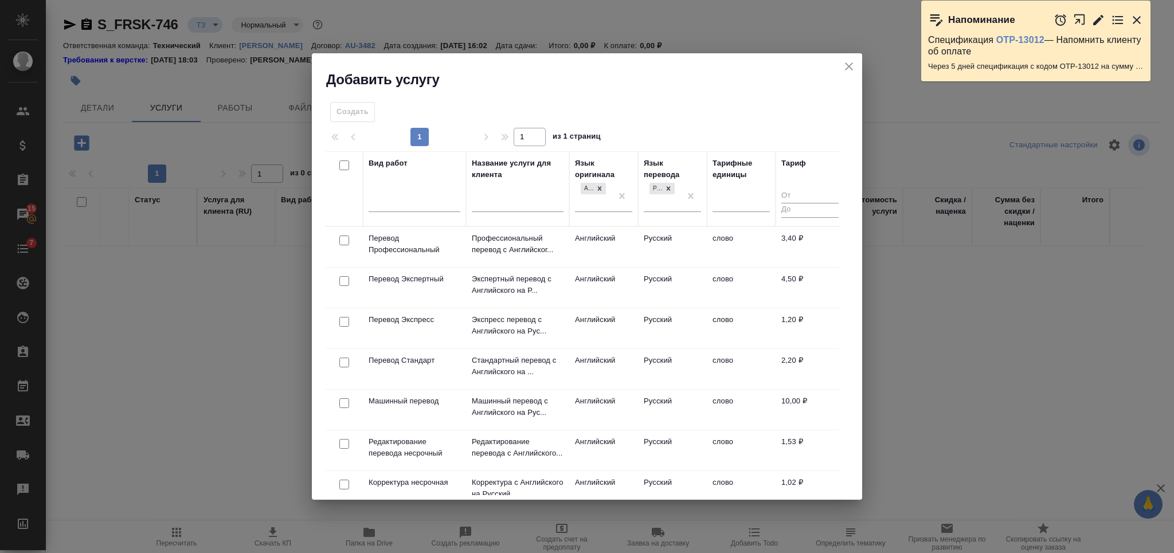
click at [344, 241] on input "checkbox" at bounding box center [344, 241] width 10 height 10
checkbox input "true"
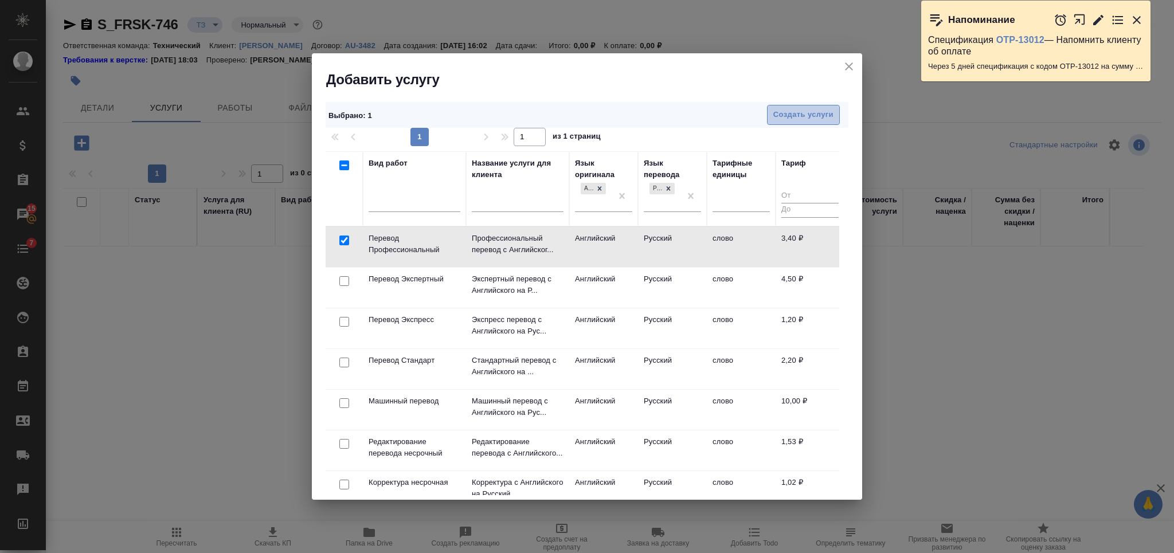
click at [784, 113] on span "Создать услуги" at bounding box center [803, 114] width 60 height 13
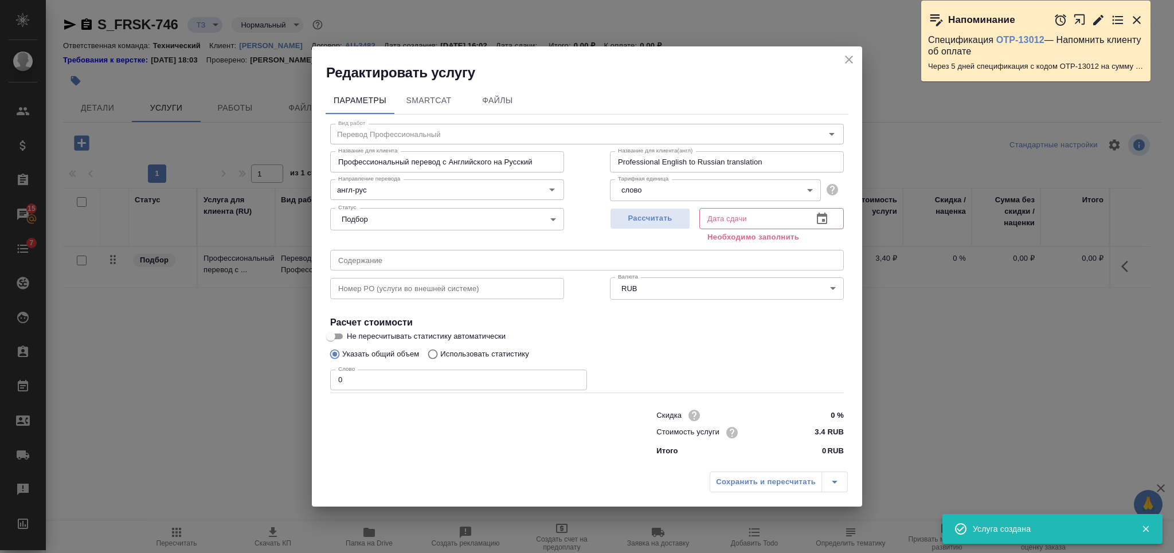
click at [849, 57] on icon "close" at bounding box center [849, 60] width 14 height 14
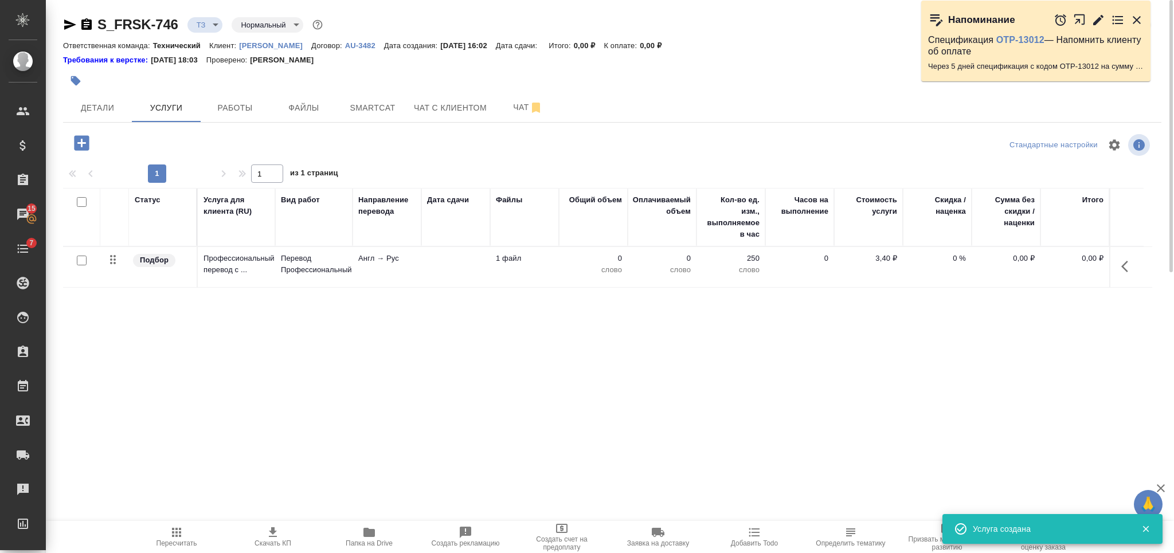
click at [79, 145] on icon "button" at bounding box center [81, 142] width 15 height 15
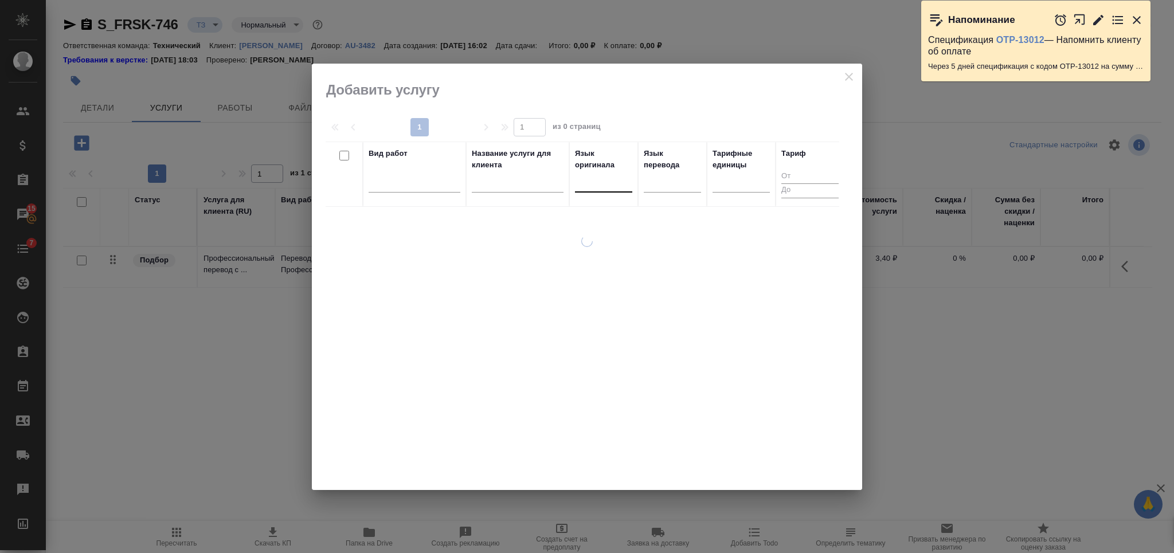
click at [596, 183] on div at bounding box center [603, 181] width 57 height 17
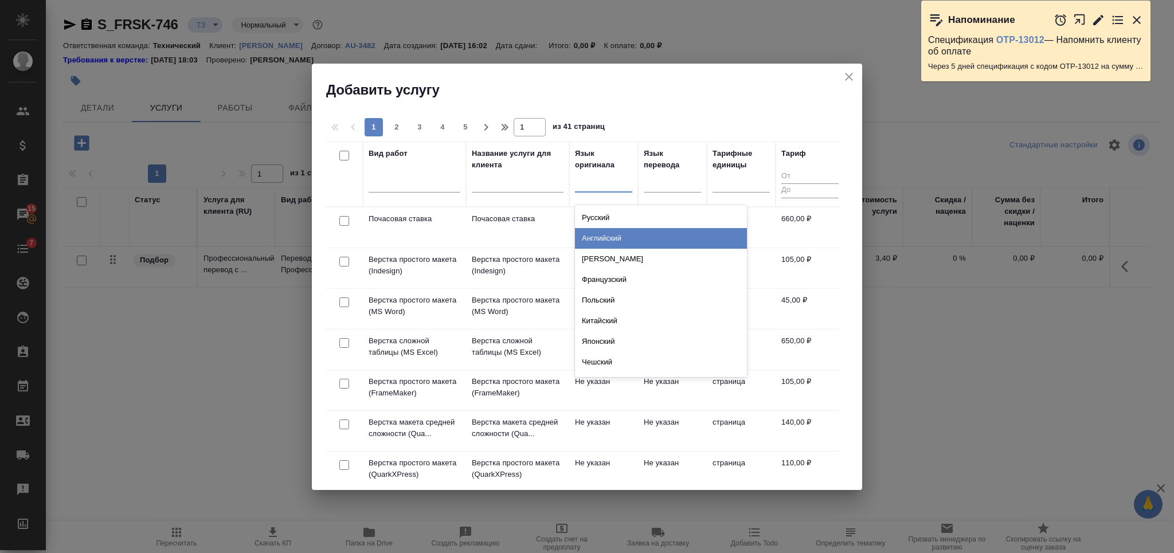
click at [638, 244] on div "Английский" at bounding box center [661, 238] width 172 height 21
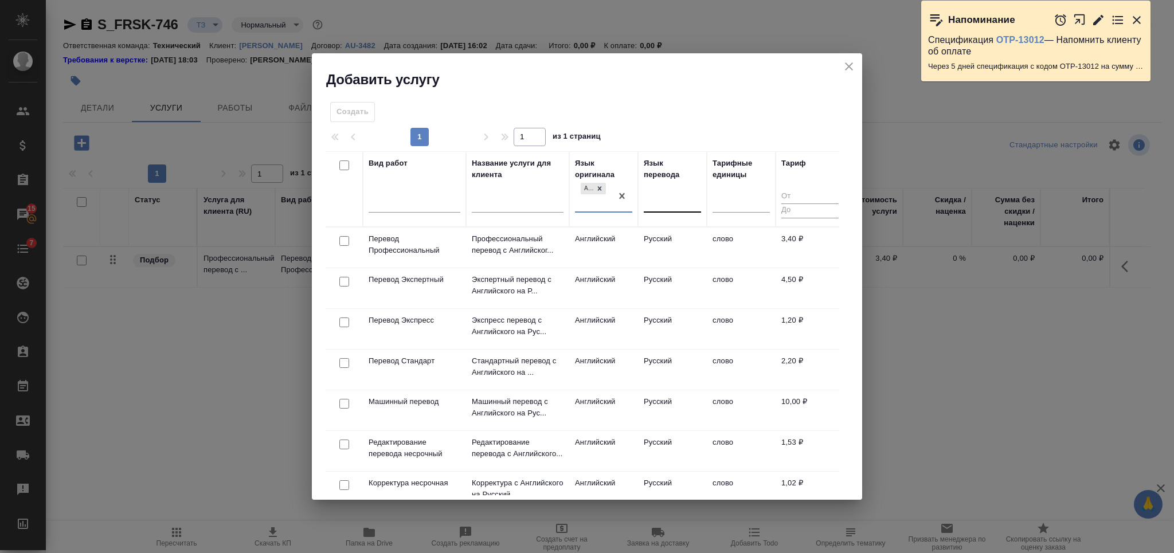
click at [668, 198] on div at bounding box center [672, 201] width 57 height 17
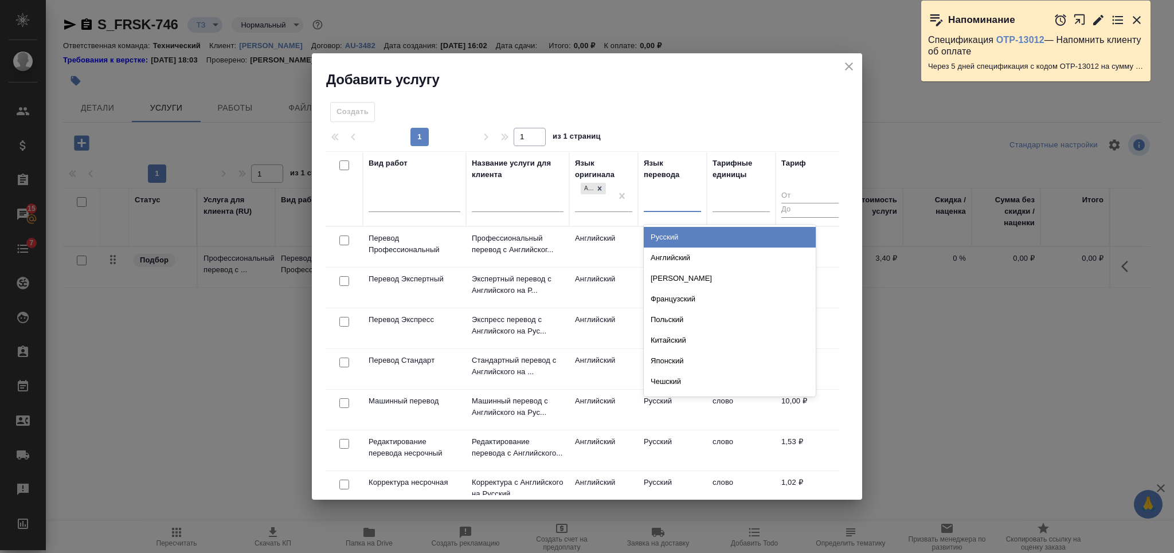
click at [667, 234] on div "Русский" at bounding box center [730, 237] width 172 height 21
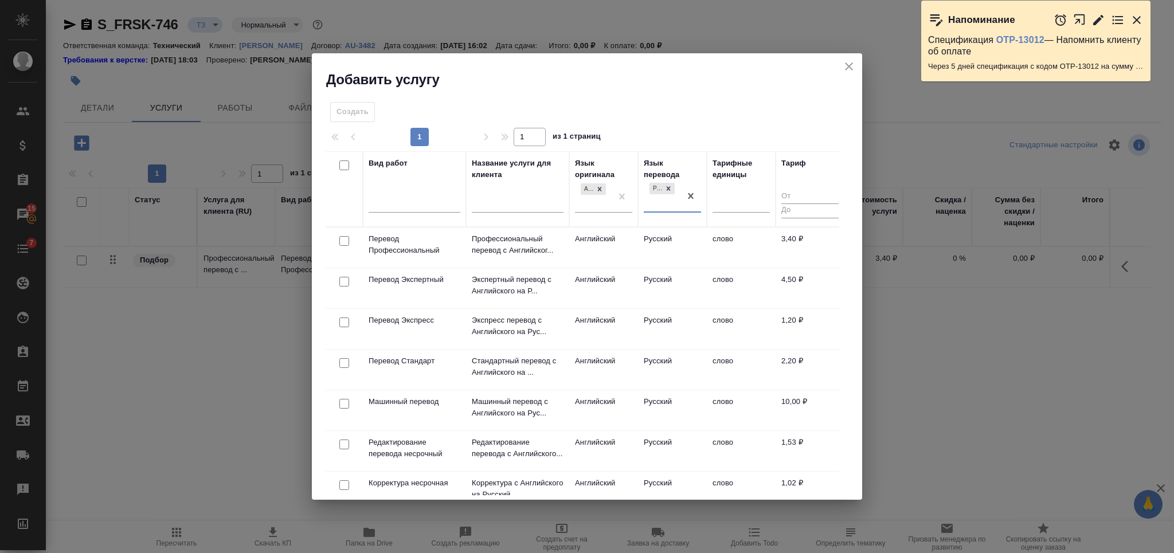
click at [342, 367] on input "checkbox" at bounding box center [344, 363] width 10 height 10
checkbox input "true"
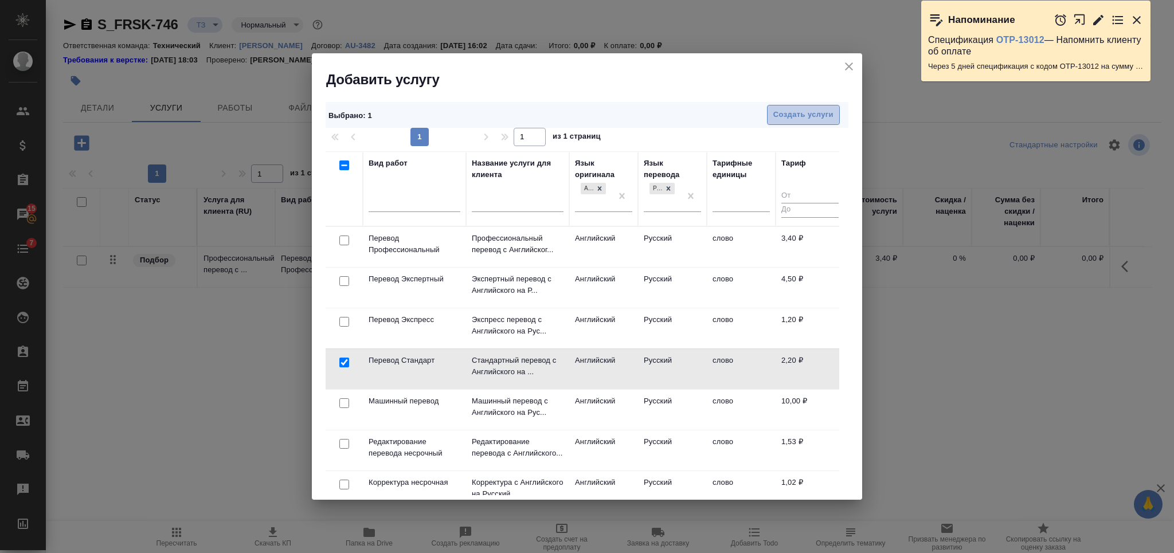
click at [784, 122] on button "Создать услуги" at bounding box center [803, 115] width 73 height 20
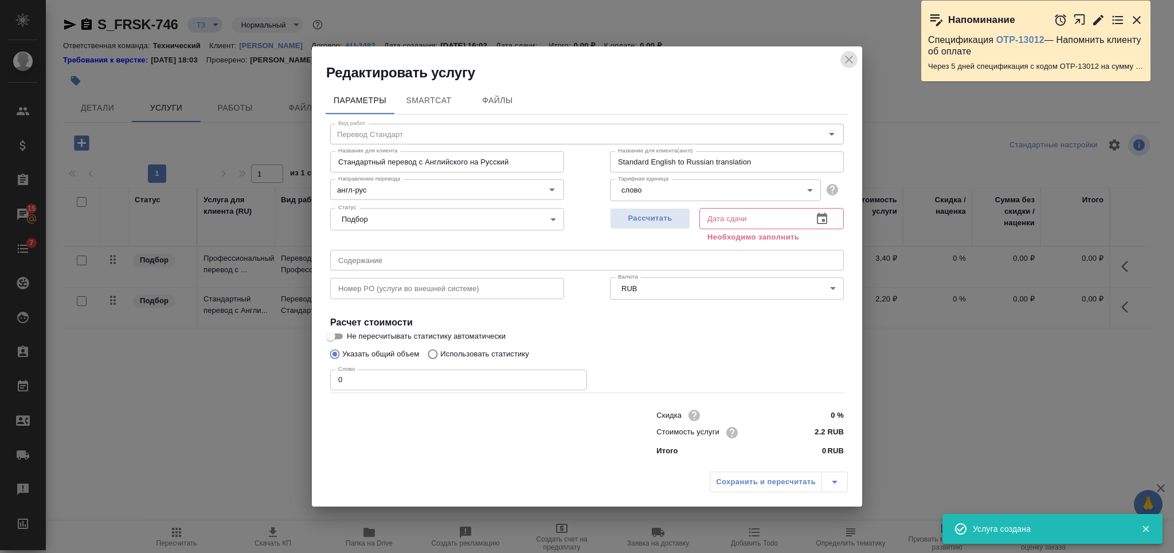
click at [851, 58] on icon "close" at bounding box center [849, 60] width 14 height 14
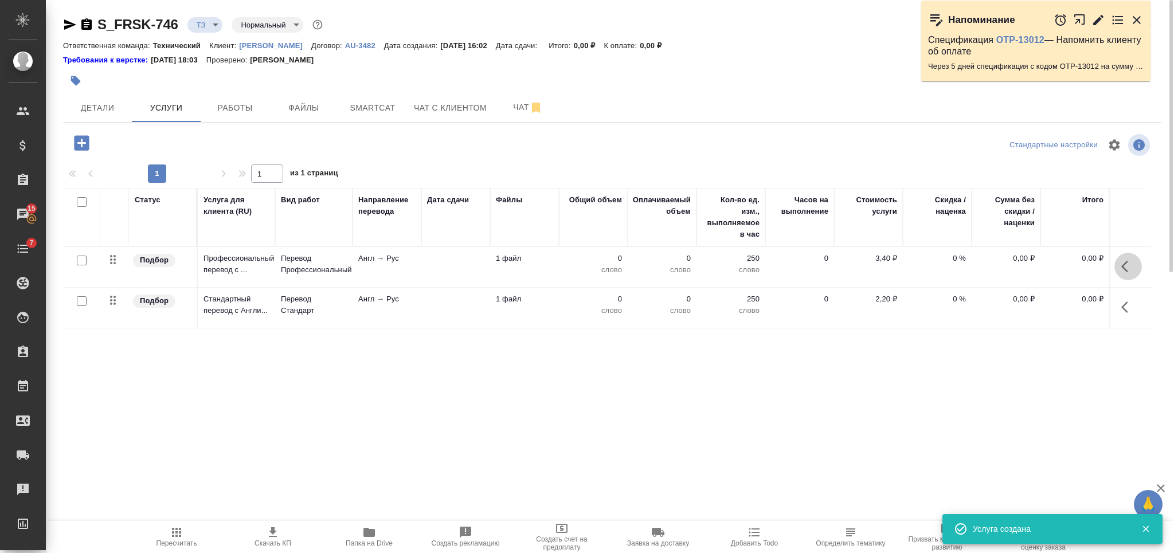
drag, startPoint x: 1131, startPoint y: 260, endPoint x: 1115, endPoint y: 262, distance: 16.1
click at [1130, 261] on icon "button" at bounding box center [1128, 267] width 14 height 14
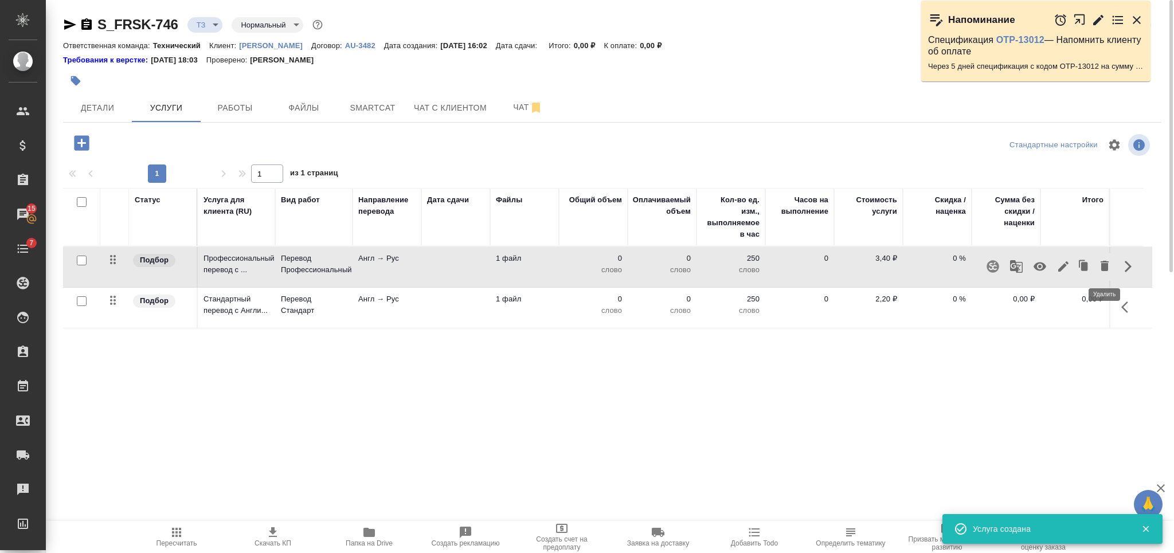
click at [1102, 261] on icon "button" at bounding box center [1105, 266] width 8 height 10
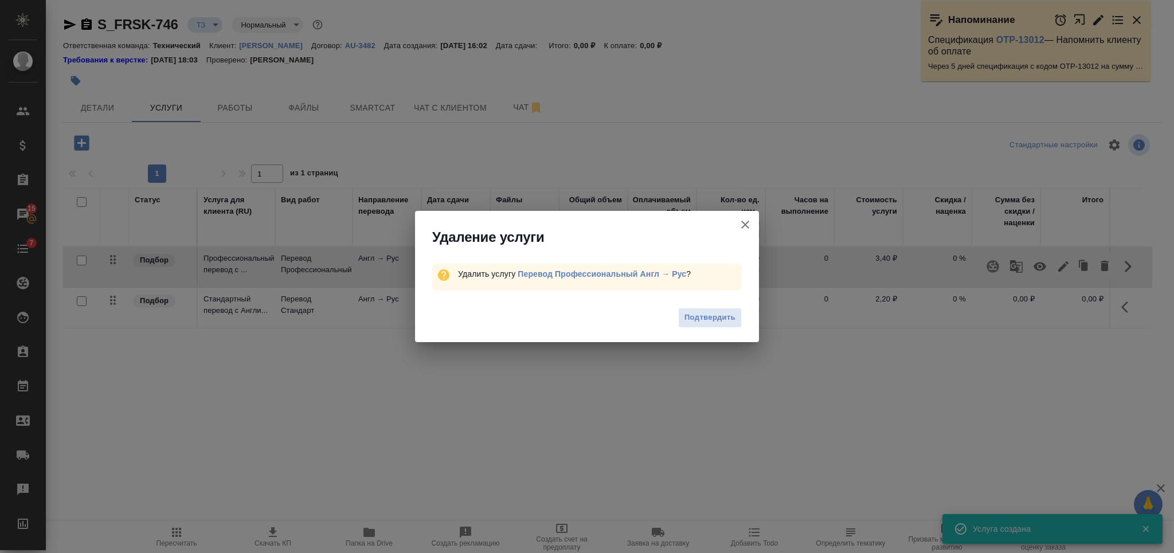
click at [699, 312] on span "Подтвердить" at bounding box center [710, 317] width 51 height 13
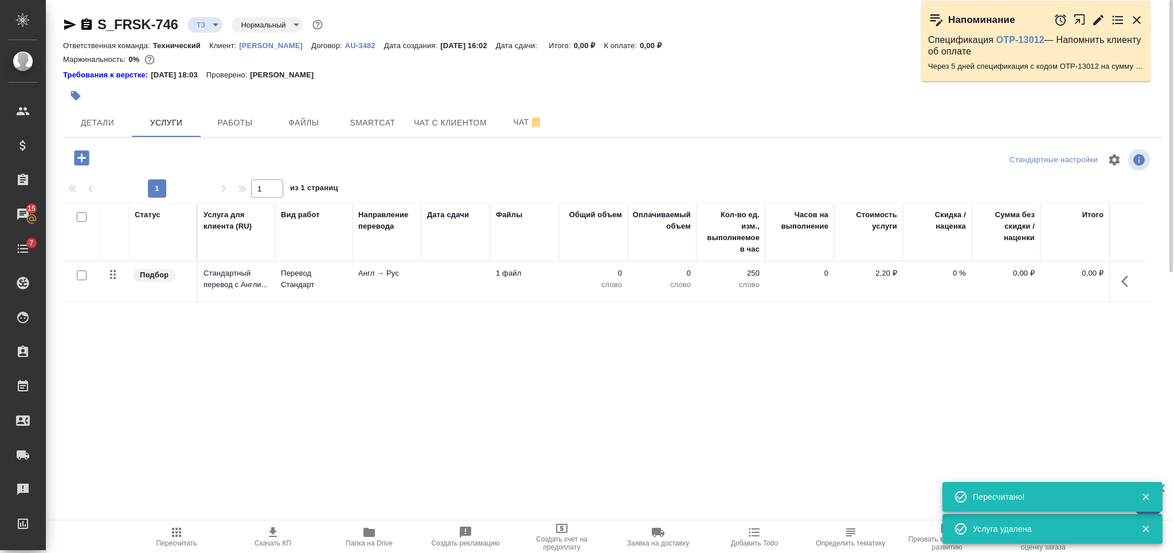
click at [557, 279] on td "1 файл" at bounding box center [524, 282] width 69 height 40
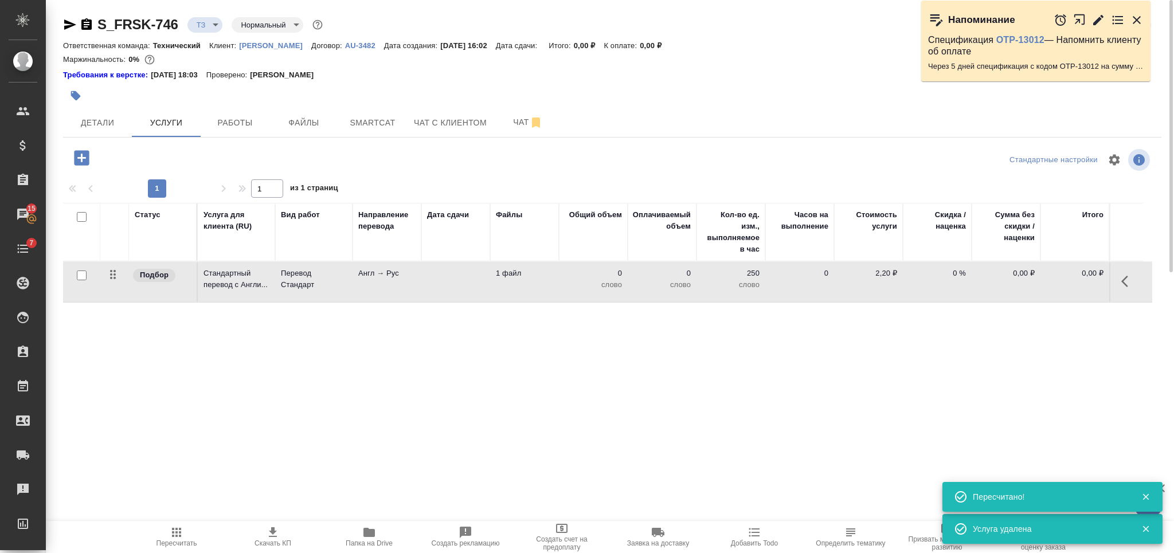
click at [559, 279] on td "0 слово" at bounding box center [593, 282] width 69 height 40
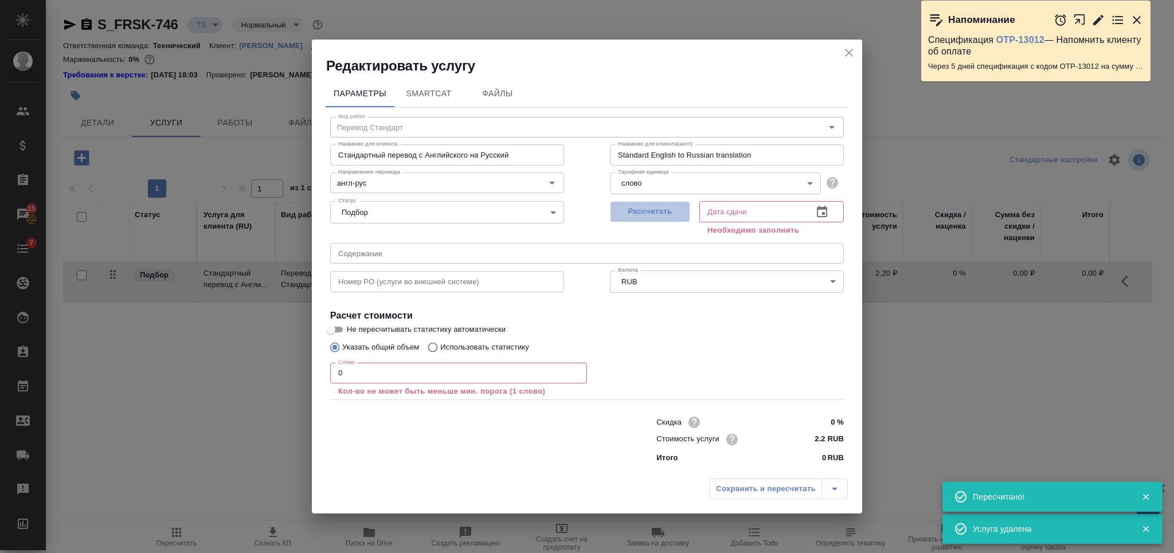
drag, startPoint x: 649, startPoint y: 213, endPoint x: 356, endPoint y: 368, distance: 331.6
click at [649, 214] on span "Рассчитать" at bounding box center [650, 211] width 68 height 13
type input "08.10.2025 16:03"
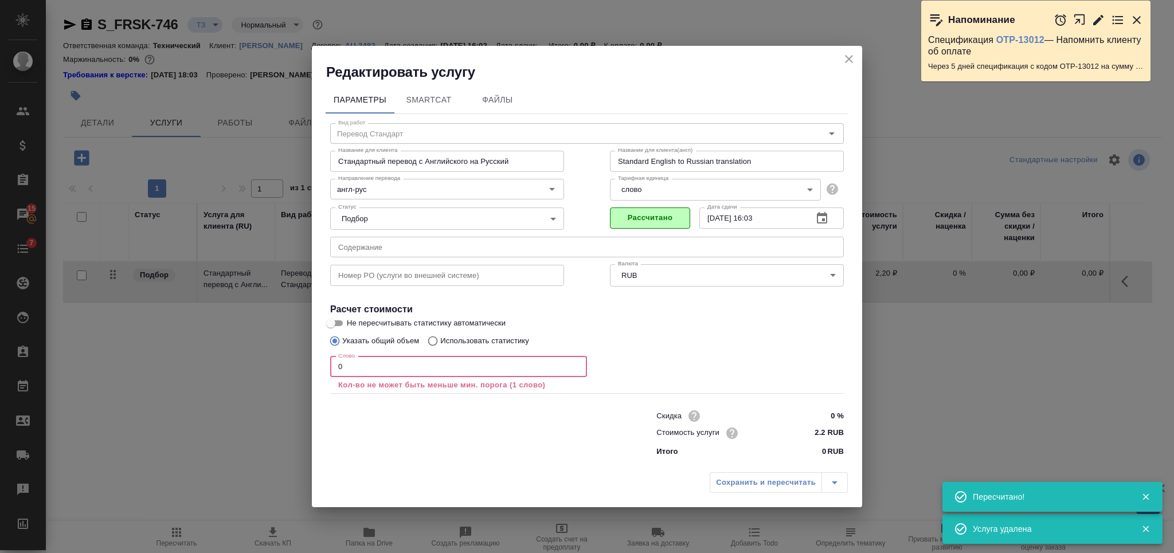
drag, startPoint x: 344, startPoint y: 369, endPoint x: 309, endPoint y: 372, distance: 35.1
click at [309, 372] on div "Редактировать услугу Параметры SmartCat Файлы Вид работ Перевод Стандарт Вид ра…" at bounding box center [587, 276] width 1174 height 553
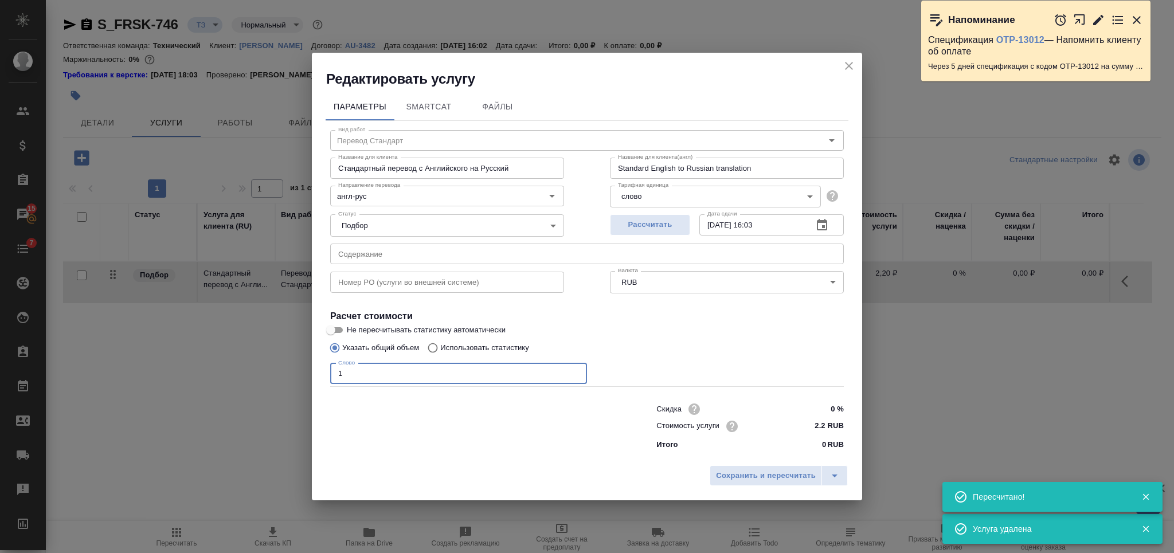
type input "1"
click at [760, 487] on div "Сохранить и пересчитать" at bounding box center [587, 480] width 550 height 41
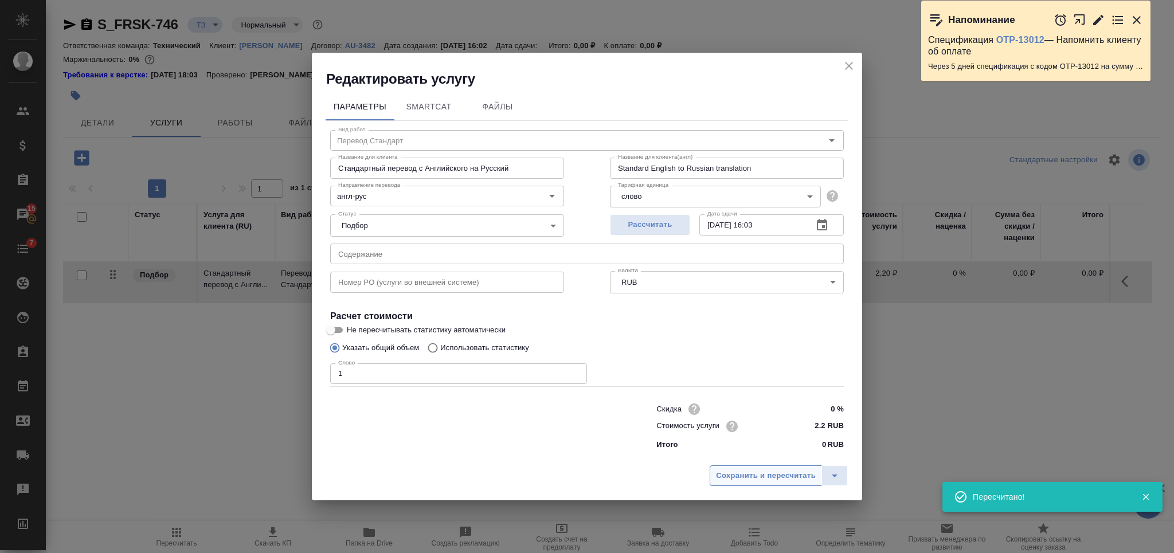
click at [739, 472] on span "Сохранить и пересчитать" at bounding box center [766, 476] width 100 height 13
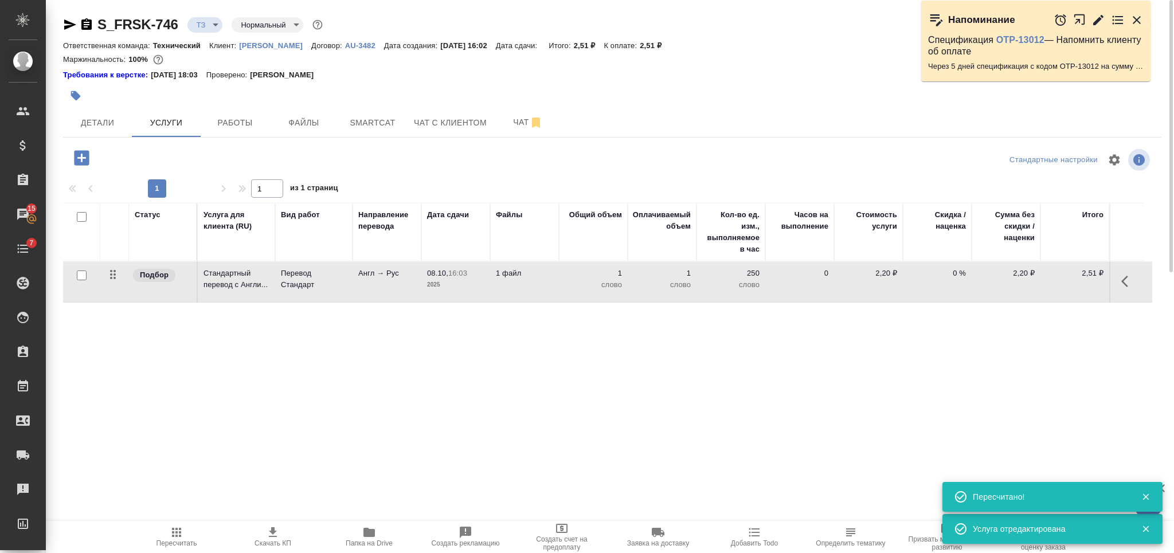
drag, startPoint x: 78, startPoint y: 217, endPoint x: 92, endPoint y: 217, distance: 14.3
click at [79, 217] on input "checkbox" at bounding box center [82, 217] width 10 height 10
checkbox input "true"
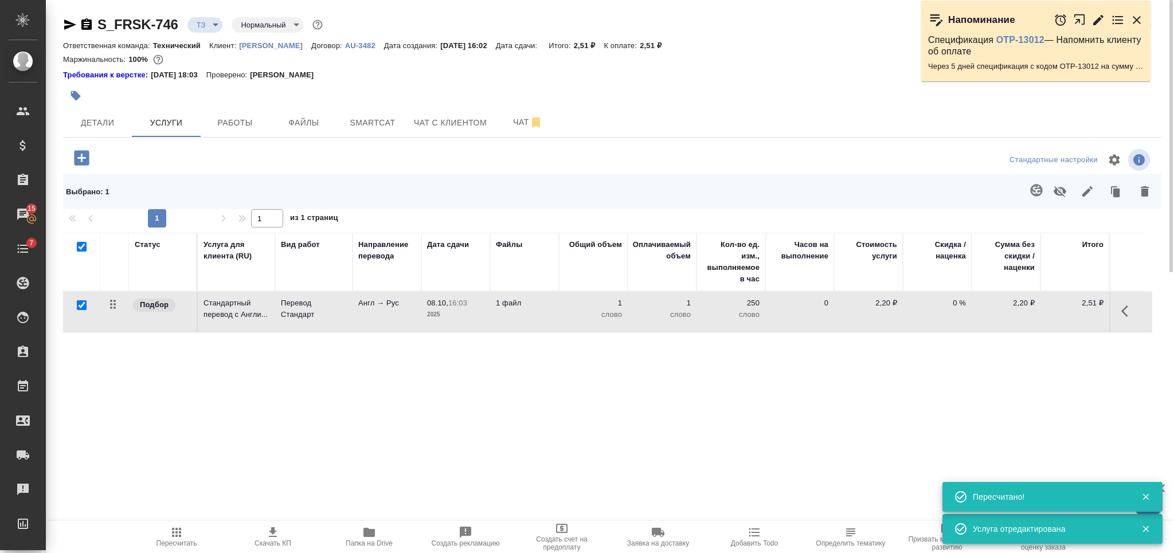
click at [1039, 186] on icon "button" at bounding box center [1036, 190] width 12 height 12
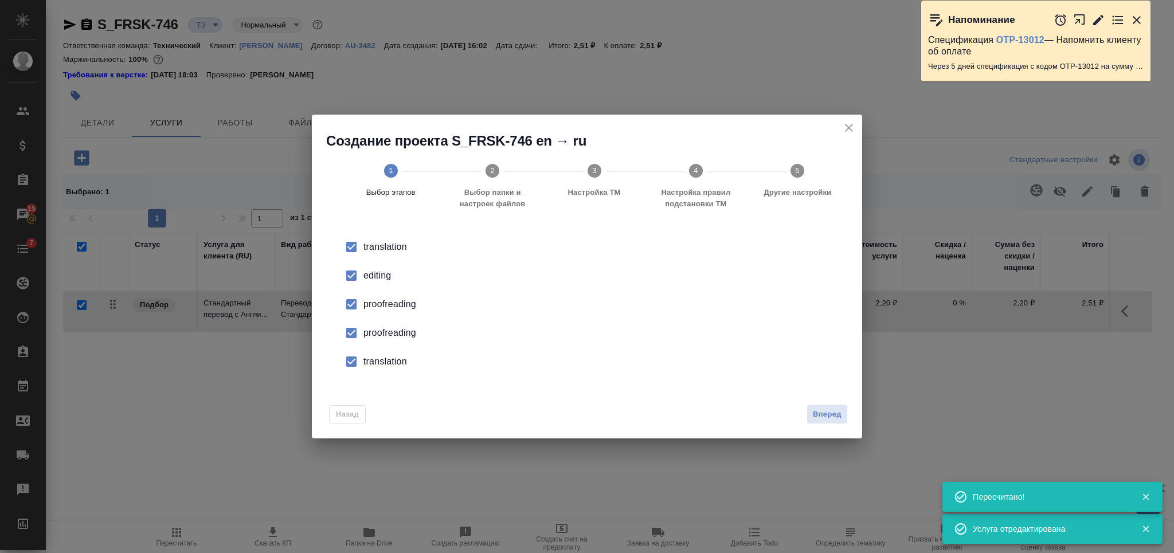
click at [839, 419] on span "Вперед" at bounding box center [827, 414] width 29 height 13
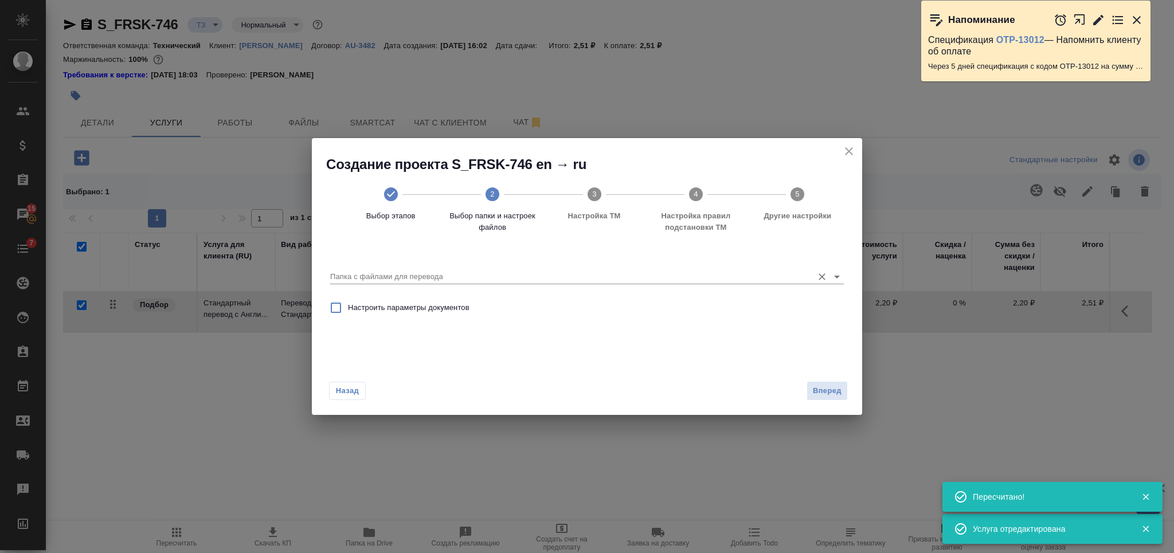
click at [732, 279] on input "Папка с файлами для перевода" at bounding box center [568, 277] width 477 height 14
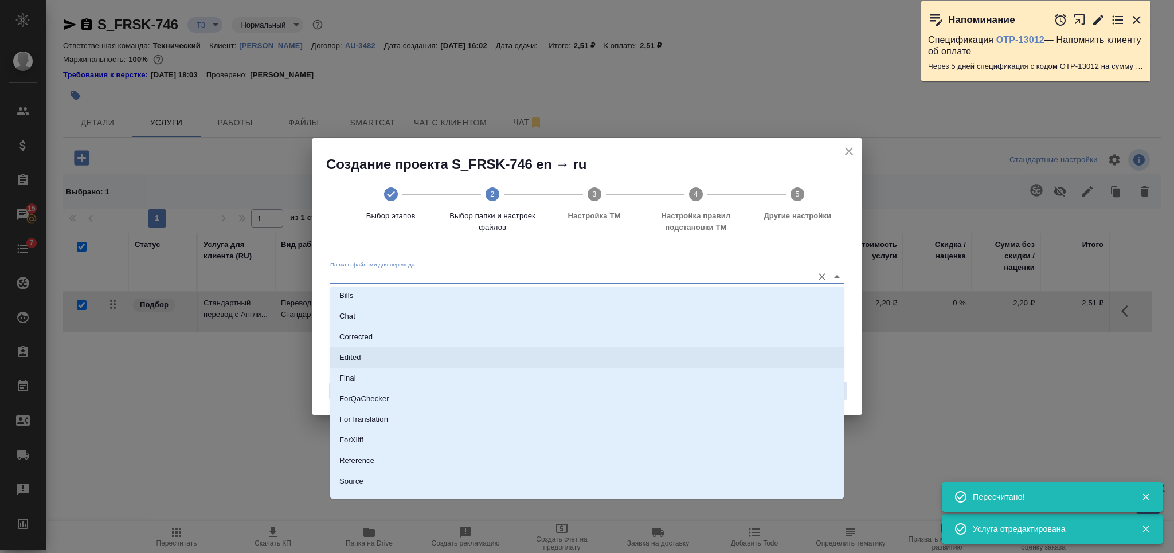
scroll to position [59, 0]
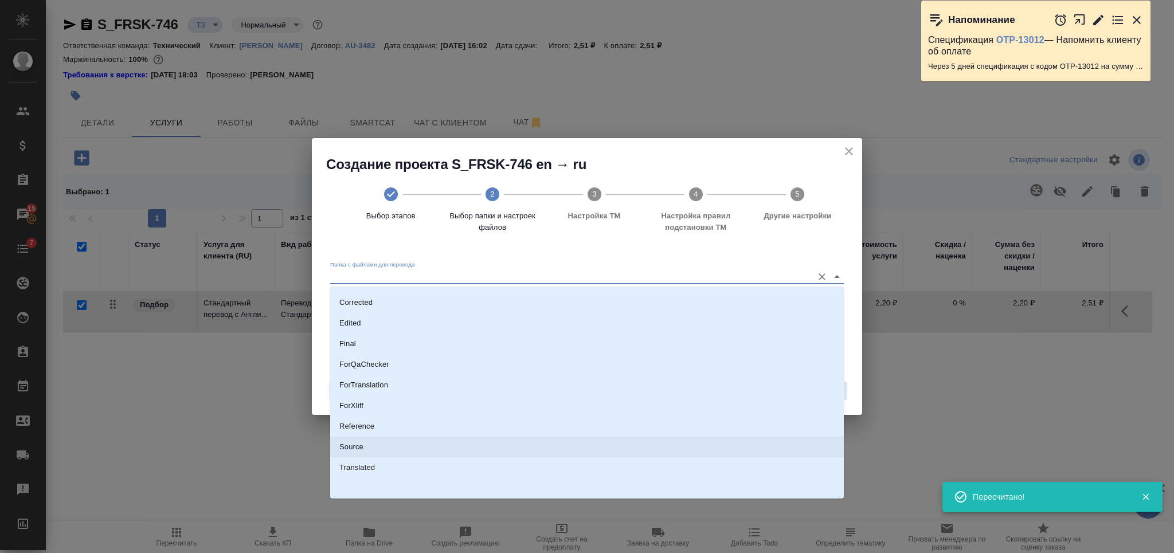
click at [696, 453] on li "Source" at bounding box center [587, 447] width 514 height 21
type input "Source"
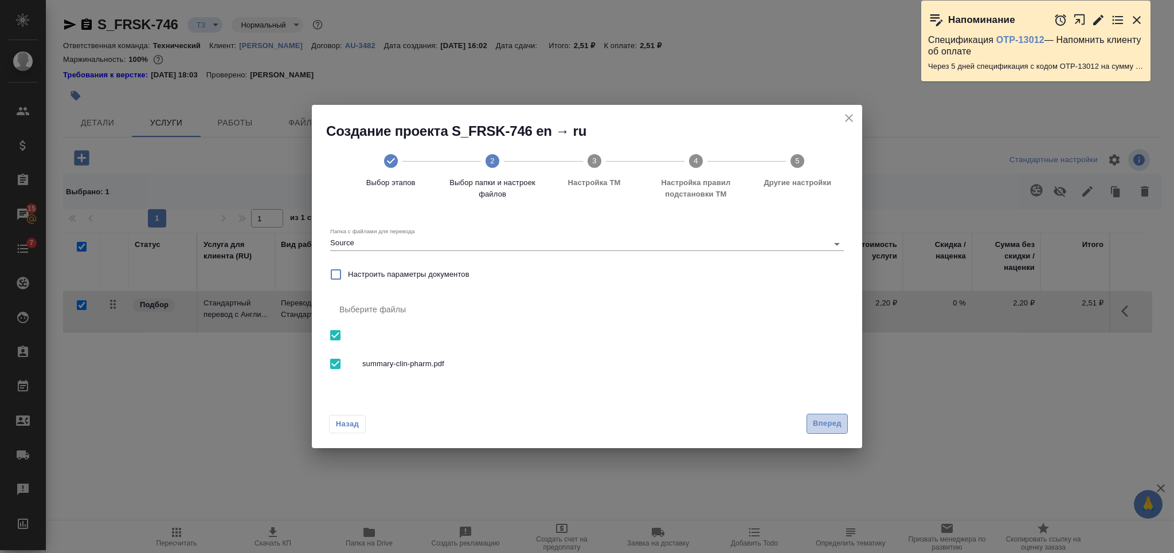
click at [813, 426] on span "Вперед" at bounding box center [827, 423] width 29 height 13
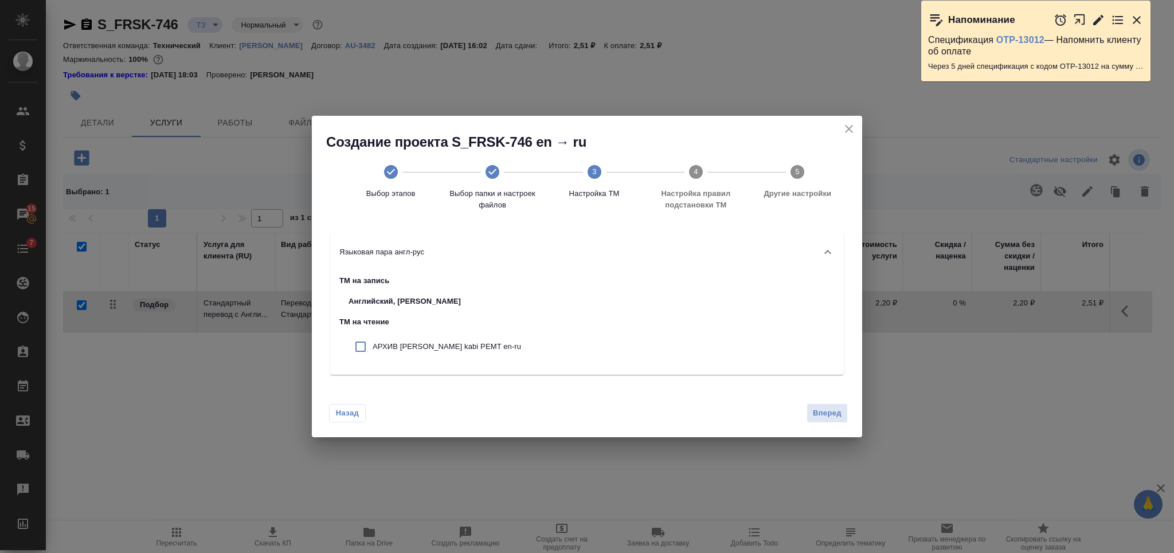
click at [370, 343] on input "checkbox" at bounding box center [361, 347] width 24 height 24
checkbox input "true"
drag, startPoint x: 820, startPoint y: 401, endPoint x: 823, endPoint y: 406, distance: 6.2
click at [820, 401] on div "Назад Вперед" at bounding box center [587, 411] width 550 height 54
click at [823, 409] on span "Вперед" at bounding box center [827, 413] width 29 height 13
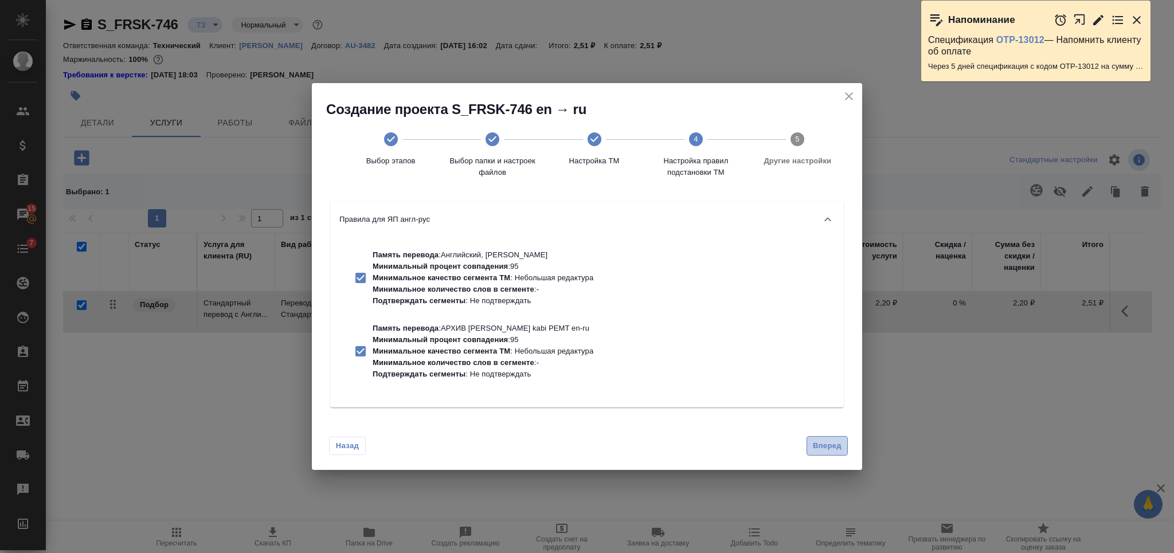
click at [830, 436] on button "Вперед" at bounding box center [827, 446] width 41 height 20
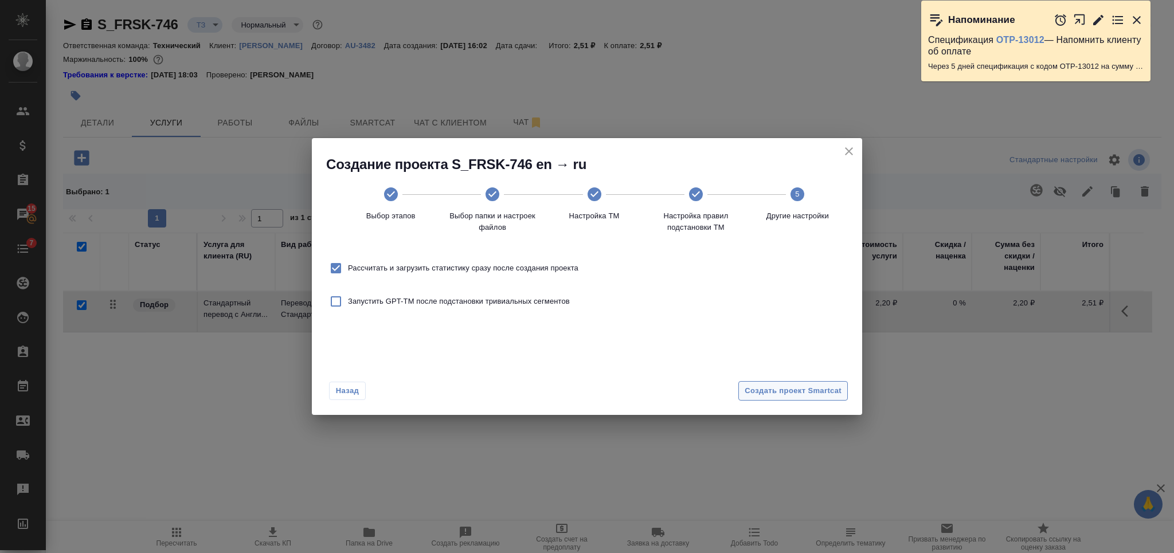
click at [819, 394] on span "Создать проект Smartcat" at bounding box center [793, 391] width 97 height 13
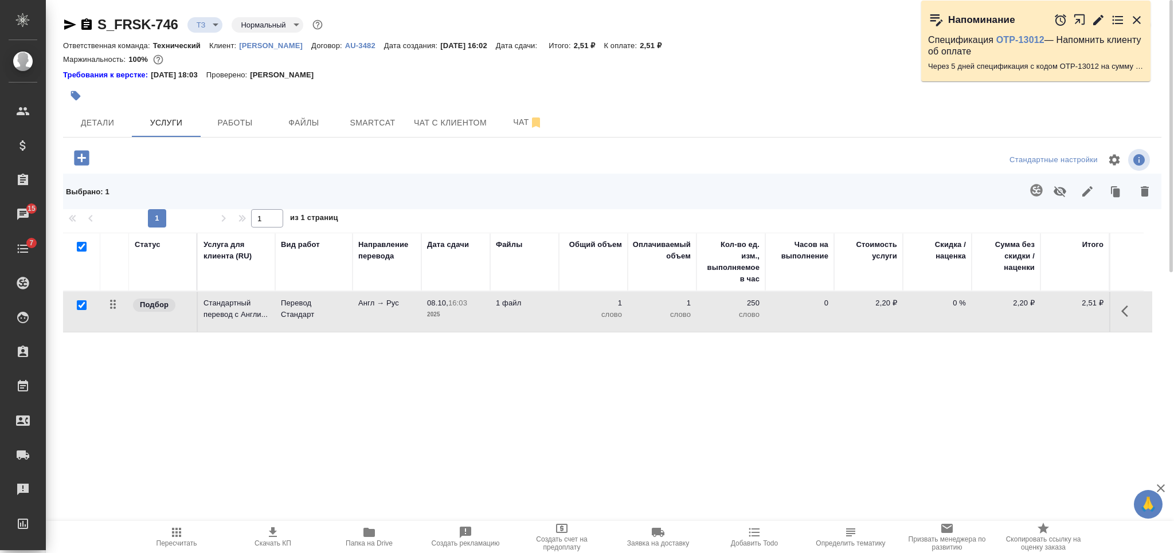
click at [172, 537] on icon "button" at bounding box center [176, 532] width 9 height 9
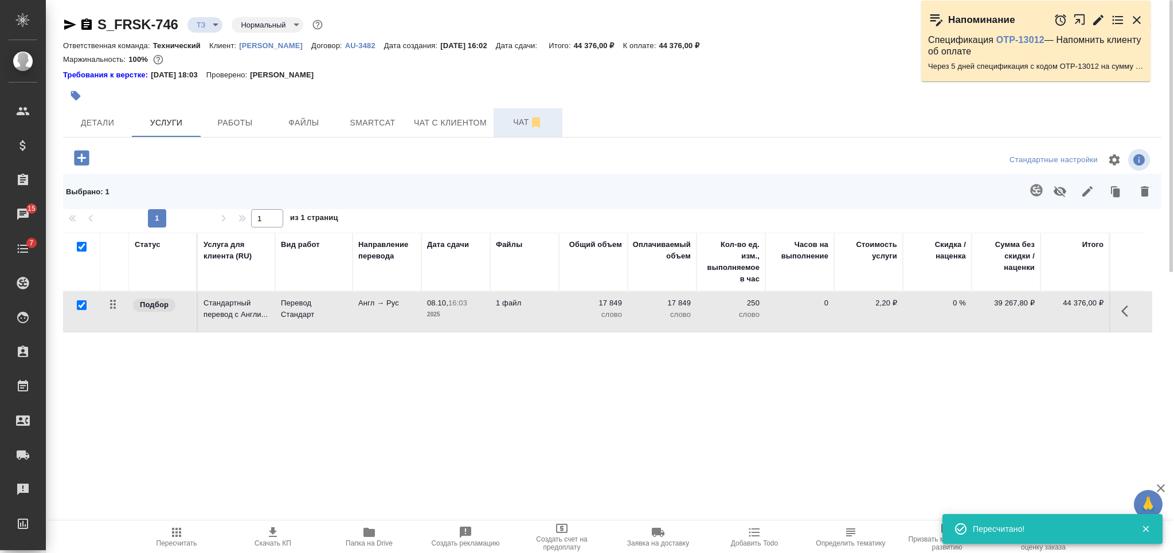
click at [507, 111] on button "Чат" at bounding box center [528, 122] width 69 height 29
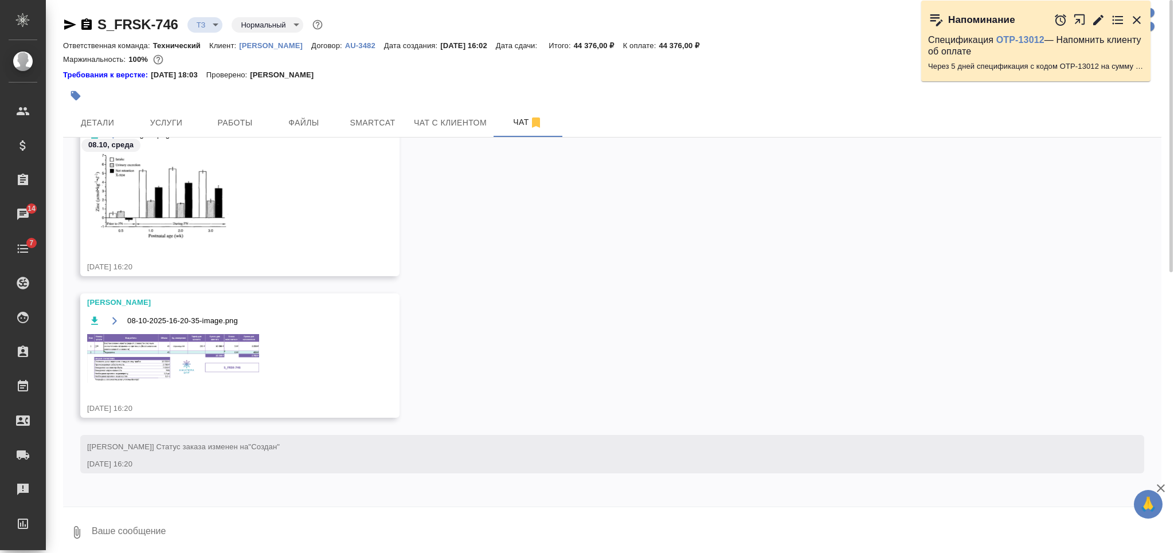
scroll to position [996, 0]
click at [224, 349] on img at bounding box center [173, 358] width 172 height 49
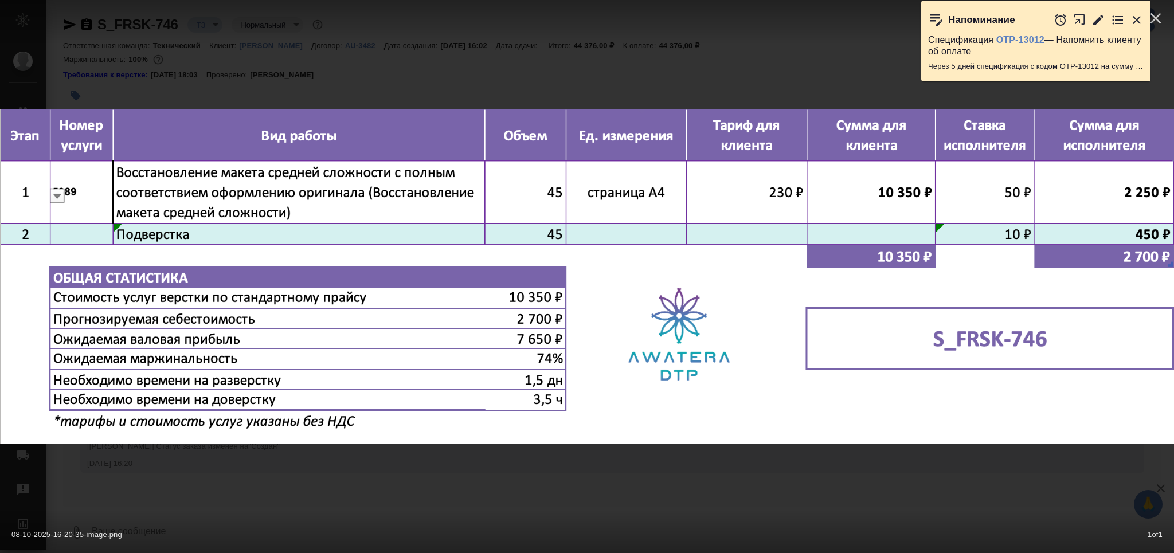
click at [615, 486] on div "08-10-2025-16-20-35-image.png 1 of 1" at bounding box center [587, 276] width 1174 height 553
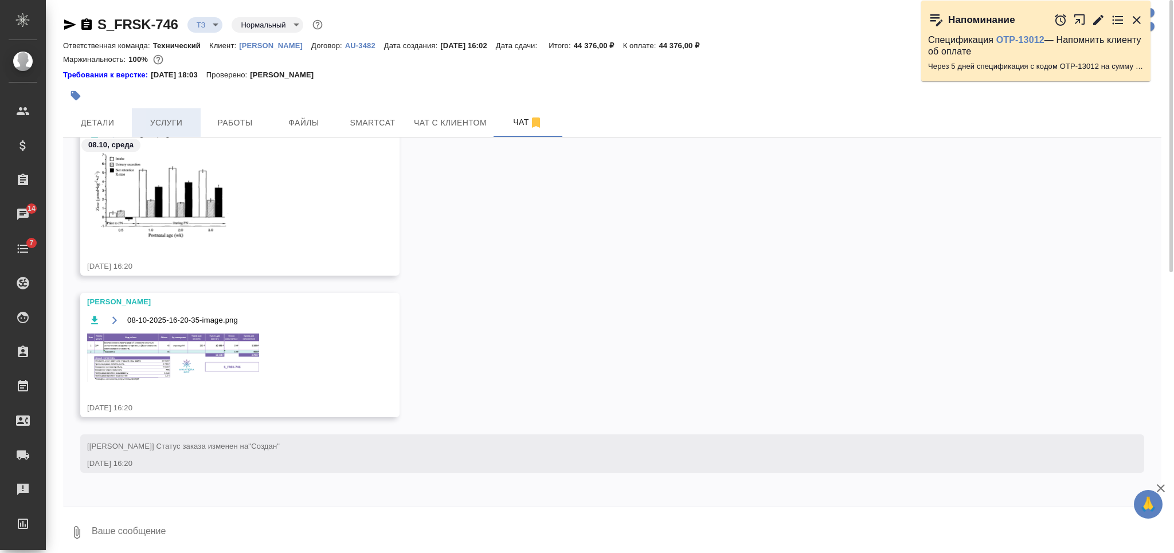
click at [175, 126] on span "Услуги" at bounding box center [166, 123] width 55 height 14
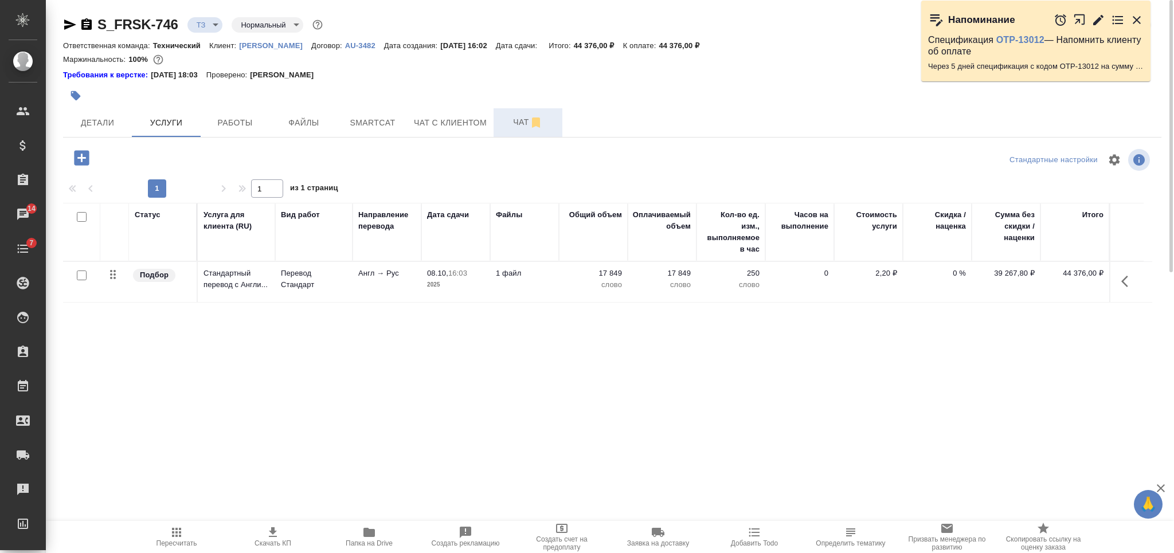
click at [509, 120] on span "Чат" at bounding box center [528, 122] width 55 height 14
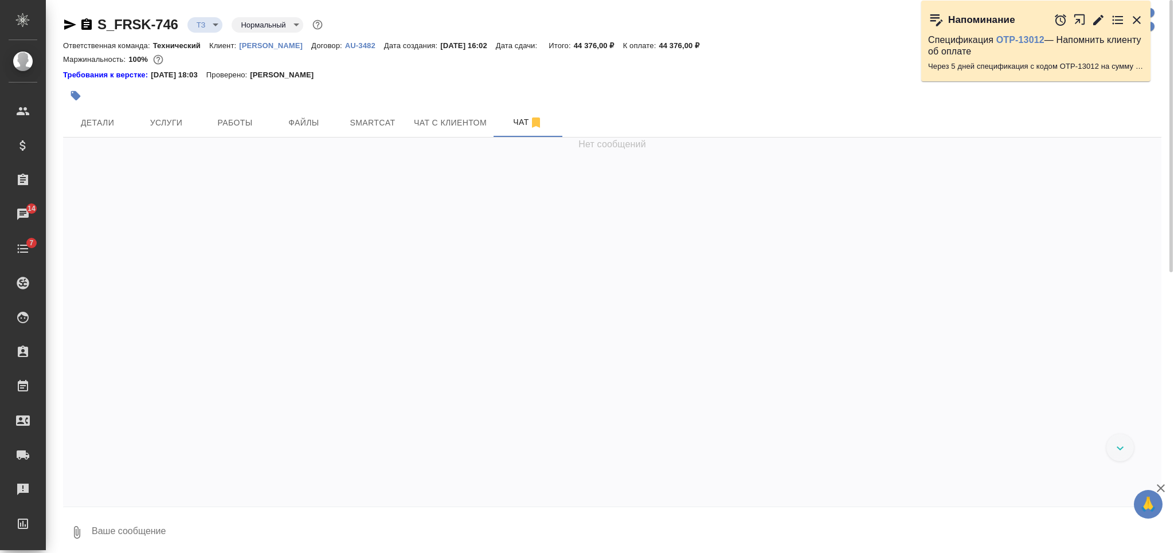
scroll to position [2176, 0]
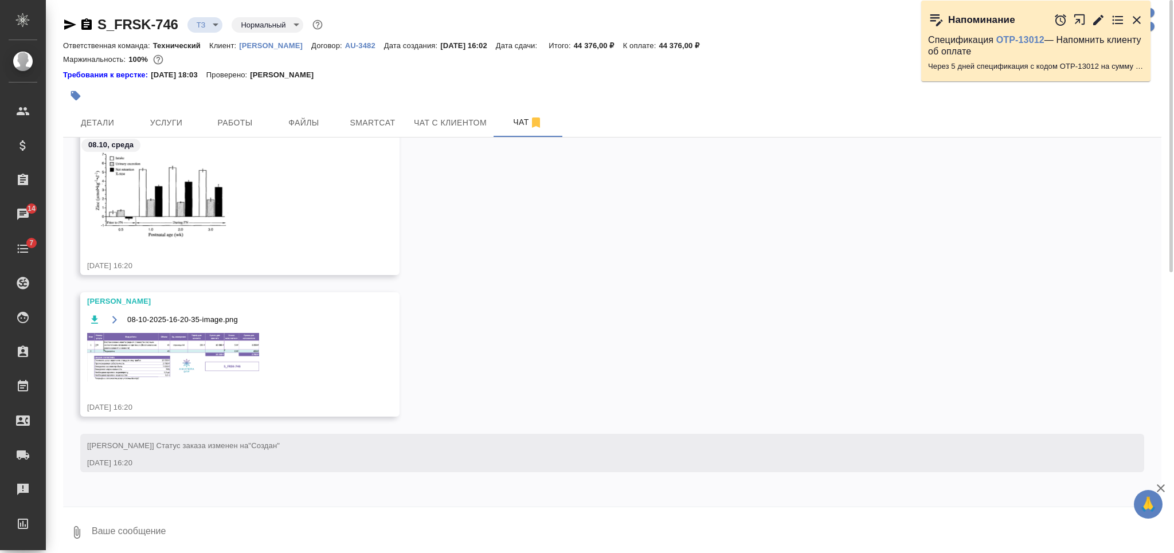
click at [216, 373] on img at bounding box center [173, 357] width 172 height 49
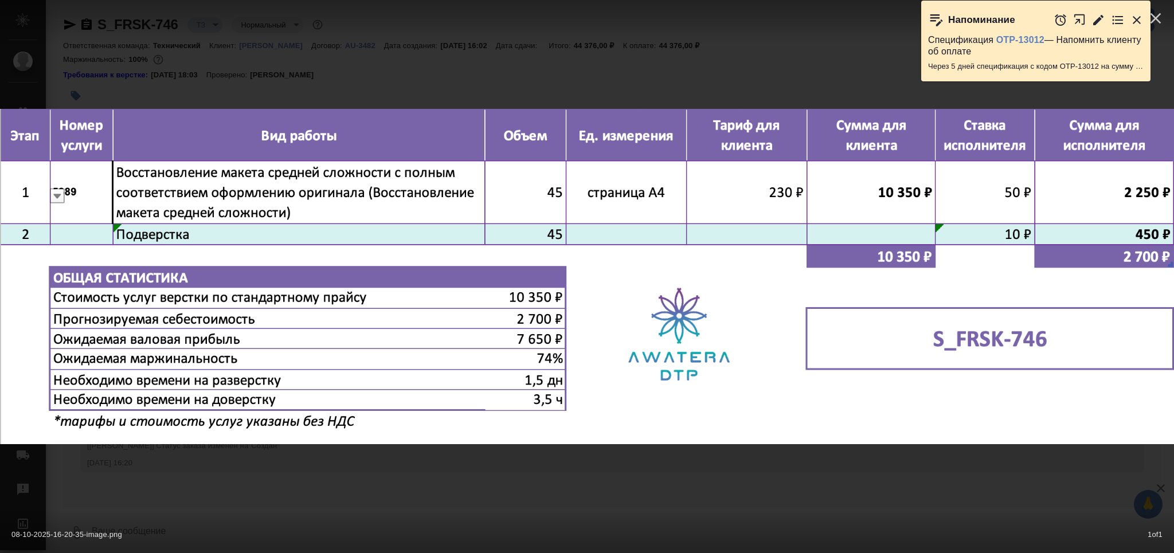
click at [439, 464] on div "08-10-2025-16-20-35-image.png 1 of 1" at bounding box center [587, 276] width 1174 height 553
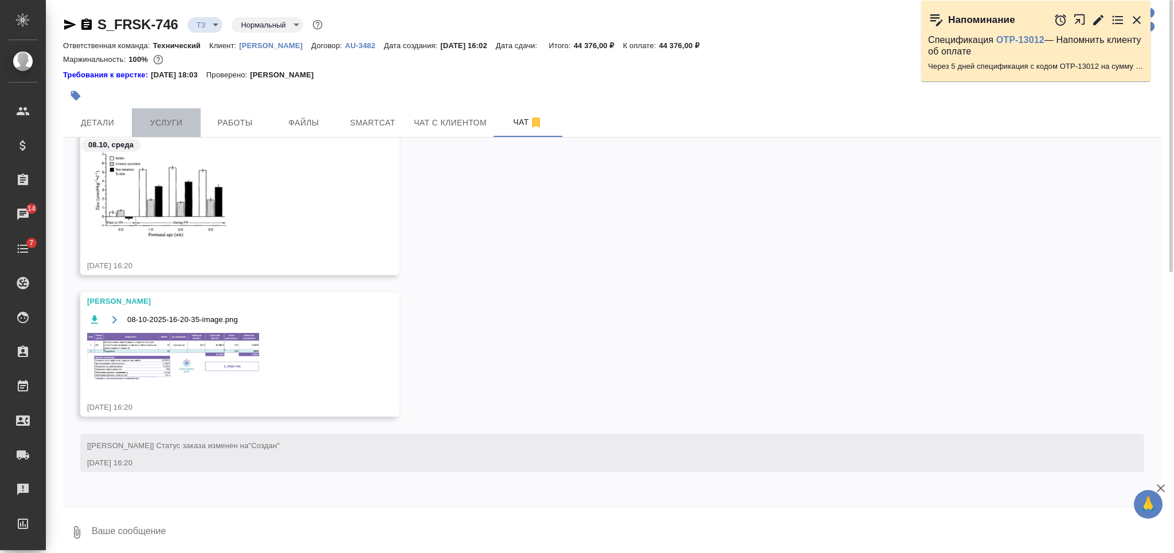
click at [169, 122] on span "Услуги" at bounding box center [166, 123] width 55 height 14
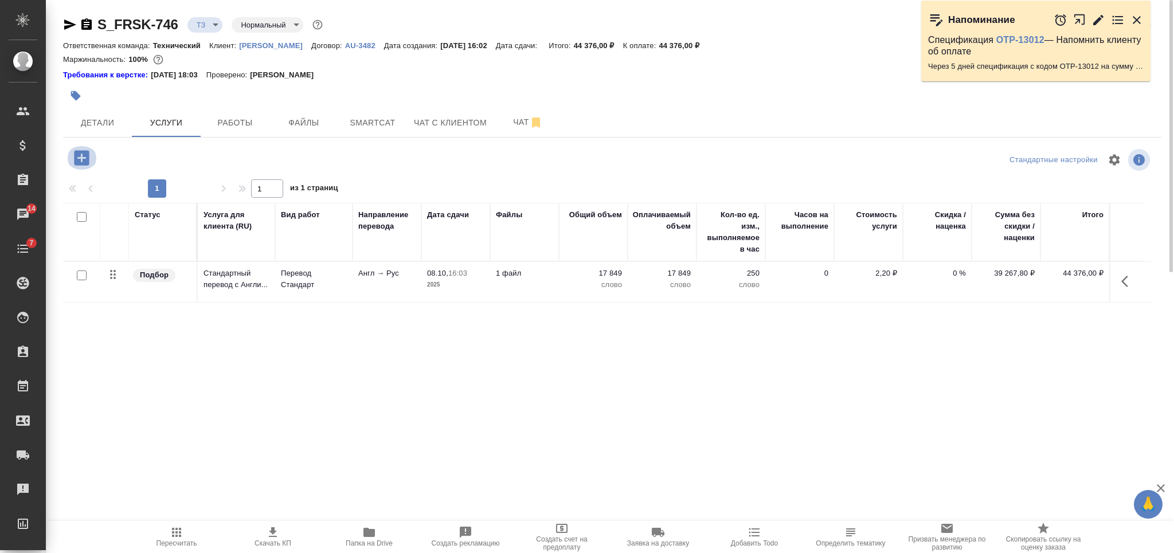
click at [83, 159] on icon "button" at bounding box center [81, 157] width 15 height 15
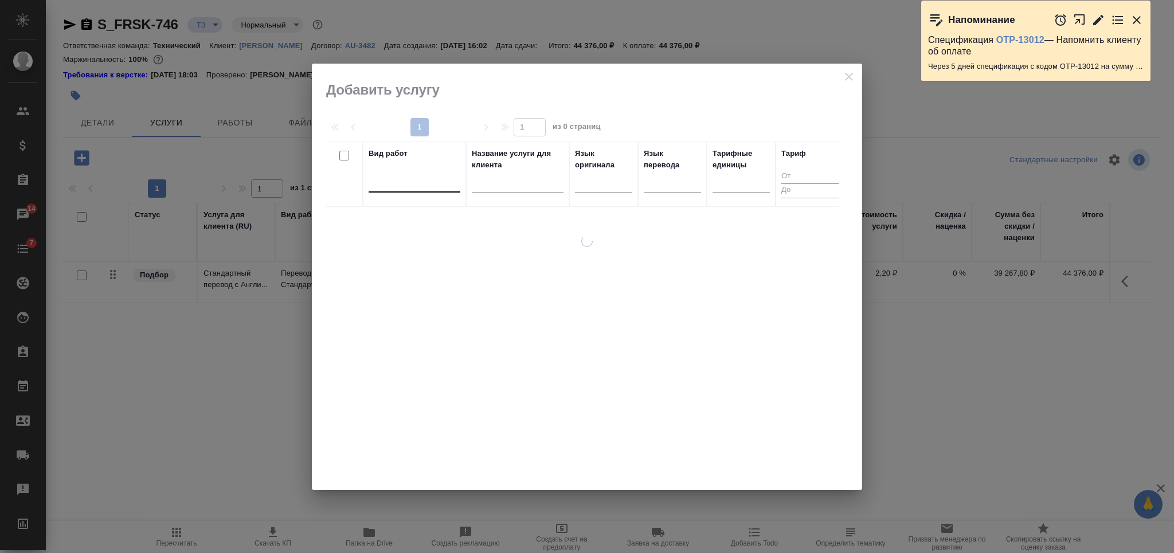
click at [414, 182] on div at bounding box center [415, 181] width 92 height 17
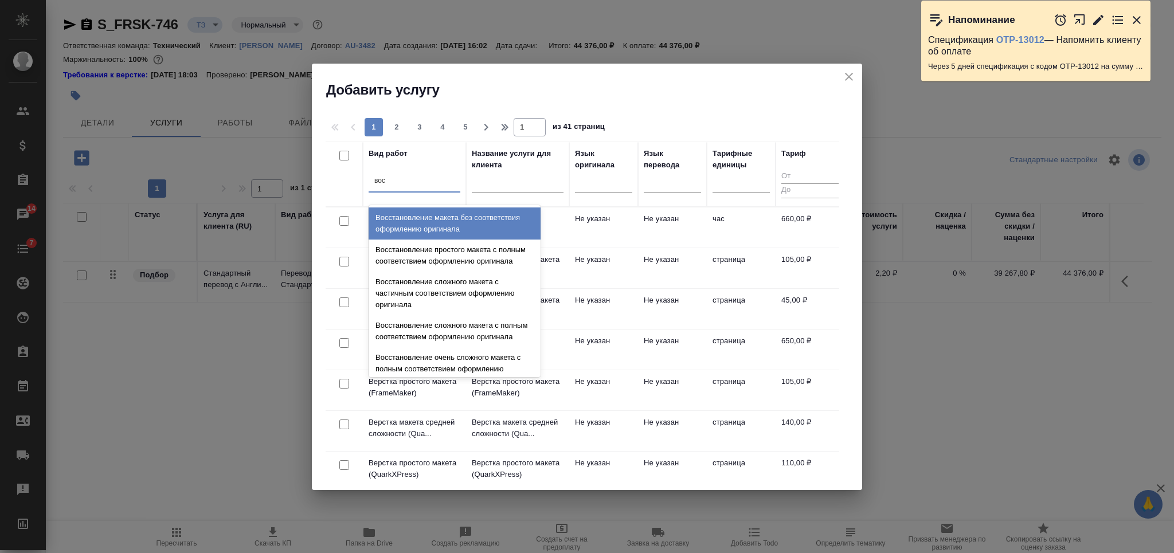
type input "восс"
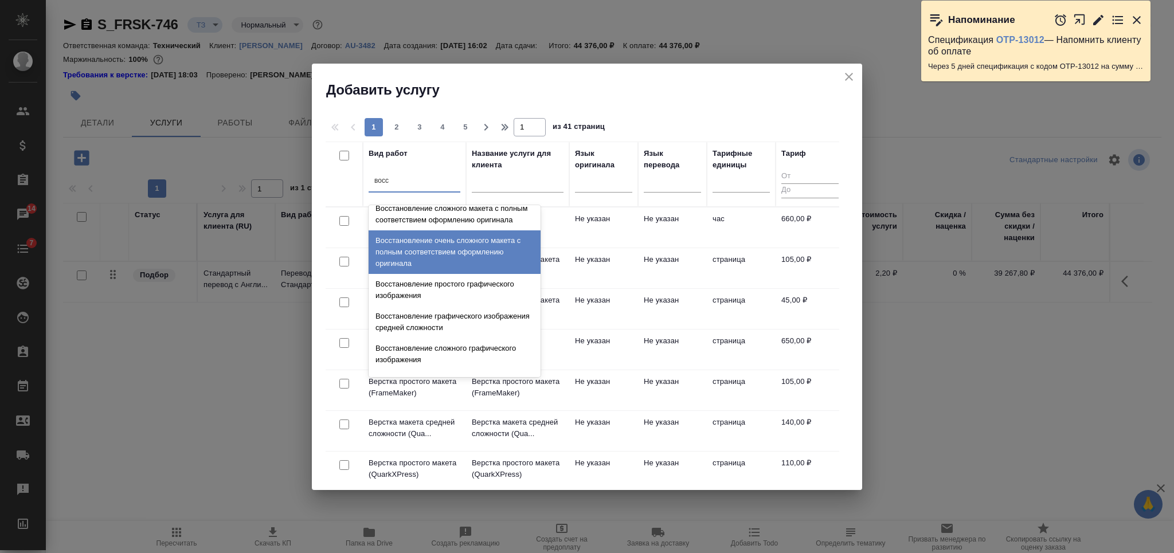
scroll to position [211, 0]
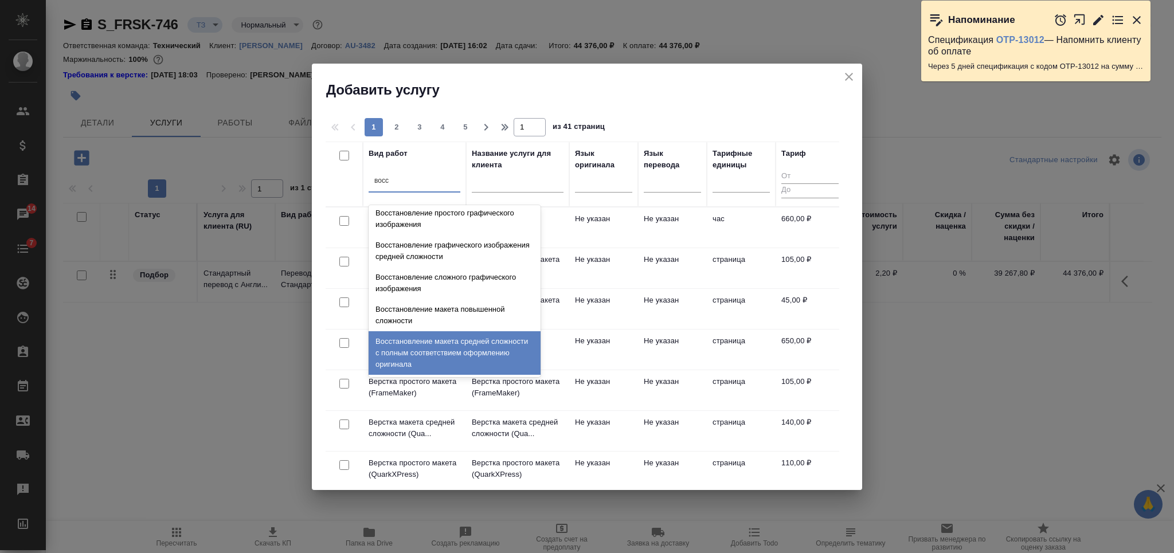
click at [500, 339] on div "Восстановление макета средней сложности с полным соответствием оформлению ориги…" at bounding box center [455, 353] width 172 height 44
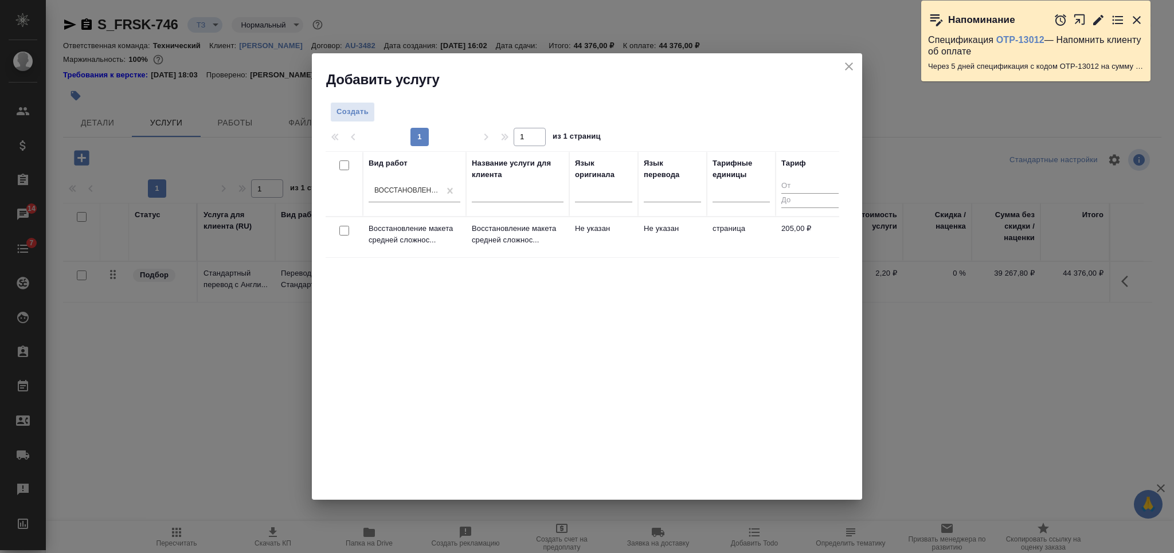
click at [345, 233] on input "checkbox" at bounding box center [344, 231] width 10 height 10
checkbox input "true"
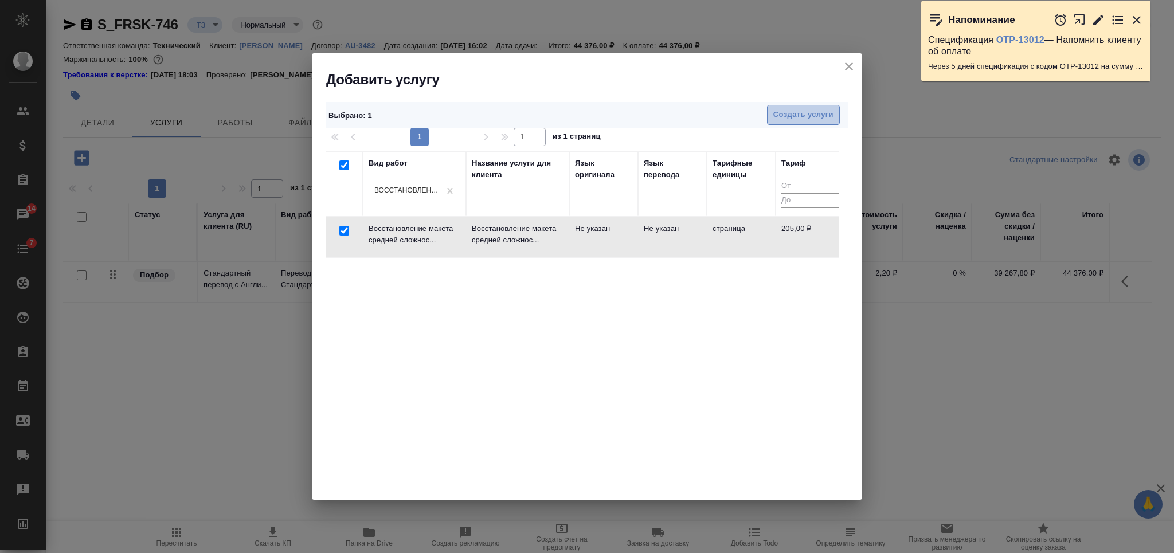
click at [780, 113] on span "Создать услуги" at bounding box center [803, 114] width 60 height 13
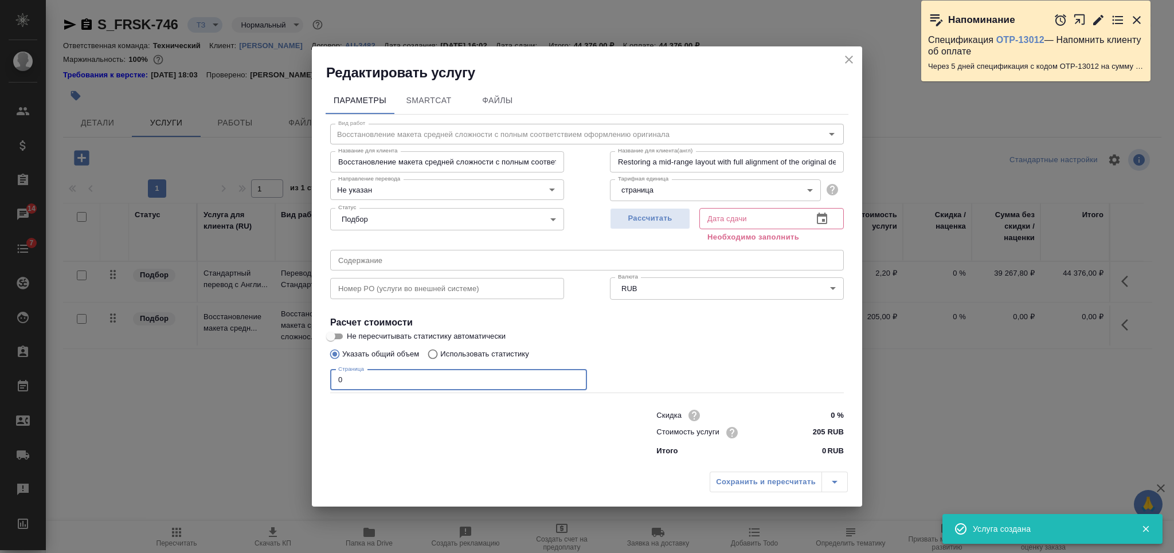
drag, startPoint x: 362, startPoint y: 386, endPoint x: 312, endPoint y: 390, distance: 49.5
click at [312, 390] on div "Параметры SmartCat Файлы Вид работ Восстановление макета средней сложности с по…" at bounding box center [587, 274] width 550 height 384
type input "45"
click at [648, 217] on span "Рассчитать" at bounding box center [650, 218] width 68 height 13
type input "09.10.2025 12:53"
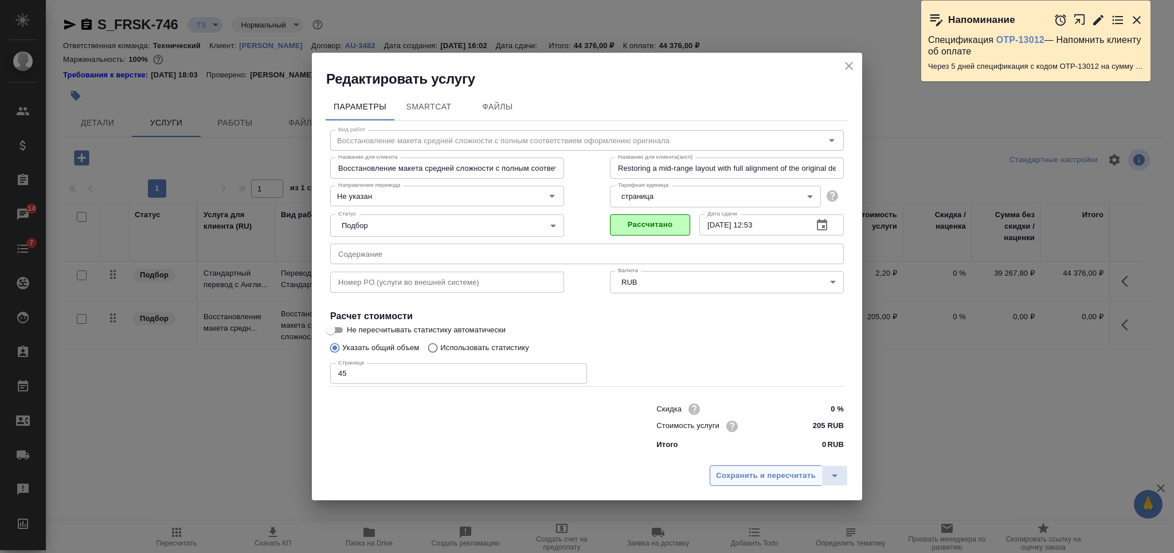
click at [763, 471] on span "Сохранить и пересчитать" at bounding box center [766, 476] width 100 height 13
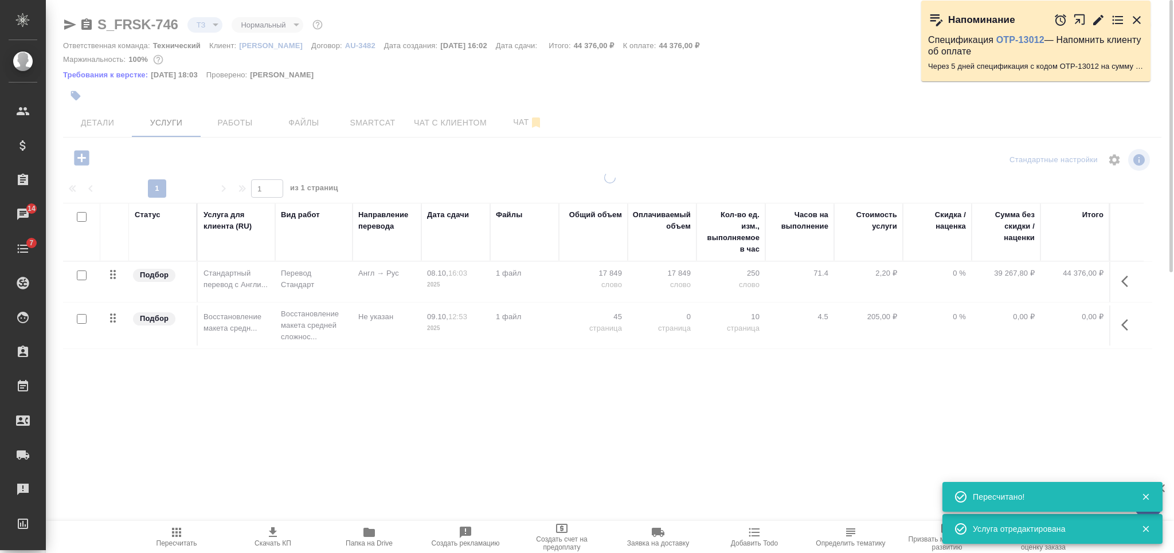
type input "new"
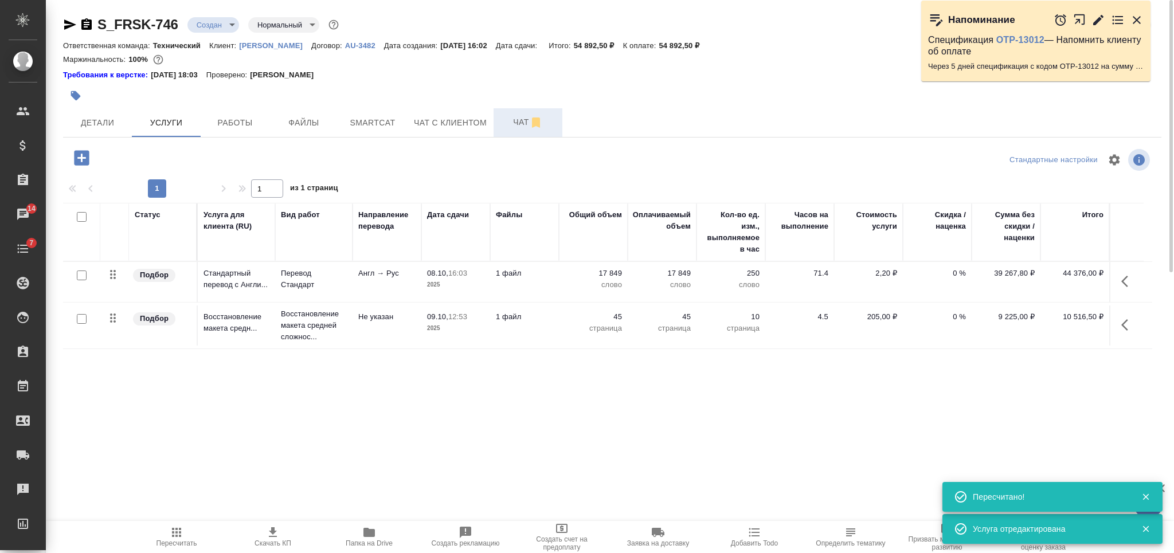
click at [517, 124] on span "Чат" at bounding box center [528, 122] width 55 height 14
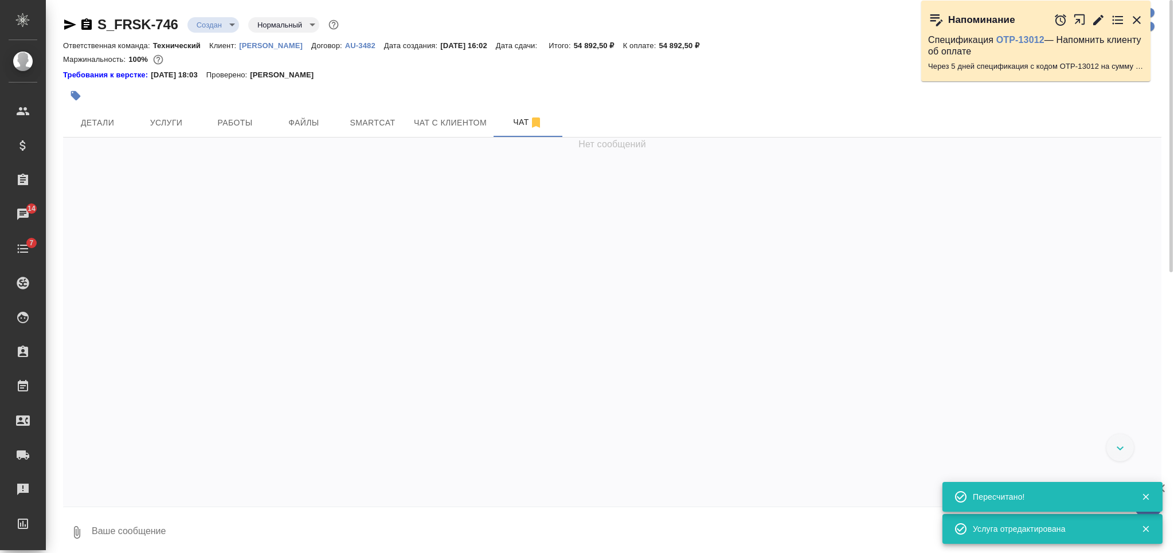
scroll to position [2176, 0]
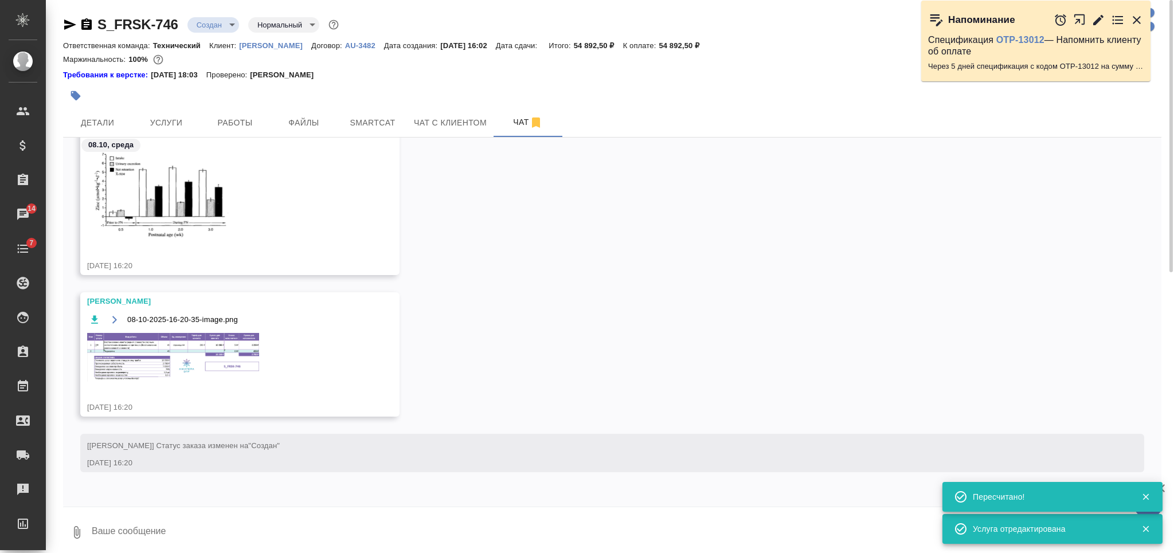
click at [186, 349] on img at bounding box center [173, 357] width 172 height 49
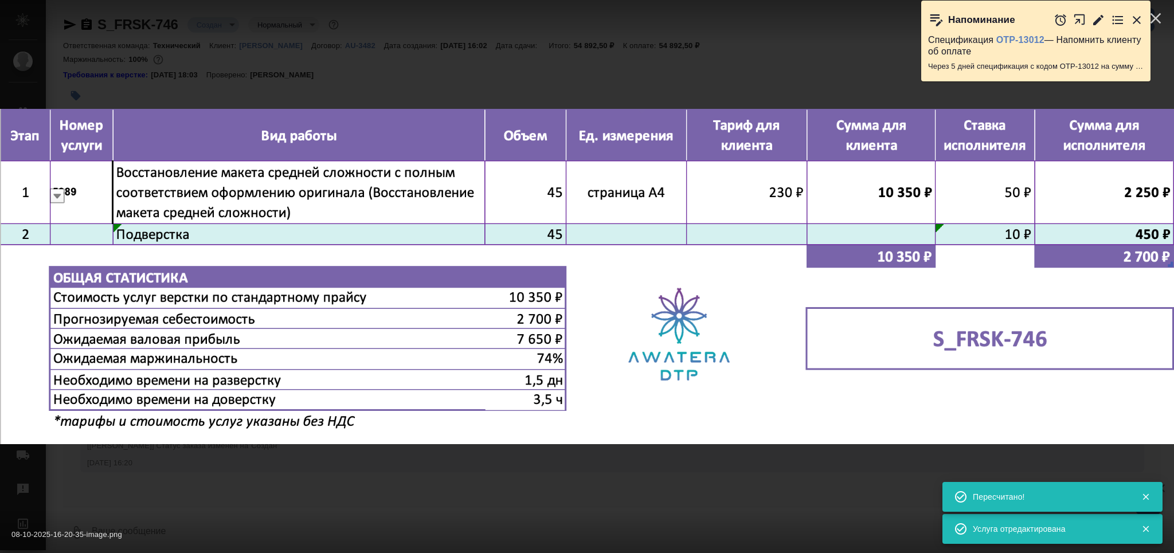
click at [587, 505] on div "08-10-2025-16-20-35-image.png 1 of 1" at bounding box center [587, 276] width 1174 height 553
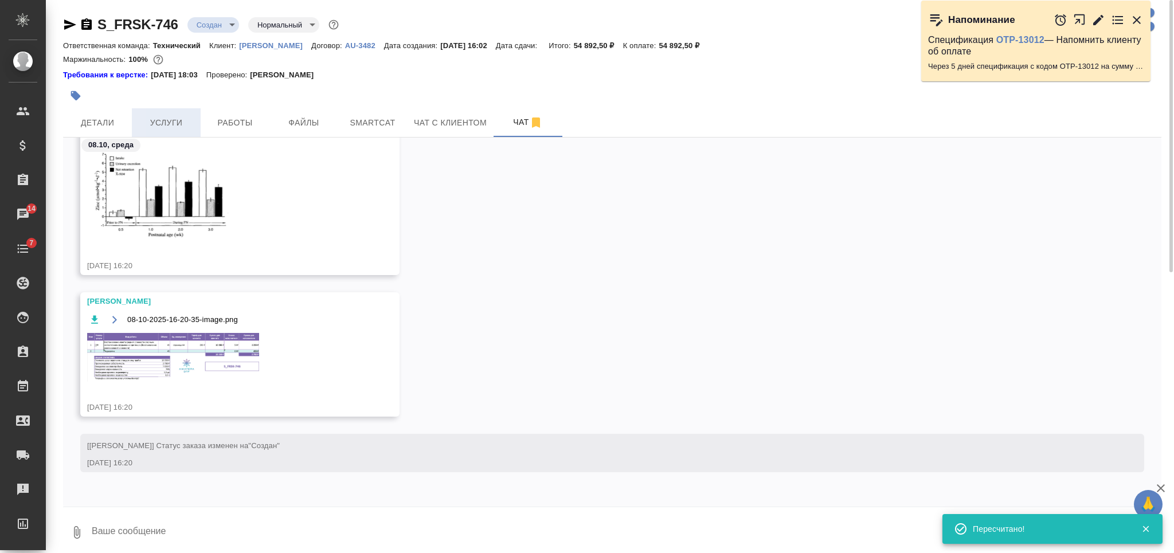
click at [170, 126] on span "Услуги" at bounding box center [166, 123] width 55 height 14
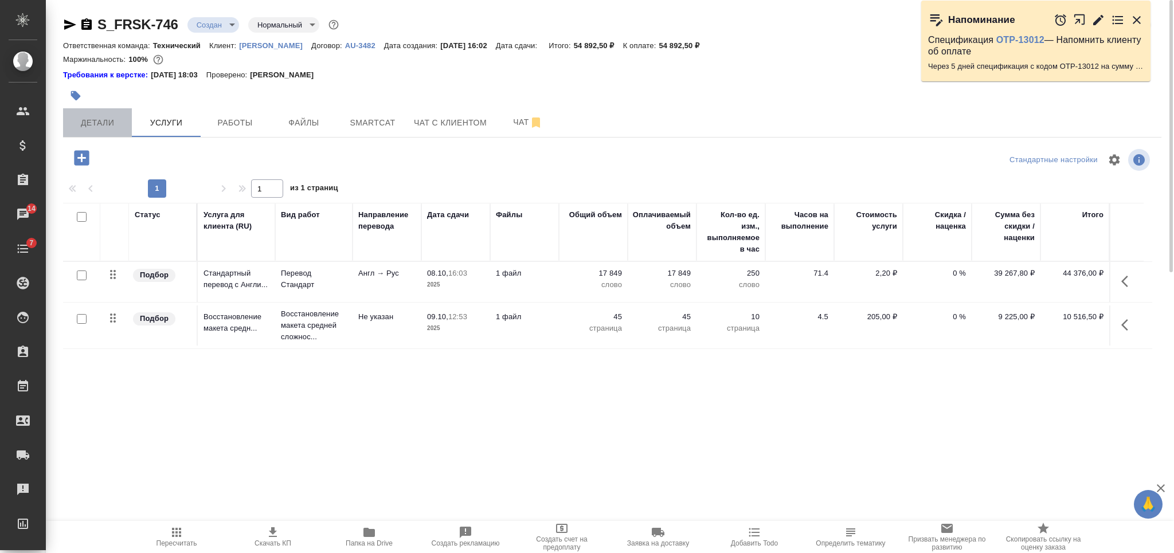
click at [116, 120] on span "Детали" at bounding box center [97, 123] width 55 height 14
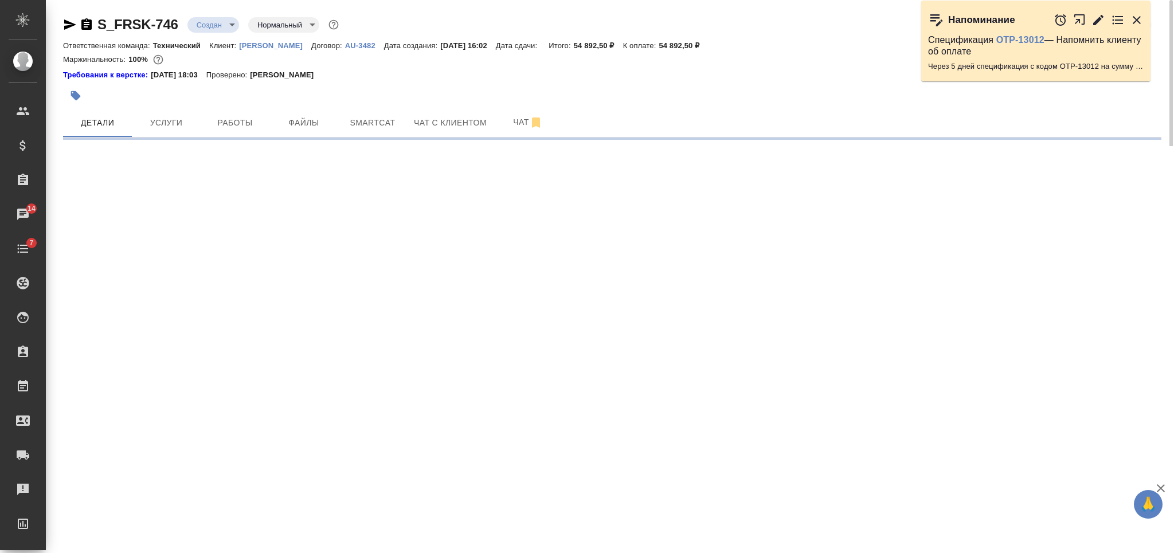
select select "RU"
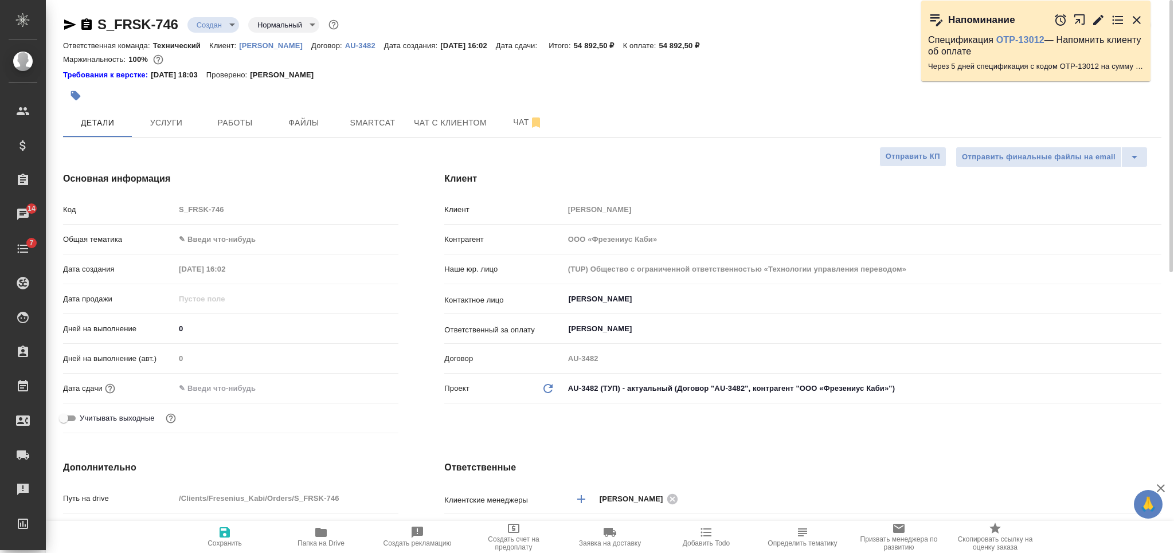
type textarea "x"
click at [221, 533] on icon "button" at bounding box center [225, 532] width 10 height 10
type textarea "x"
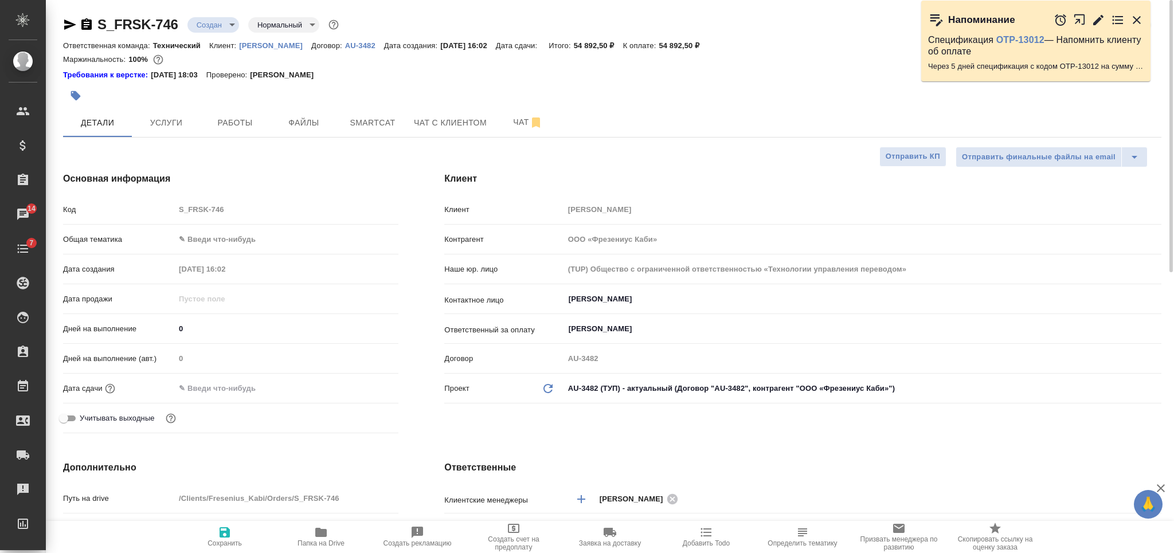
type textarea "x"
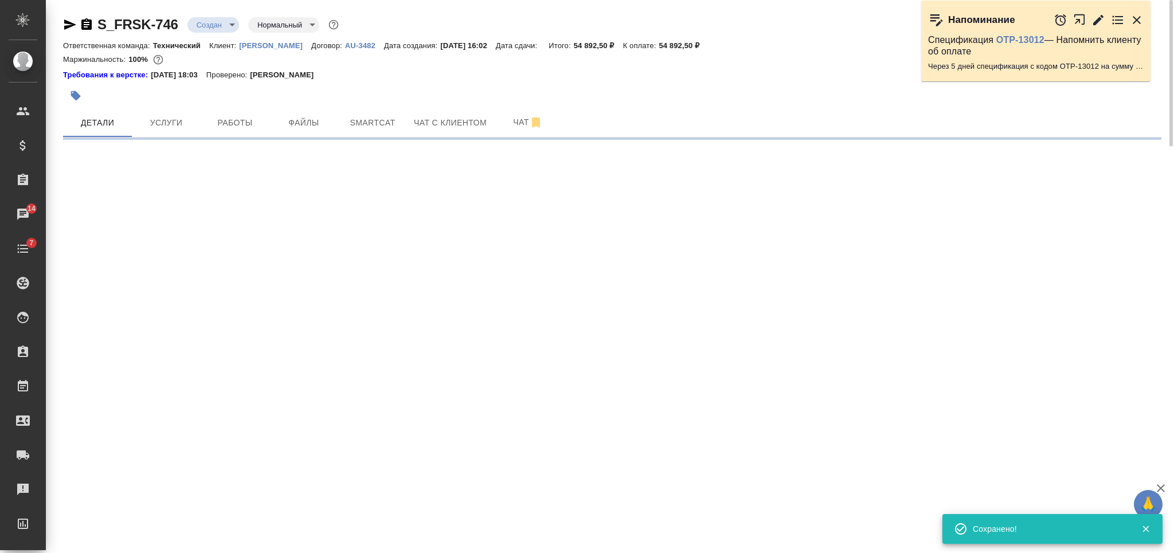
select select "RU"
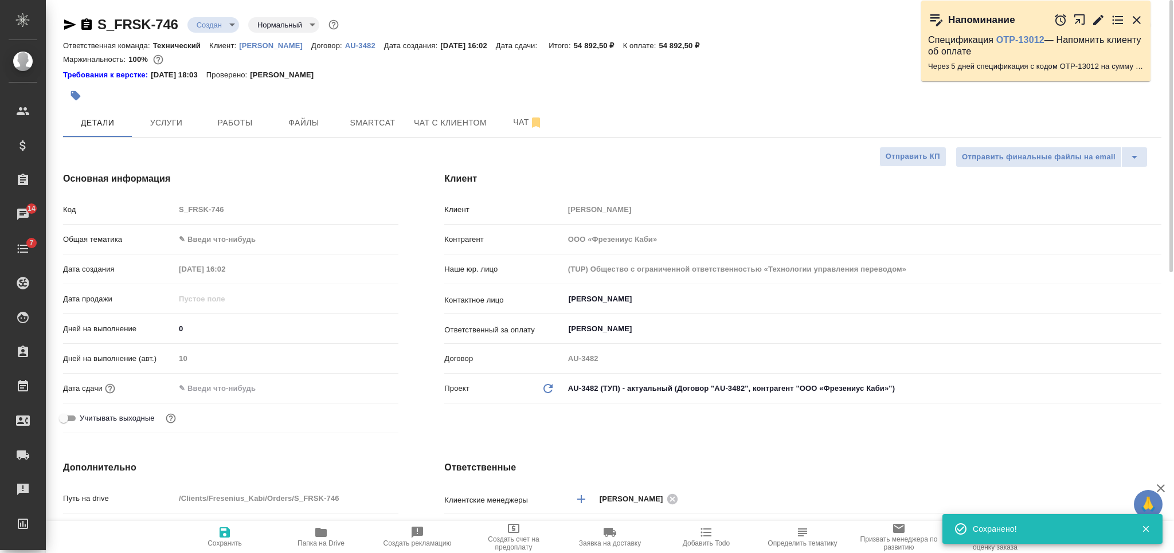
type textarea "x"
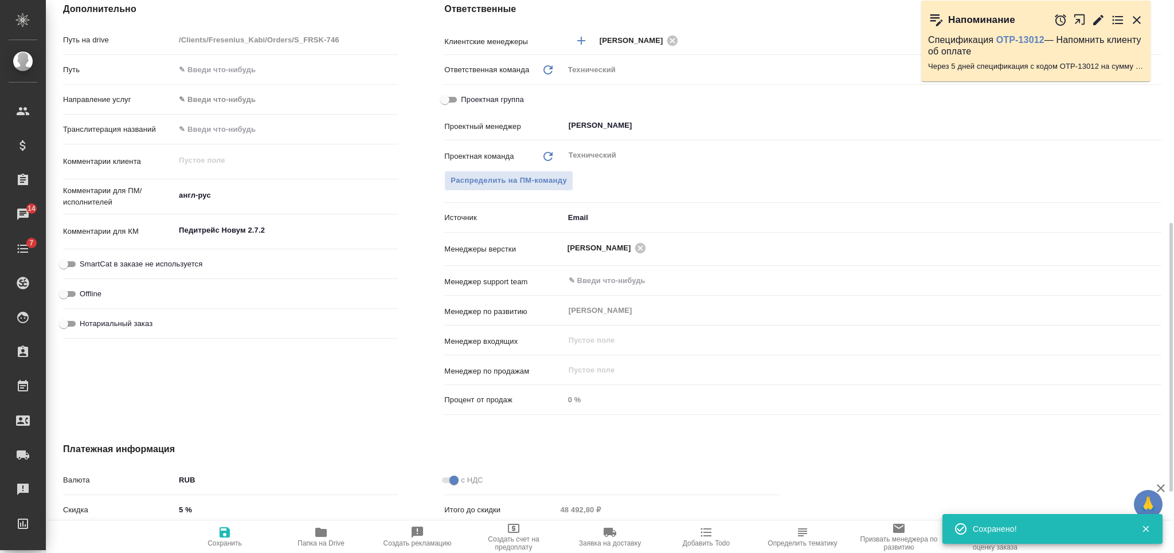
click at [284, 237] on textarea "Педитрейс Новум 2.7.2" at bounding box center [287, 230] width 224 height 19
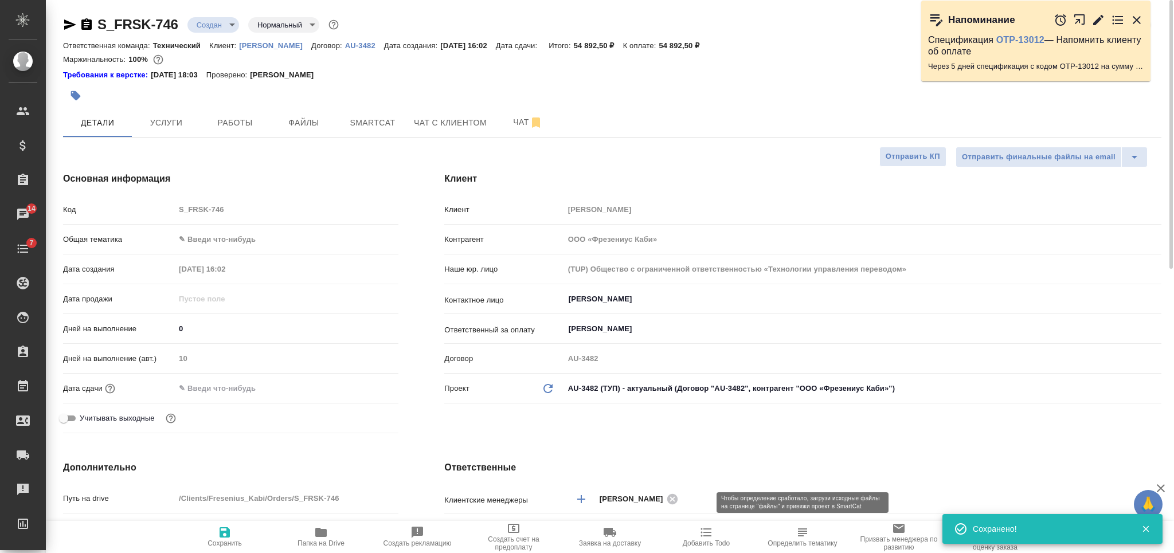
type textarea "x"
drag, startPoint x: 783, startPoint y: 537, endPoint x: 420, endPoint y: 326, distance: 419.3
click at [784, 536] on span "Определить тематику" at bounding box center [802, 537] width 83 height 22
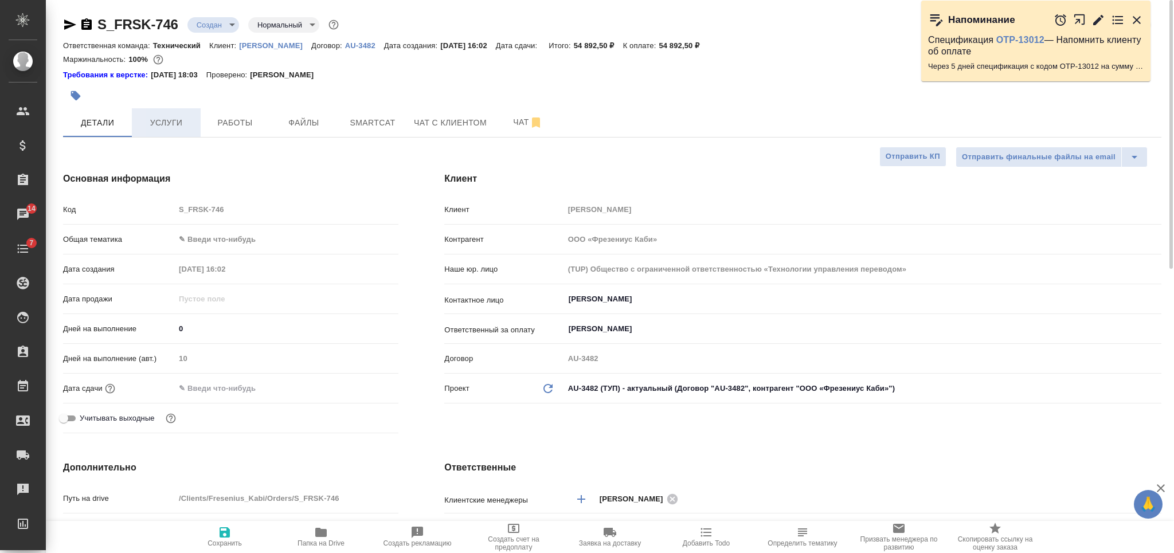
type textarea "x"
click at [173, 122] on span "Услуги" at bounding box center [166, 123] width 55 height 14
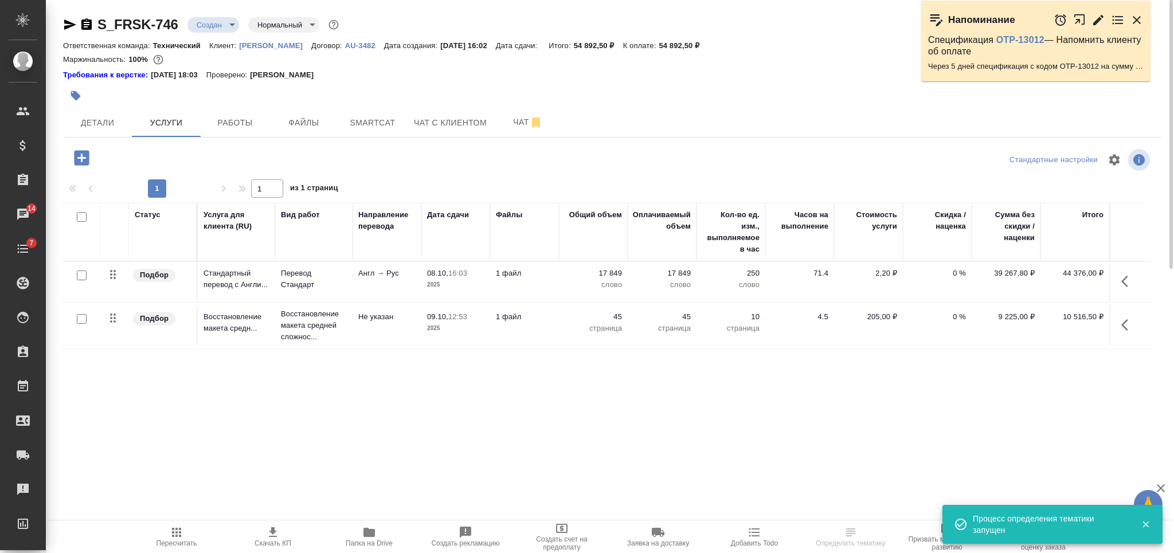
click at [81, 210] on div at bounding box center [78, 217] width 19 height 16
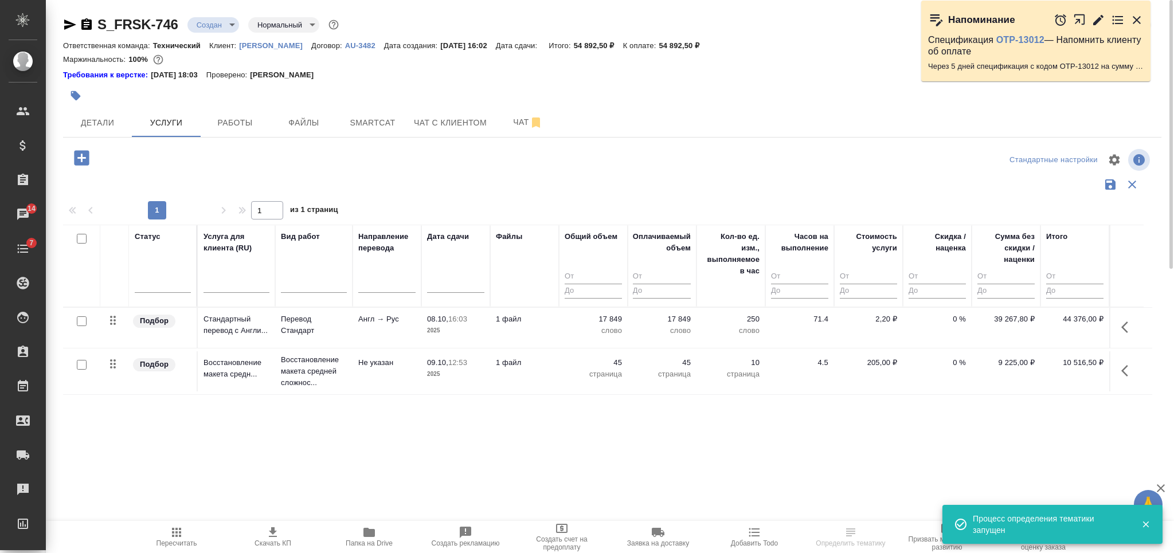
click at [79, 238] on input "checkbox" at bounding box center [82, 239] width 10 height 10
checkbox input "true"
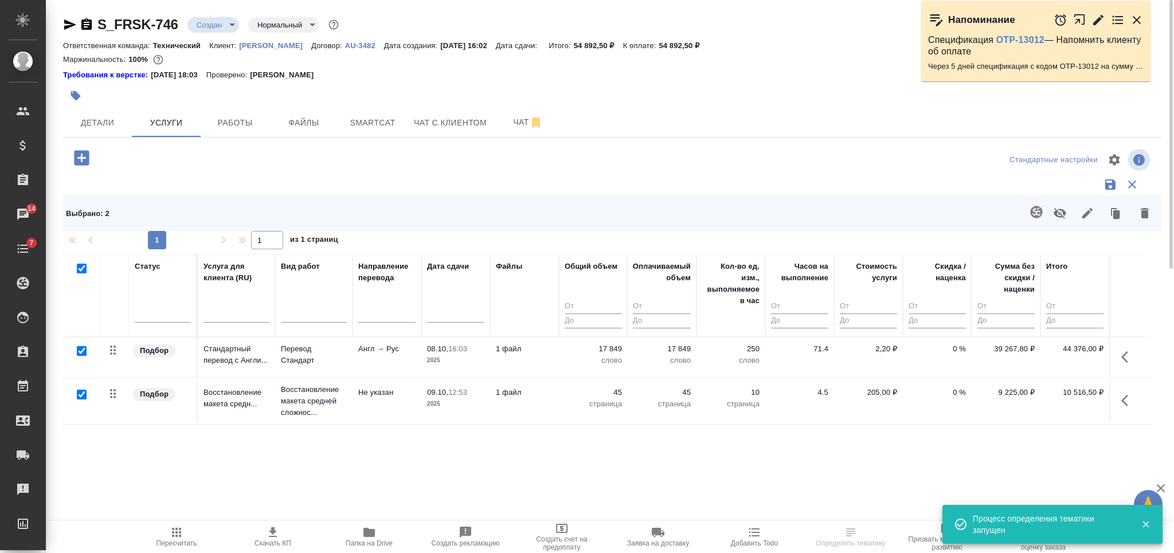
click at [1080, 215] on button "button" at bounding box center [1088, 213] width 28 height 30
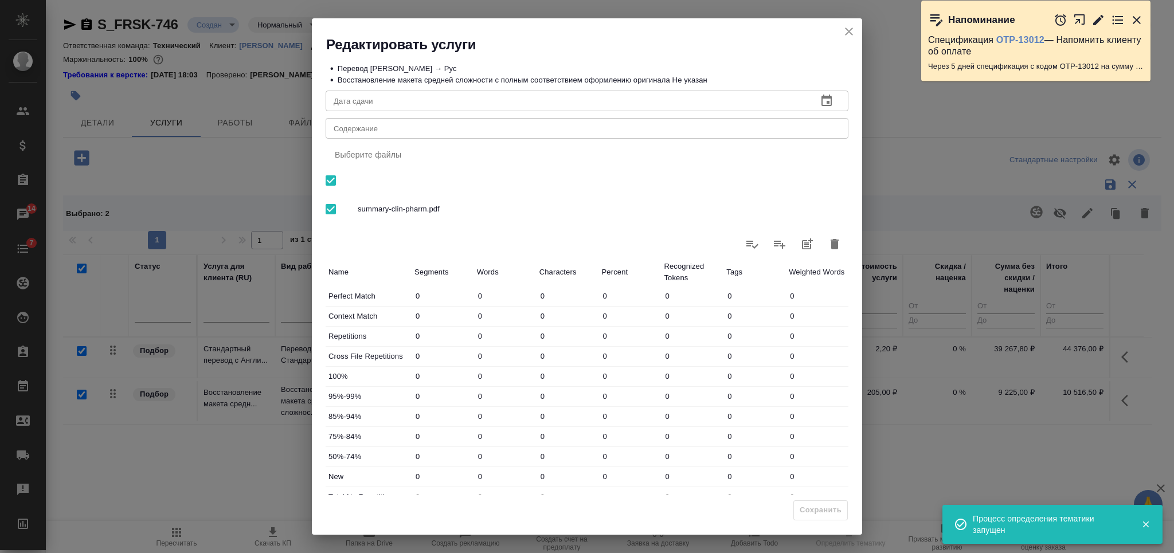
click at [571, 130] on textarea "Содержание" at bounding box center [587, 128] width 507 height 9
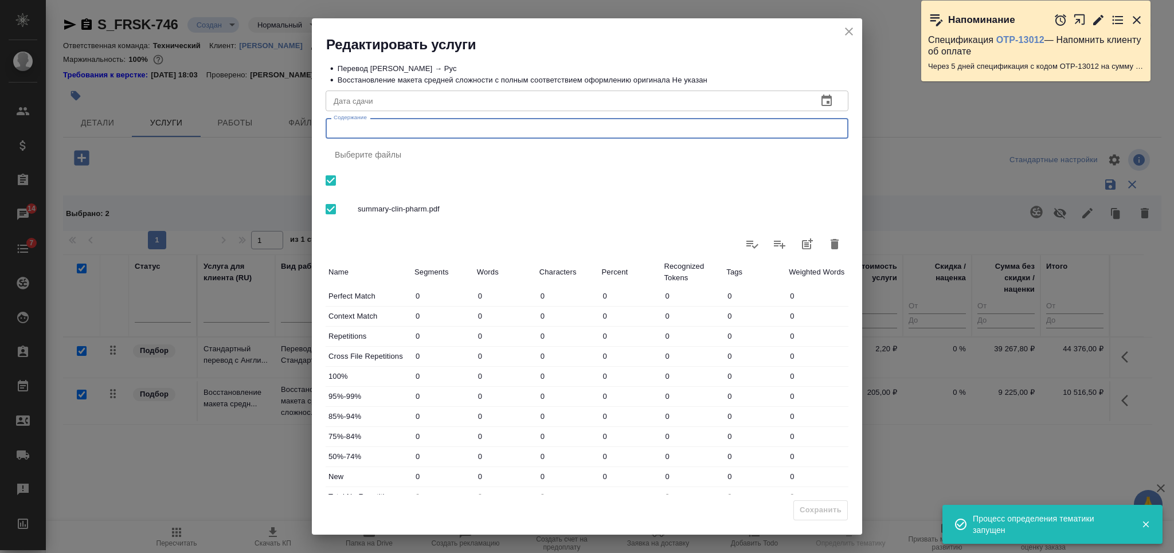
paste textarea "Педитрейс Новум 2.7.2"
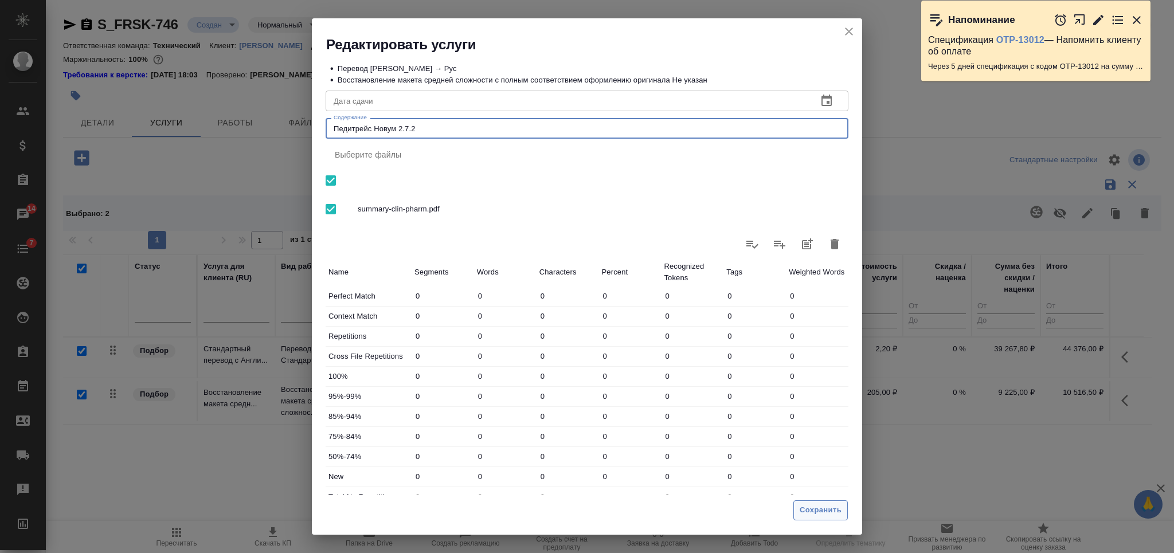
type textarea "Педитрейс Новум 2.7.2"
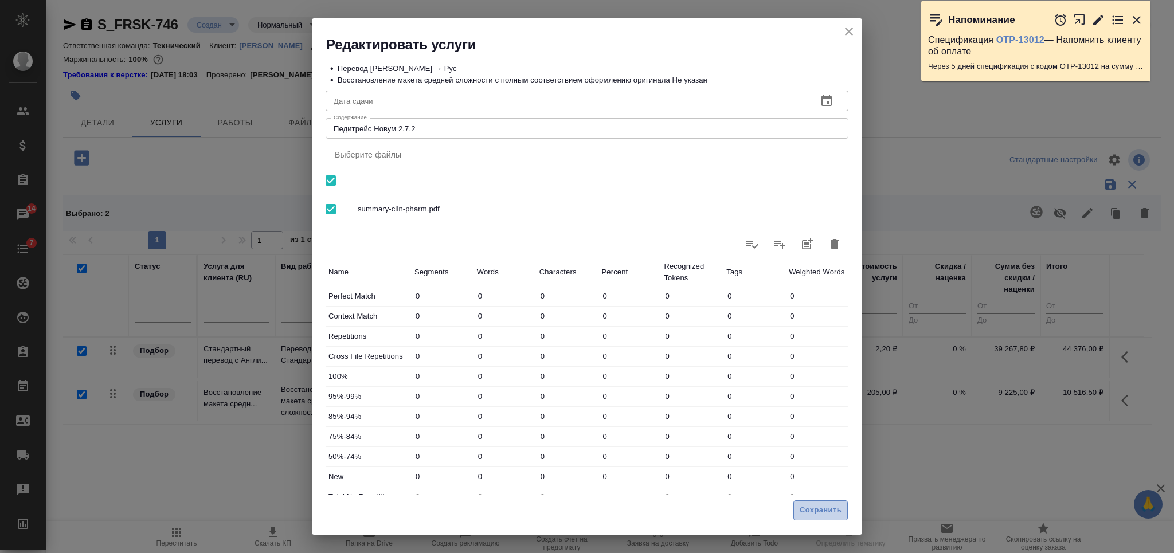
click at [819, 517] on button "Сохранить" at bounding box center [820, 511] width 54 height 20
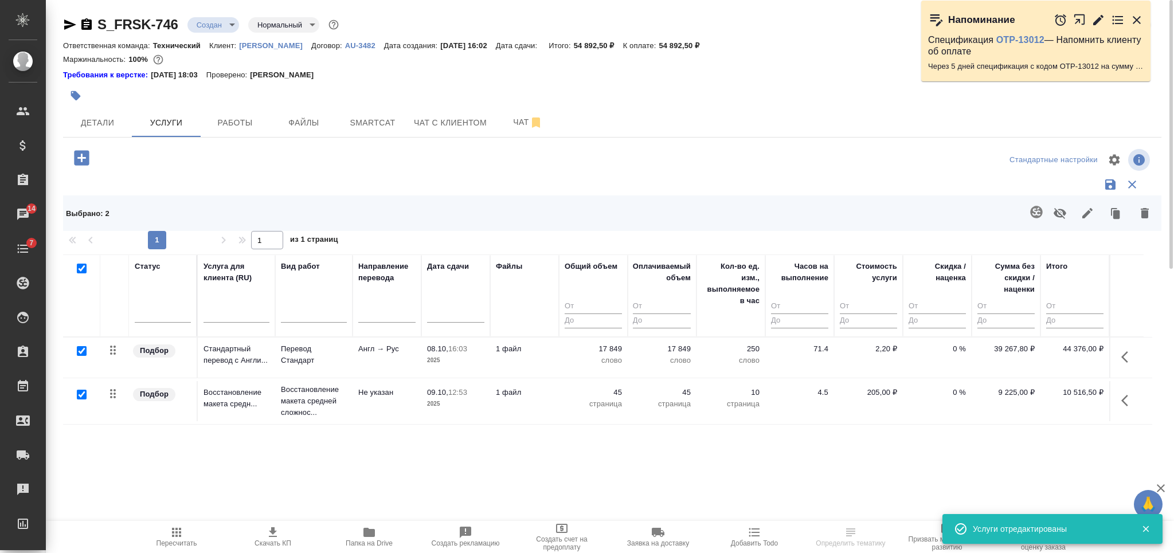
click at [87, 28] on icon "button" at bounding box center [86, 23] width 10 height 11
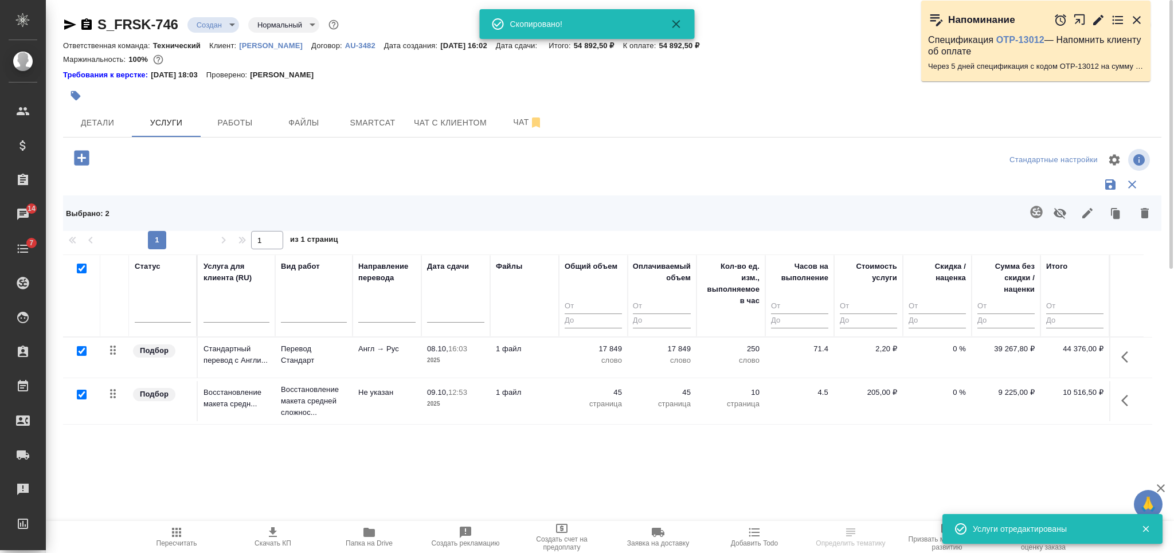
click at [272, 529] on icon "button" at bounding box center [273, 533] width 14 height 14
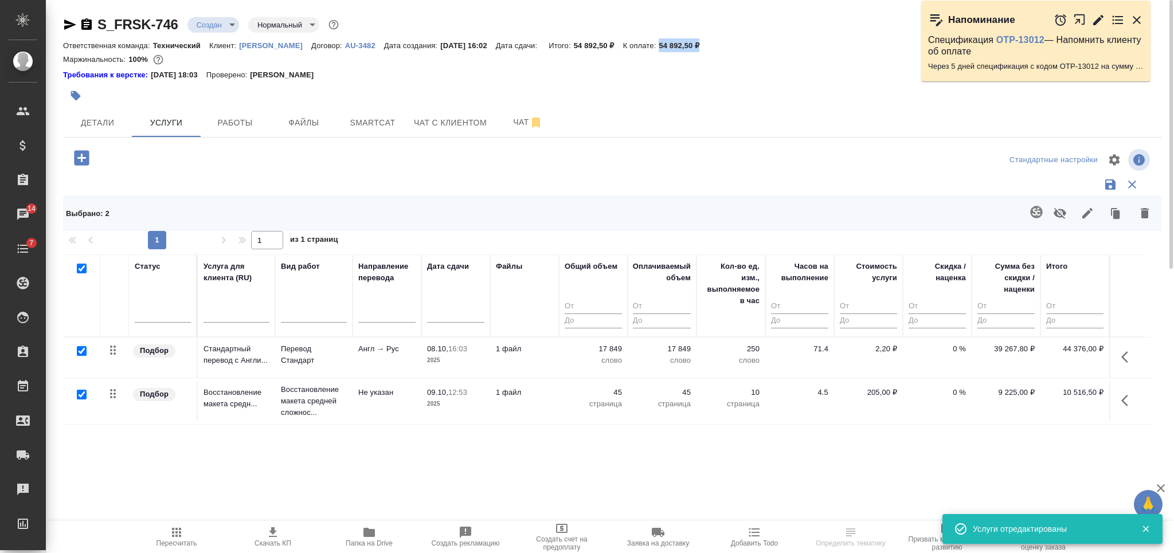
drag, startPoint x: 726, startPoint y: 44, endPoint x: 662, endPoint y: 50, distance: 64.5
click at [663, 49] on div "Ответственная команда: Технический Клиент: Fresenius Kabi Договор: AU-3482 Дата…" at bounding box center [612, 45] width 1098 height 14
copy p "54 892,50 ₽"
click at [204, 22] on body "🙏 .cls-1 fill:#fff; AWATERA Nikiforova Valeria Клиенты Спецификации Заказы 14 Ч…" at bounding box center [587, 276] width 1174 height 553
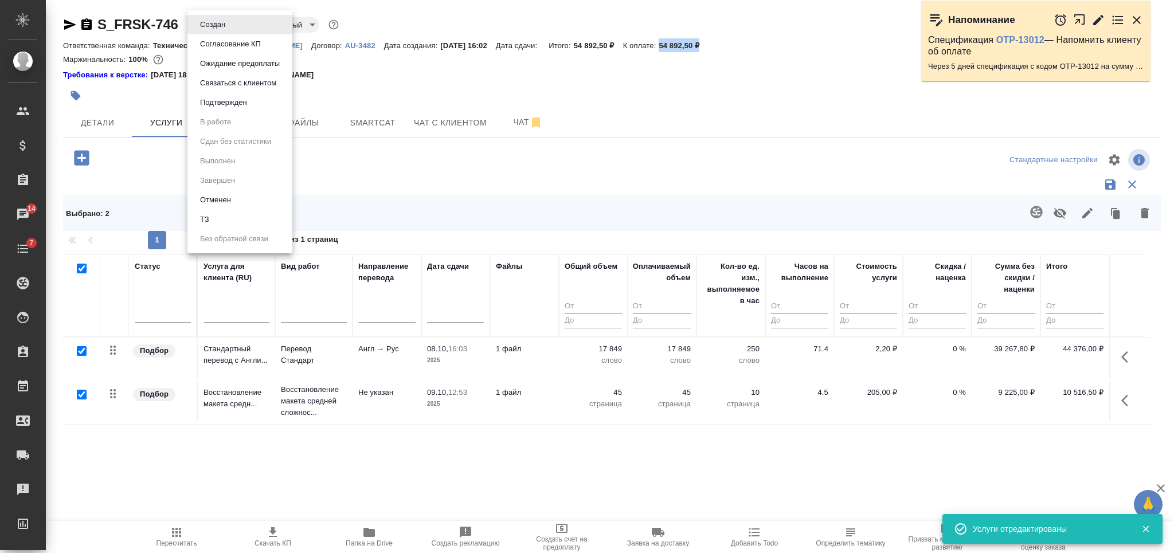
drag, startPoint x: 229, startPoint y: 48, endPoint x: 271, endPoint y: 39, distance: 42.7
click at [229, 48] on button "Согласование КП" at bounding box center [231, 44] width 68 height 13
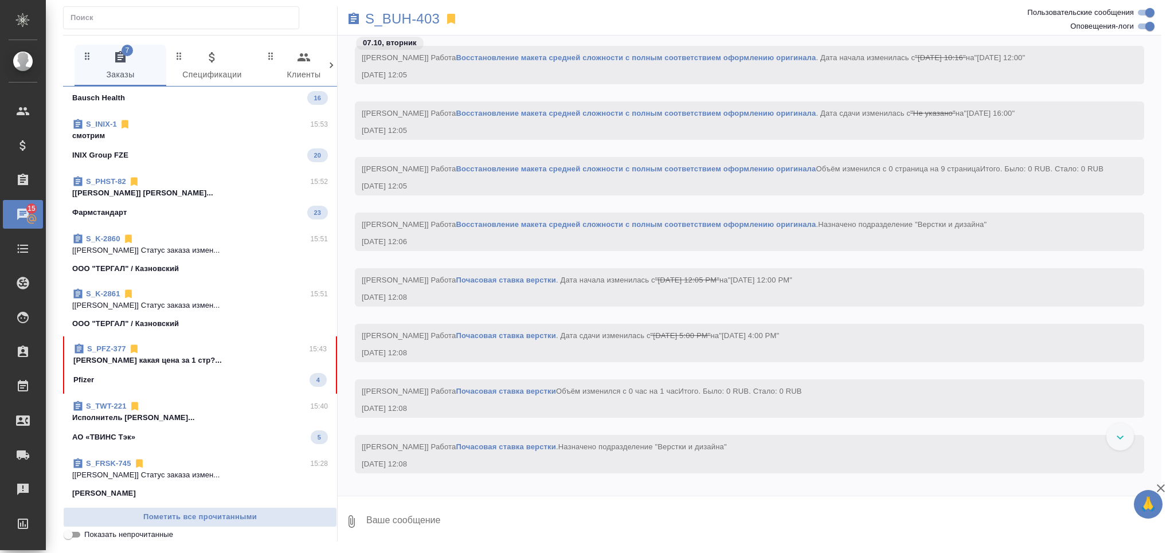
scroll to position [153, 0]
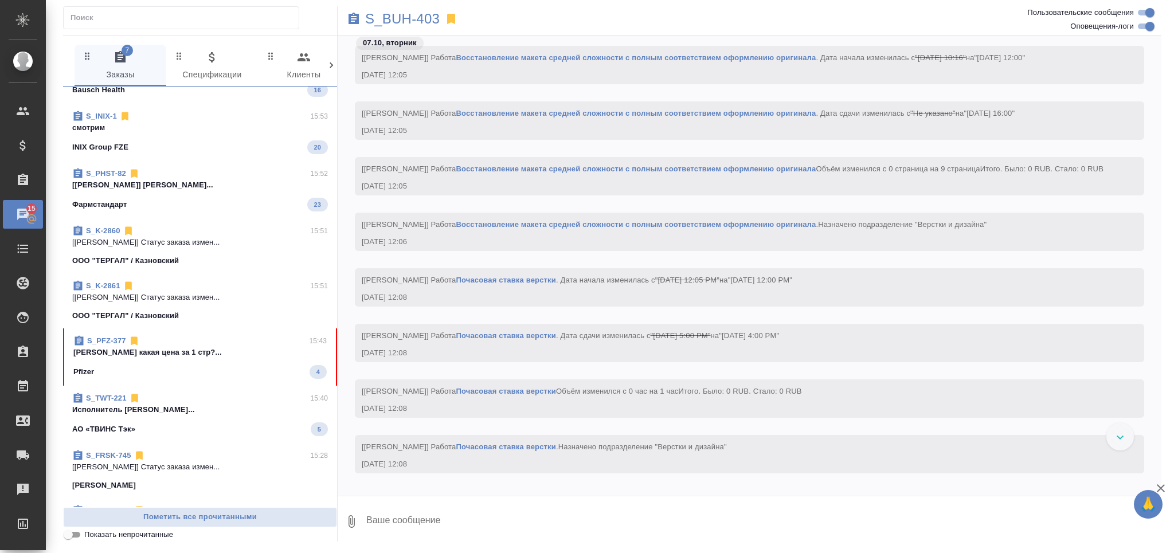
click at [234, 352] on p "[PERSON_NAME] какая цена за 1 стр?..." at bounding box center [199, 352] width 253 height 11
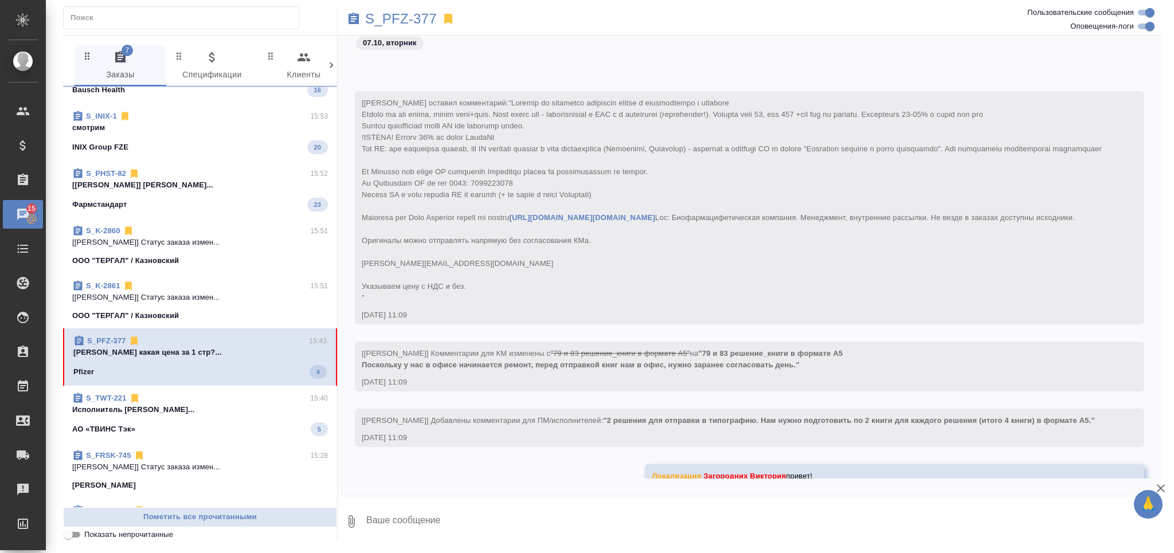
scroll to position [2404, 0]
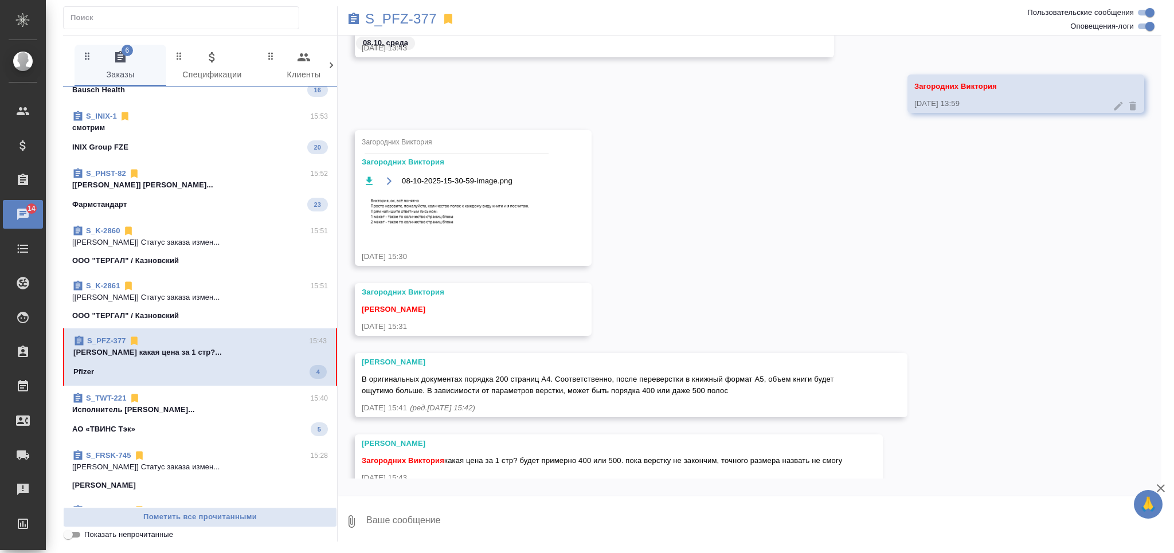
click at [437, 231] on img at bounding box center [448, 212] width 172 height 37
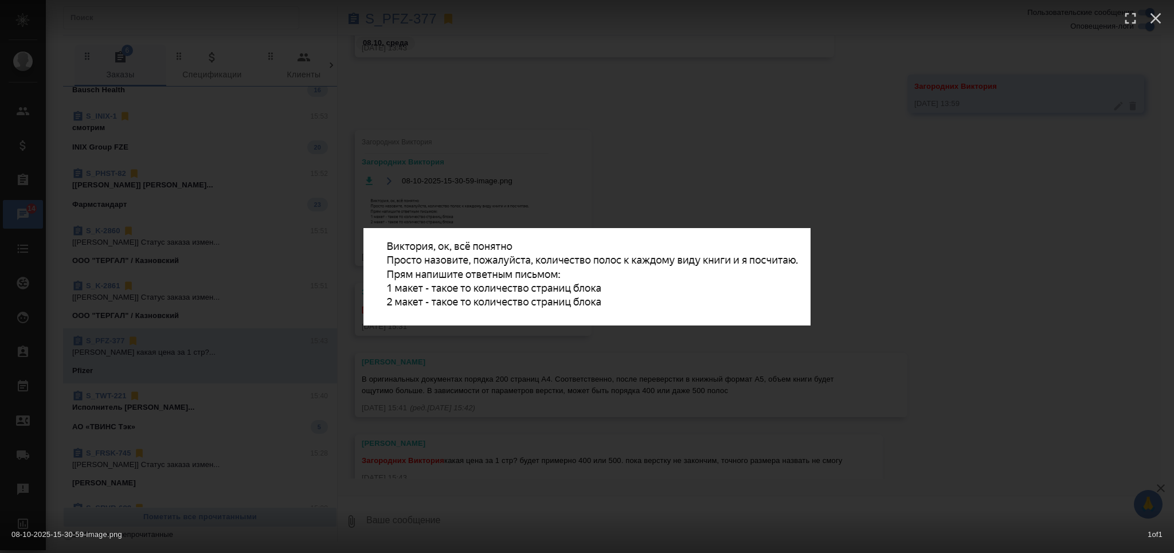
click at [662, 401] on div "08-10-2025-15-30-59-image.png 1 of 1" at bounding box center [587, 276] width 1174 height 553
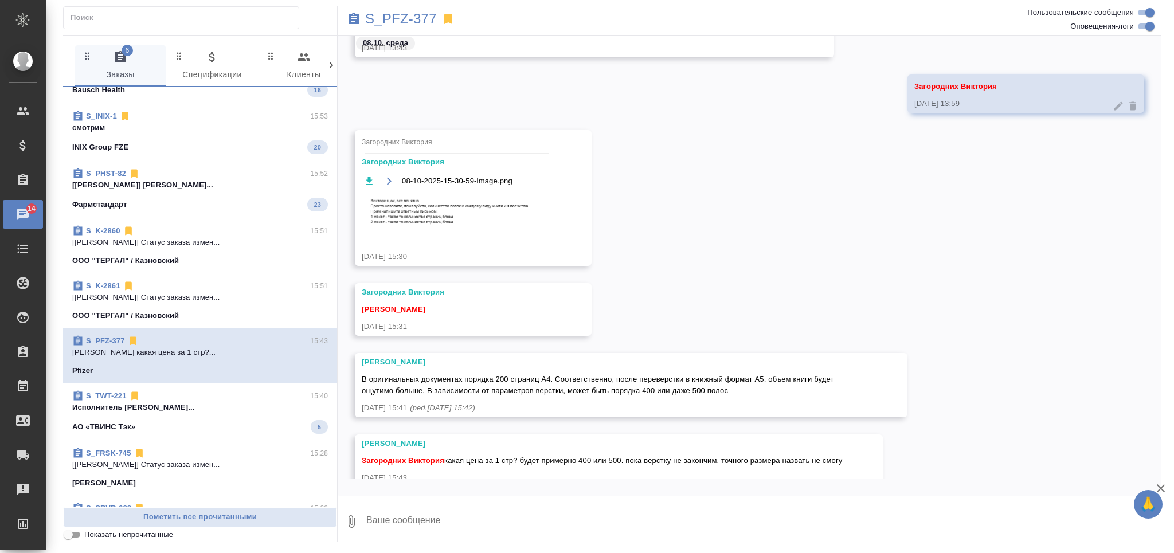
scroll to position [2442, 0]
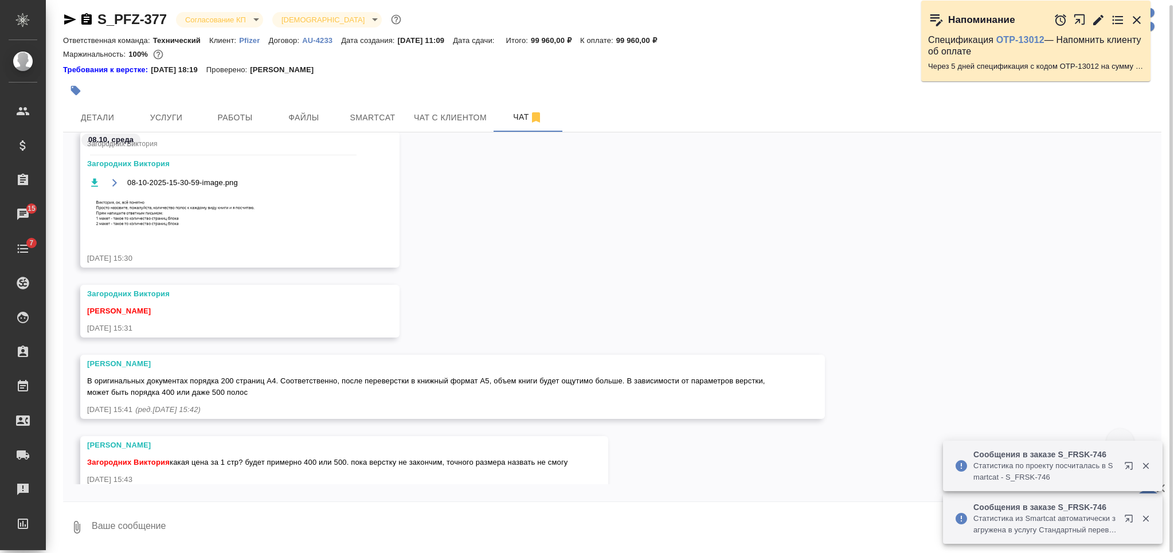
scroll to position [6271, 0]
